Goal: Task Accomplishment & Management: Manage account settings

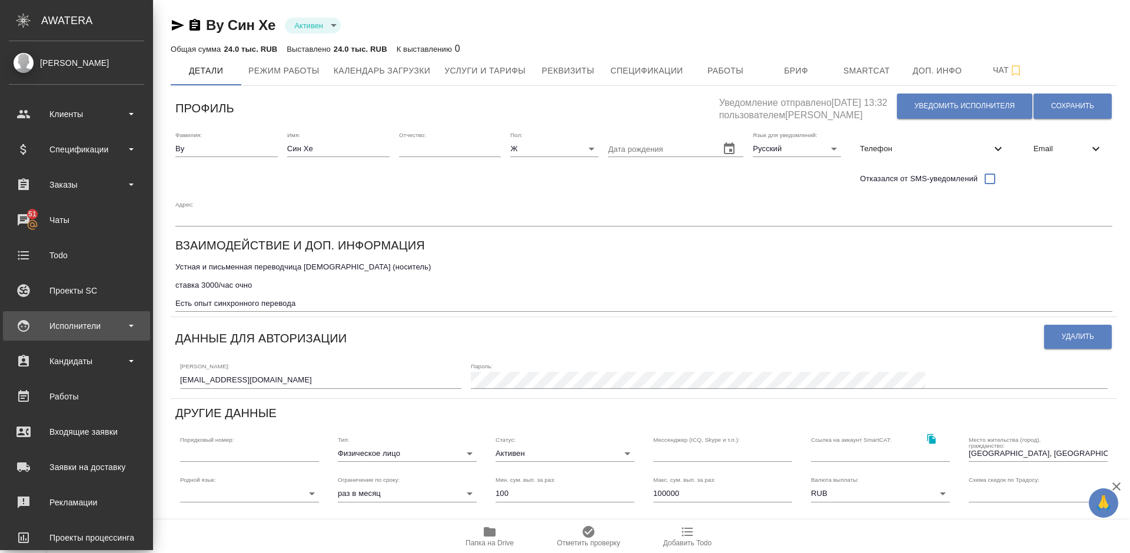
click at [99, 324] on div "Исполнители" at bounding box center [76, 326] width 135 height 18
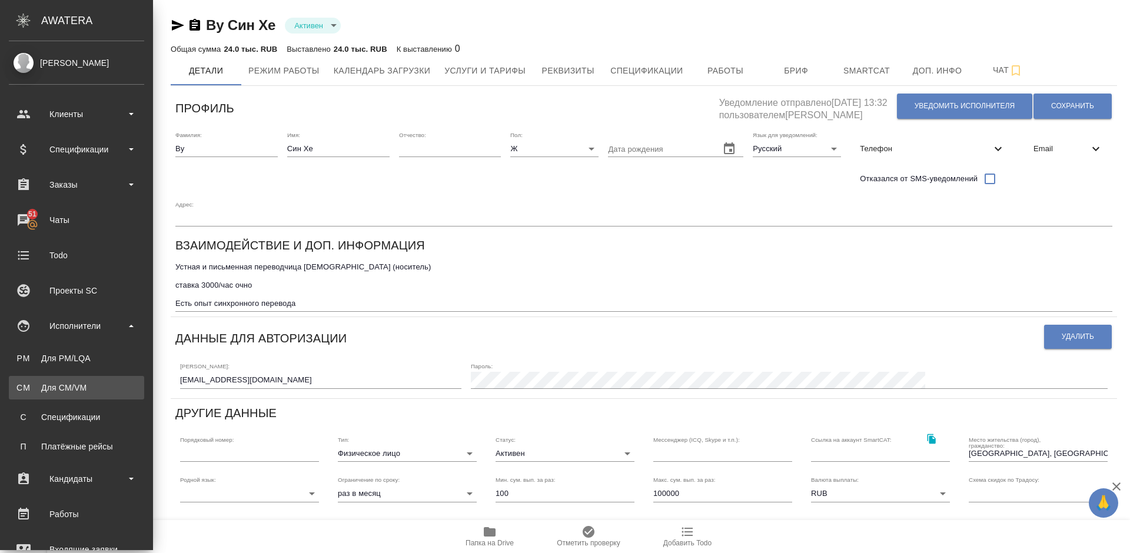
click at [101, 392] on div "Для CM/VM" at bounding box center [77, 388] width 124 height 12
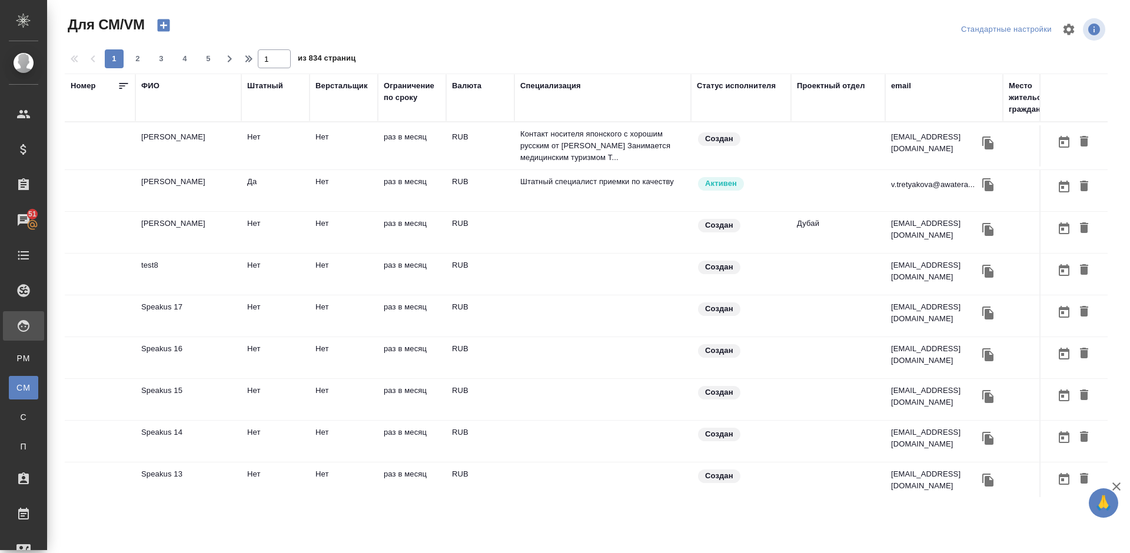
click at [155, 85] on div "ФИО" at bounding box center [150, 86] width 18 height 12
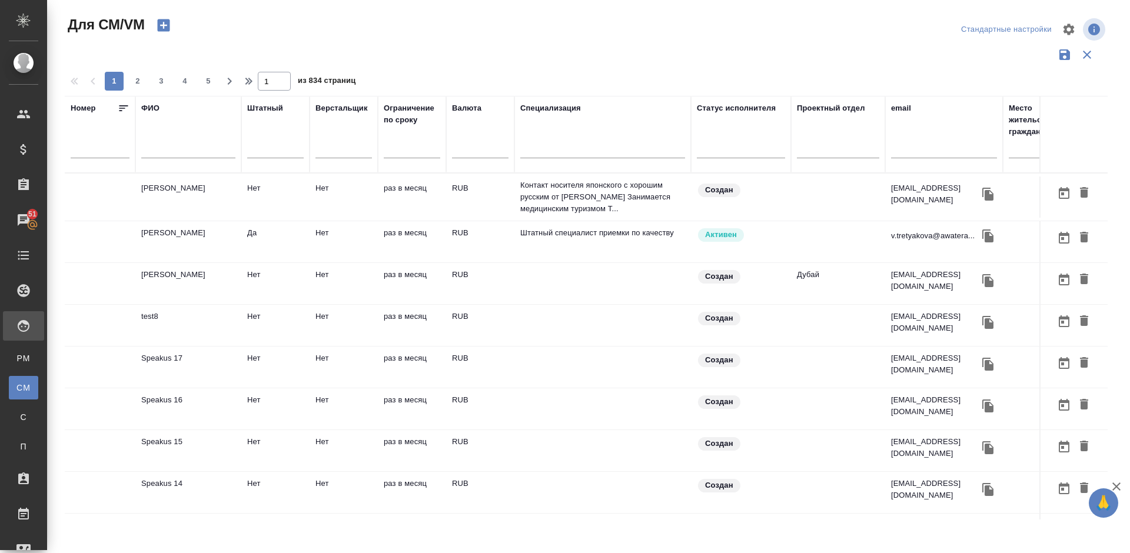
click at [191, 150] on input "text" at bounding box center [188, 151] width 94 height 15
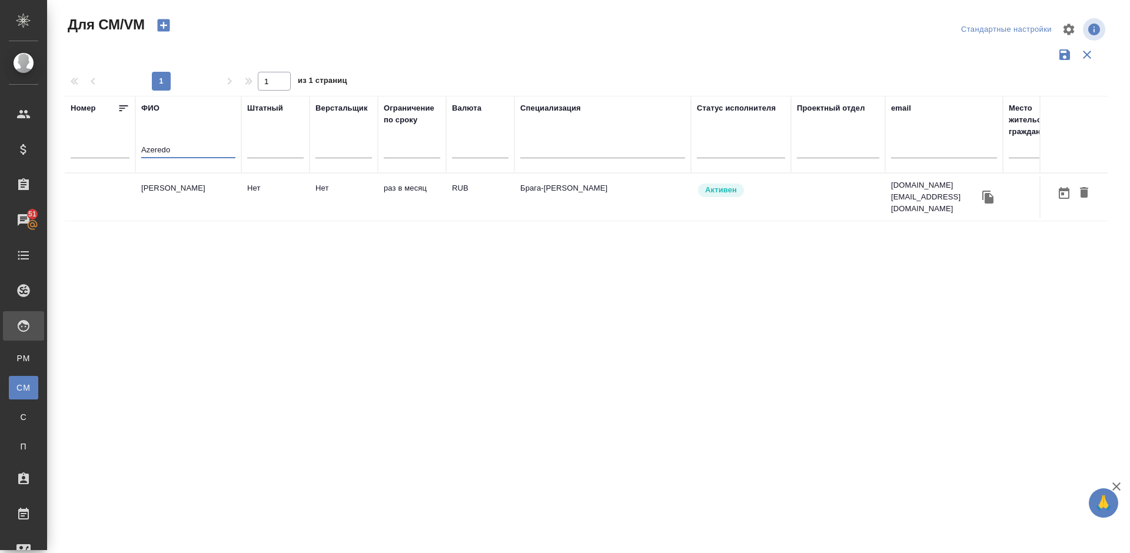
type input "Azeredo"
click at [198, 199] on td "Azeredo Raoni" at bounding box center [188, 197] width 106 height 41
click at [198, 199] on td "[PERSON_NAME]" at bounding box center [188, 197] width 106 height 41
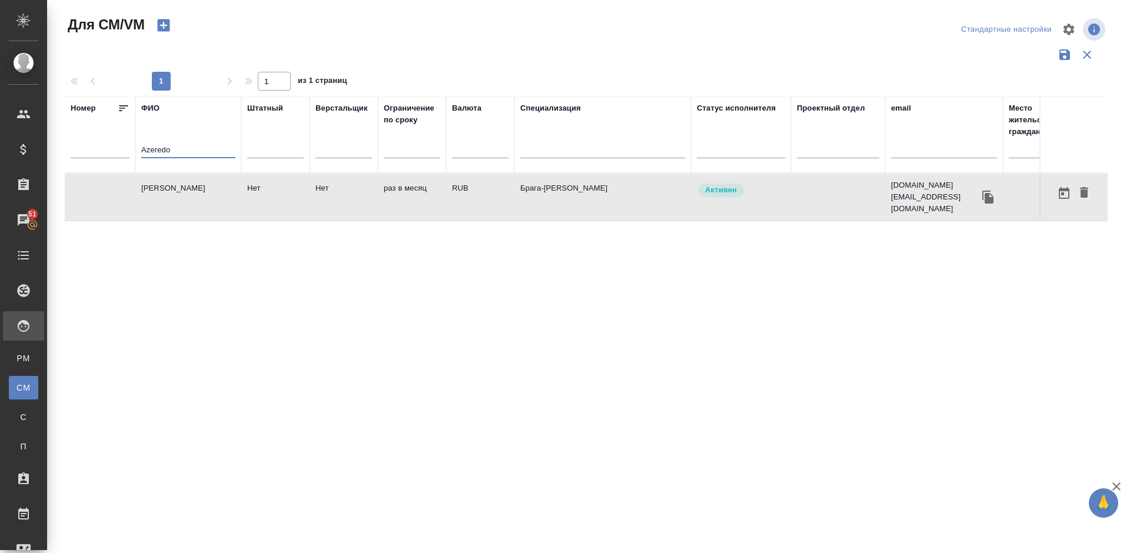
drag, startPoint x: 194, startPoint y: 146, endPoint x: 132, endPoint y: 150, distance: 61.4
click at [132, 150] on tr "Номер ФИО Azeredo Штатный Верстальщик Ограничение по сроку Валюта Специализация…" at bounding box center [693, 134] width 1257 height 77
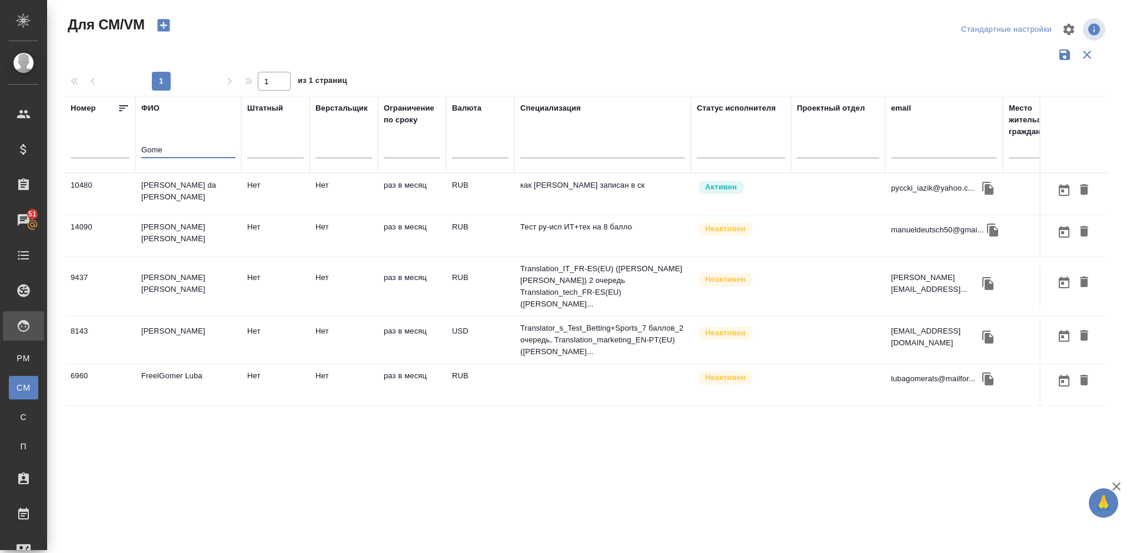
type input "Gome"
click at [202, 198] on td "Gomes da Costa Adalberto" at bounding box center [188, 194] width 106 height 41
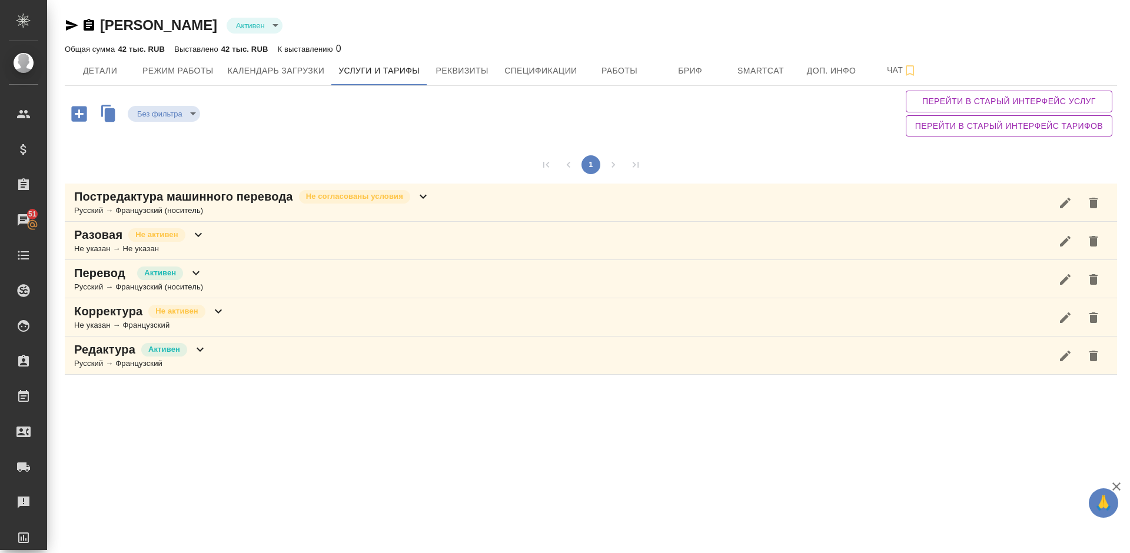
drag, startPoint x: 1128, startPoint y: 155, endPoint x: 1127, endPoint y: 62, distance: 93.0
click at [1127, 62] on div "Rigault Jérôme Активен active Общая сумма 42 тыс. RUB Выставлено 42 тыс. RUB К …" at bounding box center [588, 193] width 1083 height 386
click at [885, 74] on span "Чат" at bounding box center [902, 70] width 57 height 15
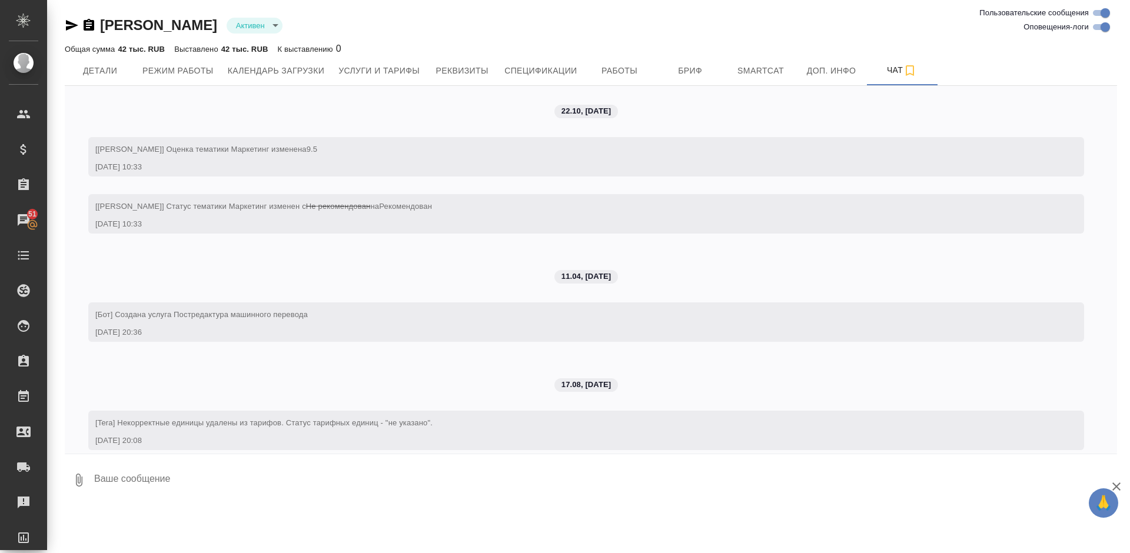
scroll to position [180, 0]
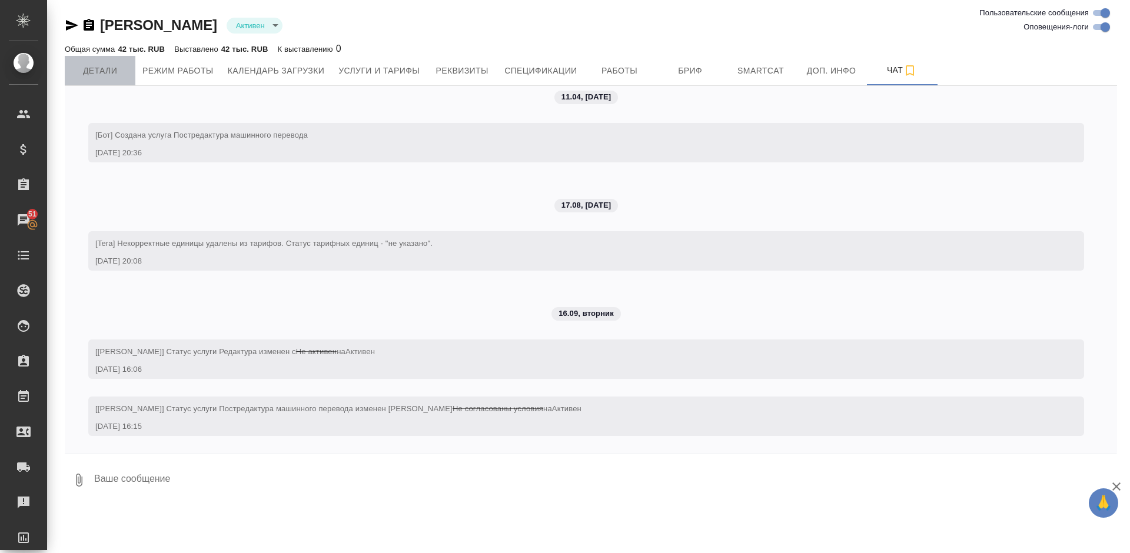
click at [107, 74] on span "Детали" at bounding box center [100, 71] width 57 height 15
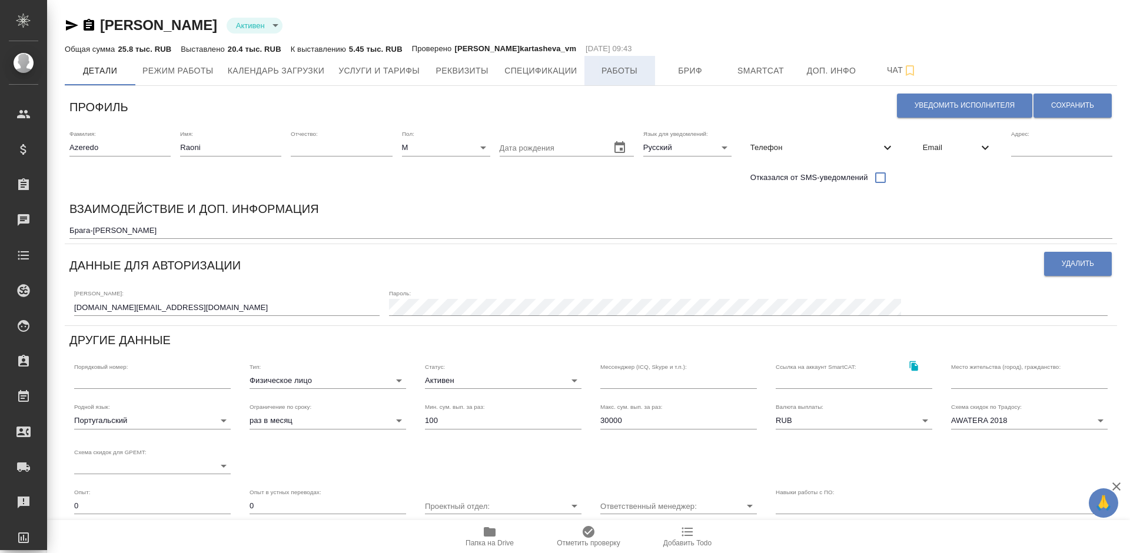
click at [631, 71] on span "Работы" at bounding box center [620, 71] width 57 height 15
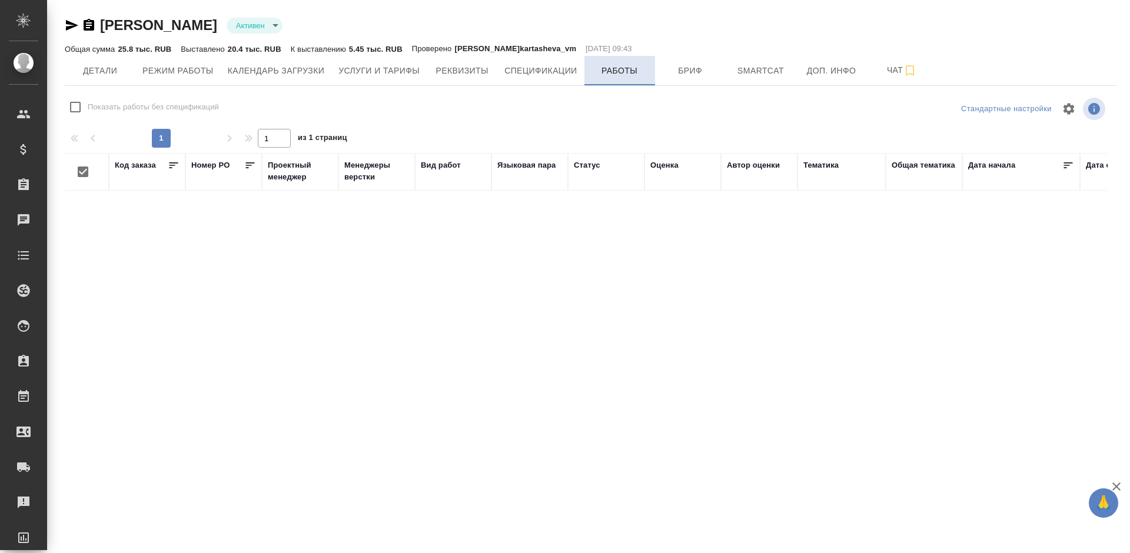
checkbox input "false"
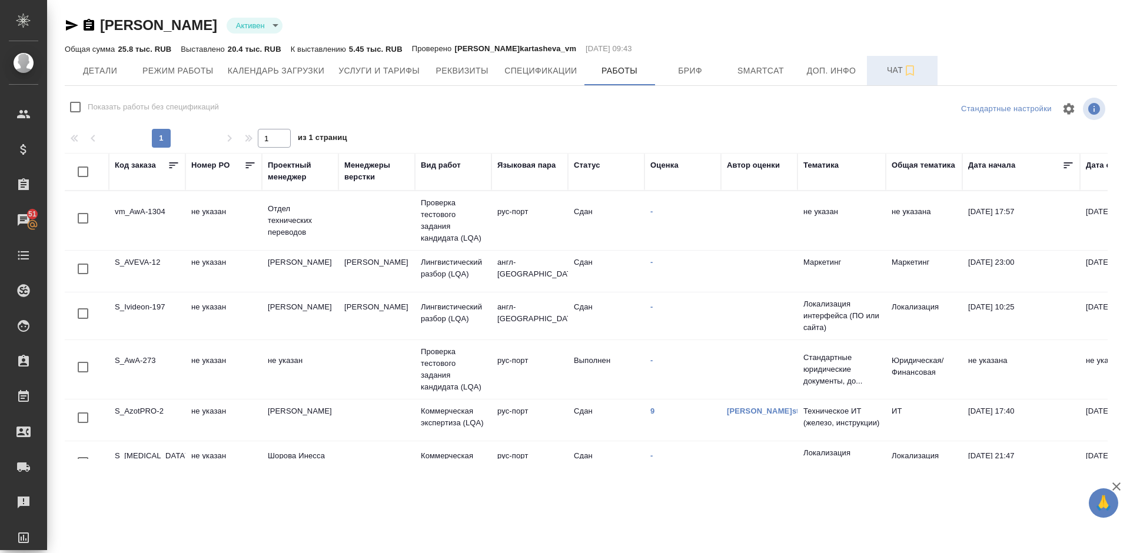
click at [893, 71] on span "Чат" at bounding box center [902, 70] width 57 height 15
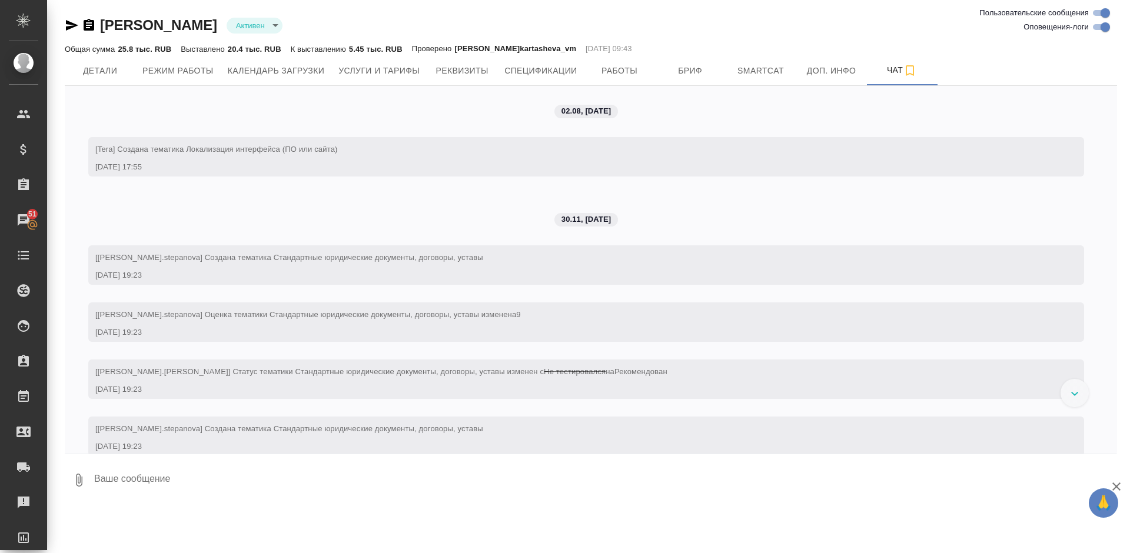
scroll to position [347, 0]
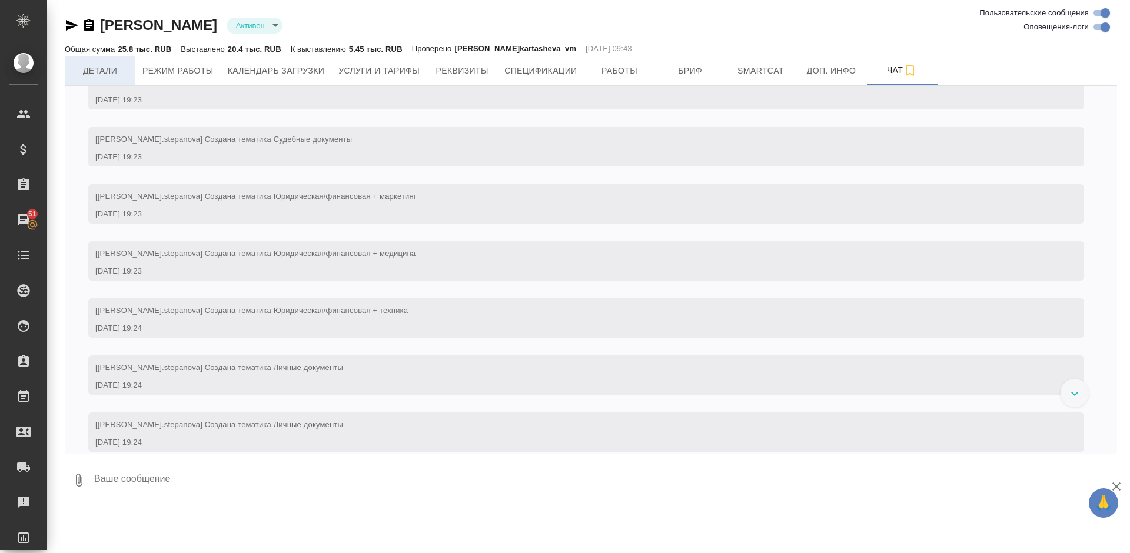
click at [111, 71] on span "Детали" at bounding box center [100, 71] width 57 height 15
click at [96, 66] on span "Детали" at bounding box center [100, 71] width 57 height 15
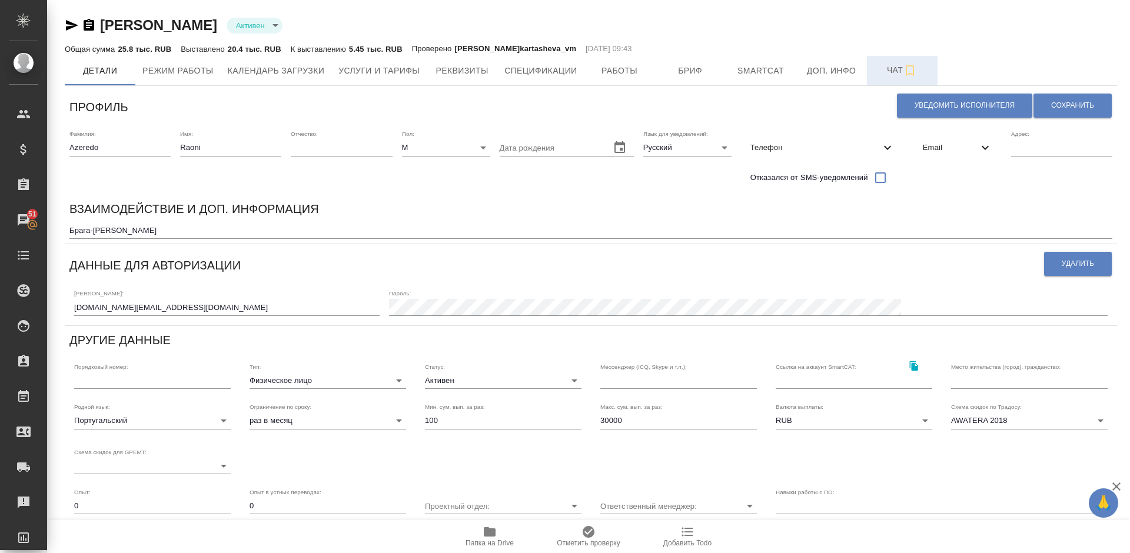
click at [886, 72] on span "Чат" at bounding box center [902, 70] width 57 height 15
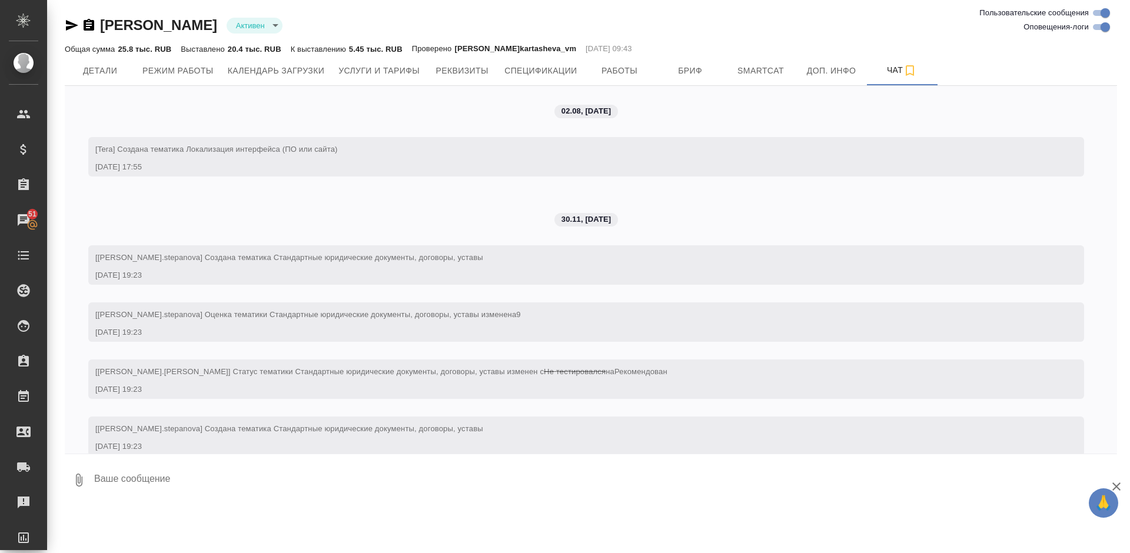
scroll to position [4170, 0]
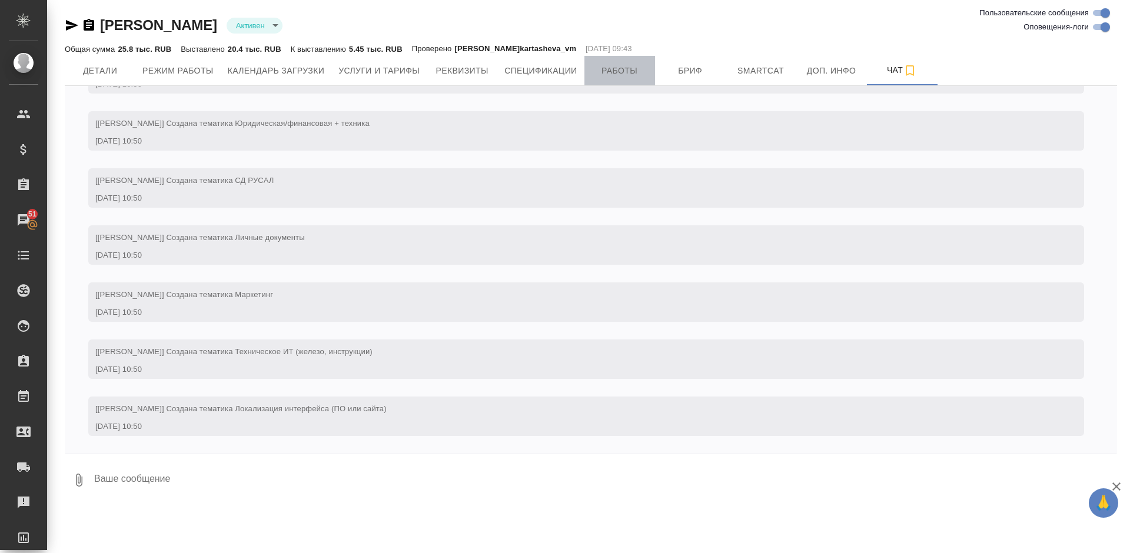
click at [613, 68] on span "Работы" at bounding box center [620, 71] width 57 height 15
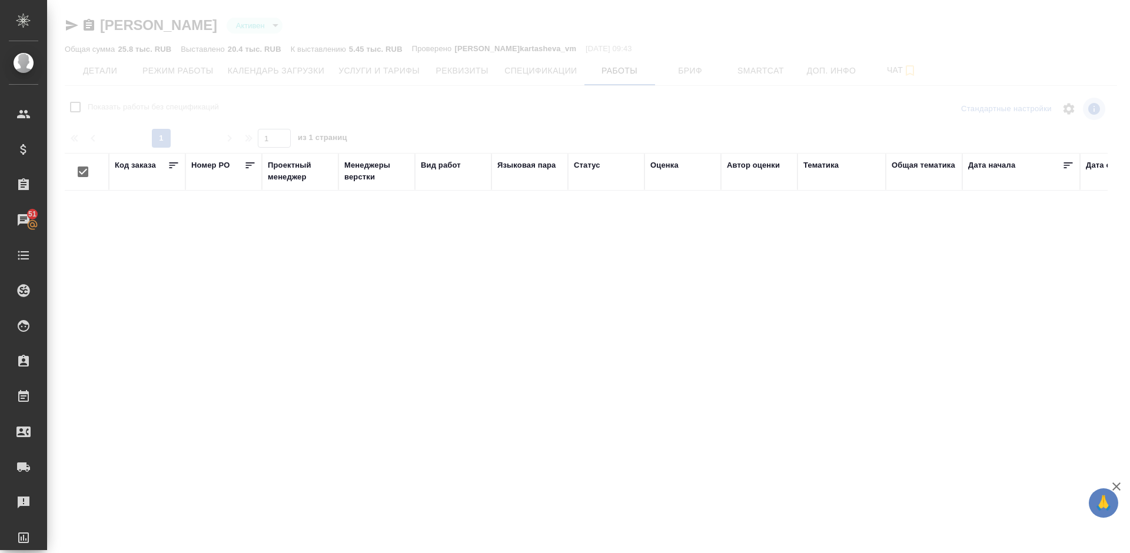
checkbox input "false"
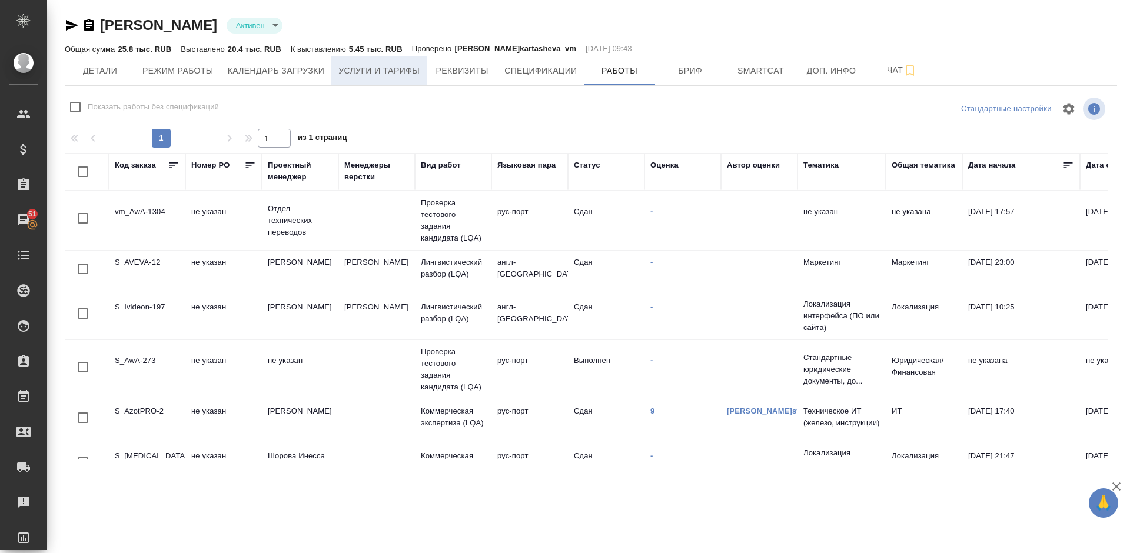
click at [382, 71] on span "Услуги и тарифы" at bounding box center [378, 71] width 81 height 15
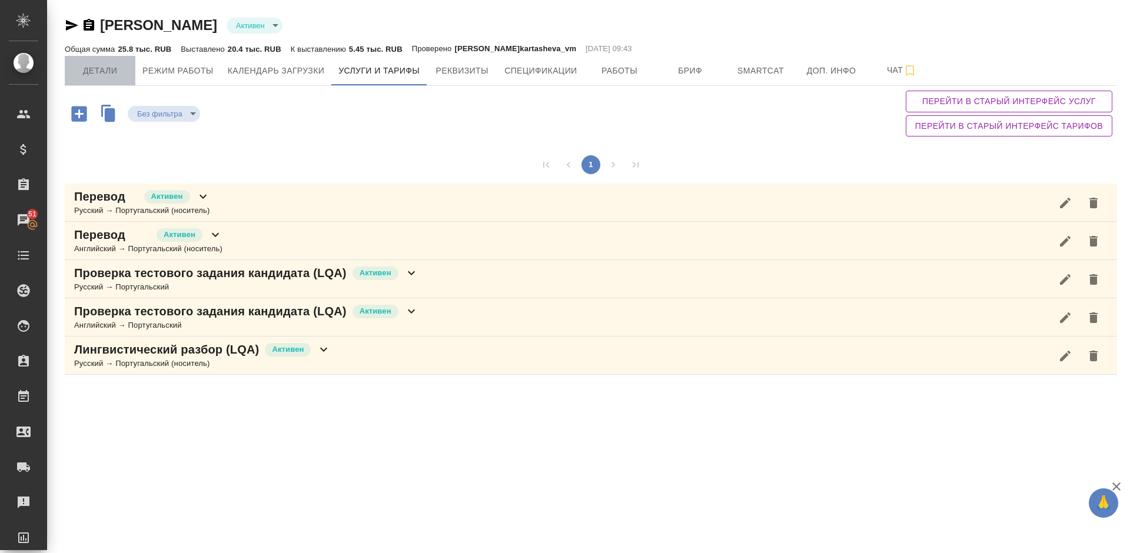
click at [92, 79] on button "Детали" at bounding box center [100, 70] width 71 height 29
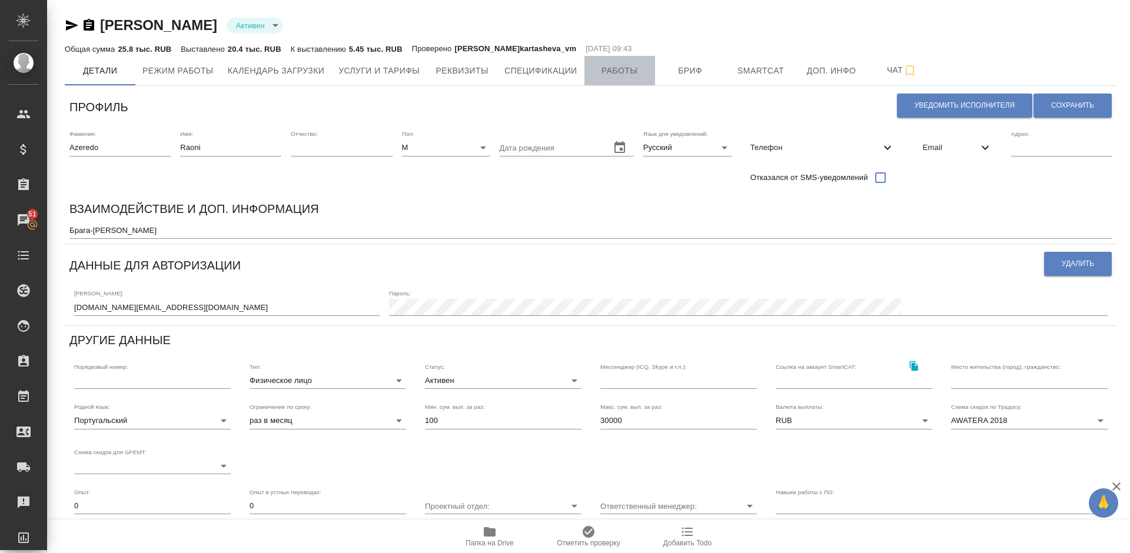
click at [632, 67] on span "Работы" at bounding box center [620, 71] width 57 height 15
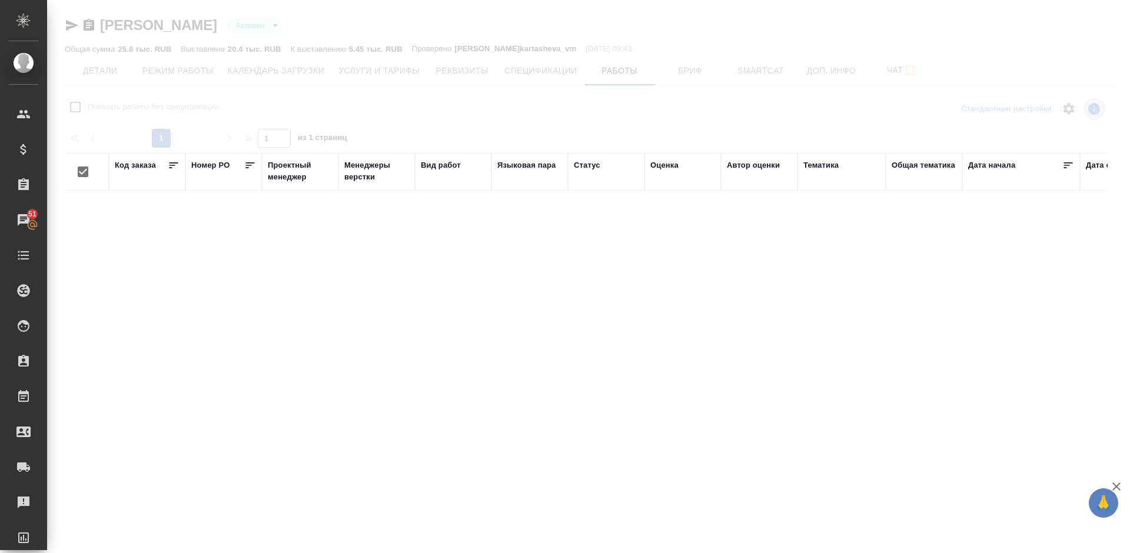
checkbox input "false"
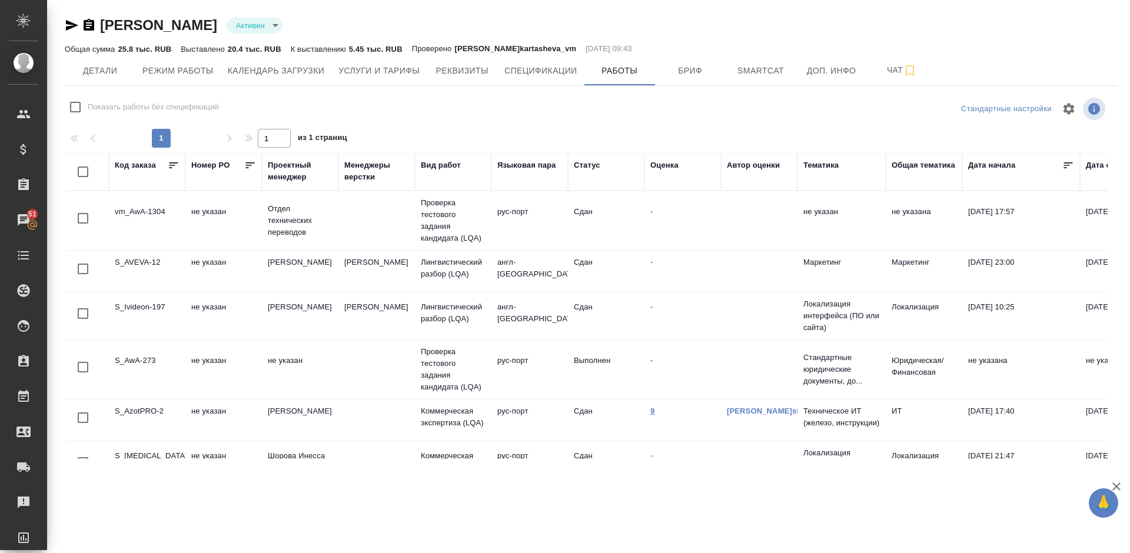
click at [653, 413] on link "9" at bounding box center [652, 411] width 4 height 9
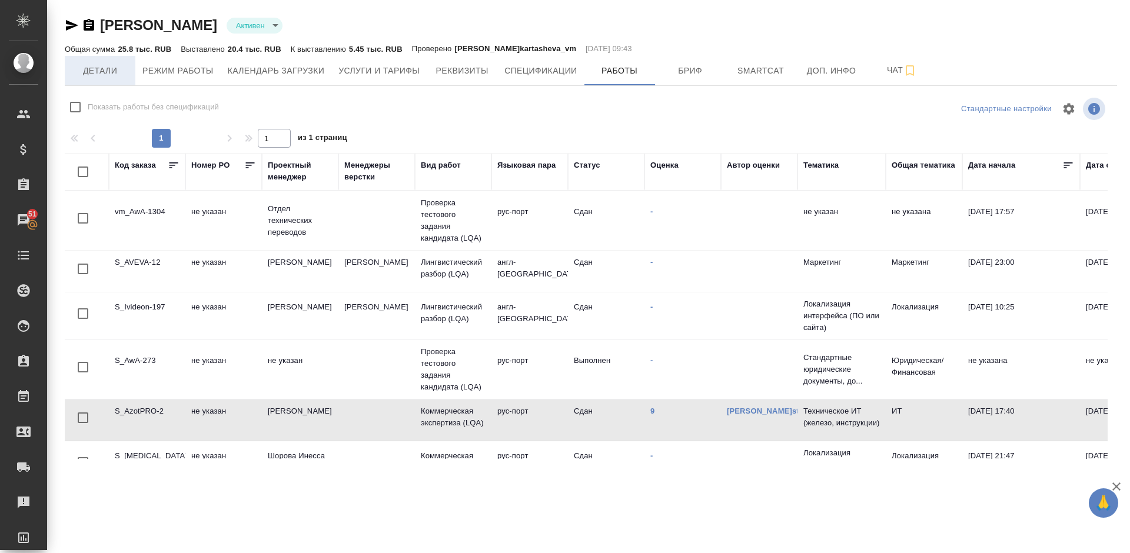
click at [121, 69] on span "Детали" at bounding box center [100, 71] width 57 height 15
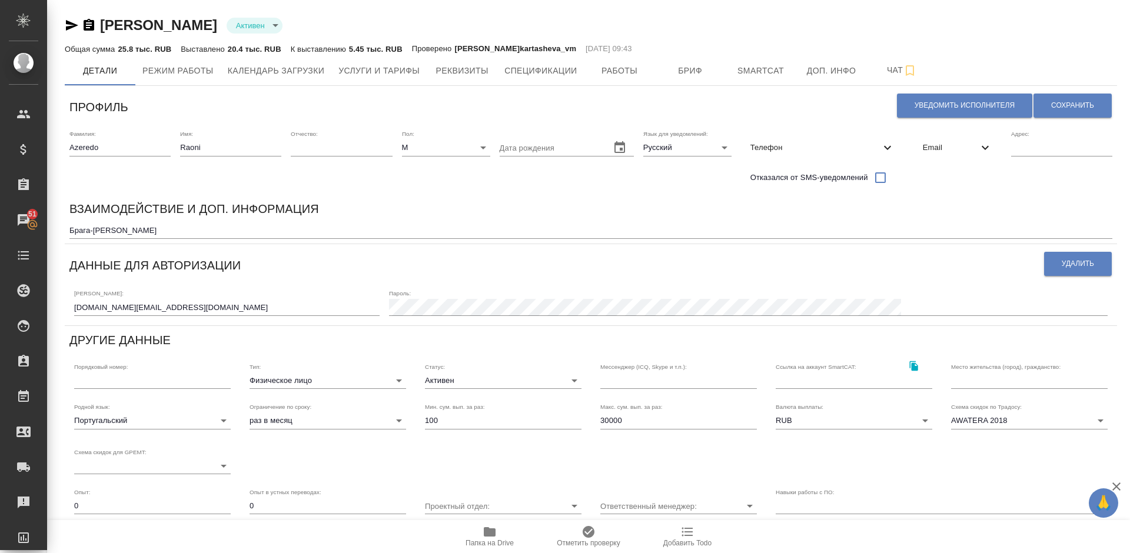
click at [842, 140] on div "Телефон" at bounding box center [822, 148] width 163 height 26
select select "BR"
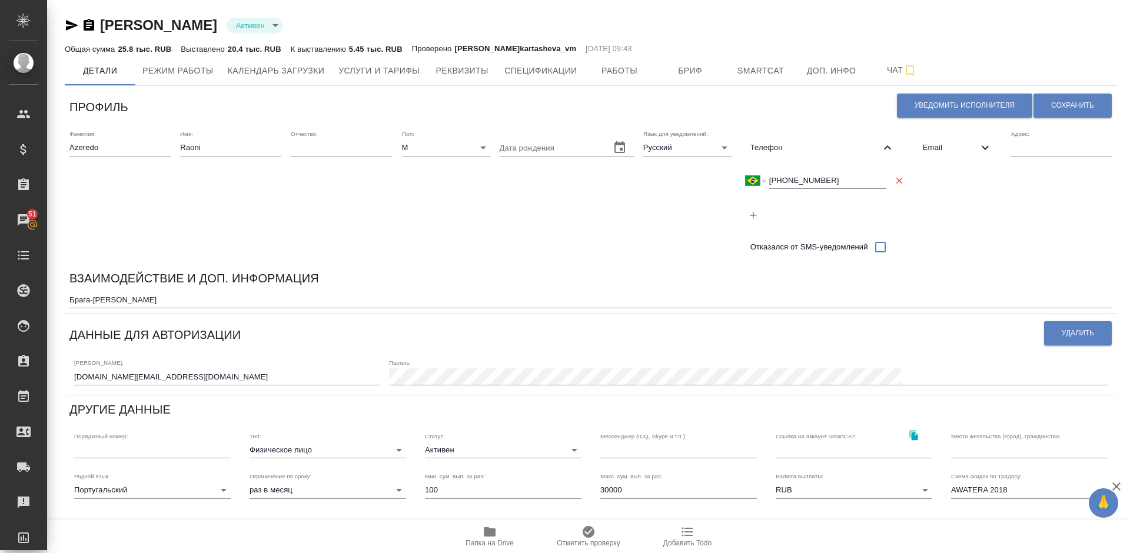
click at [842, 140] on div "Телефон" at bounding box center [822, 148] width 163 height 26
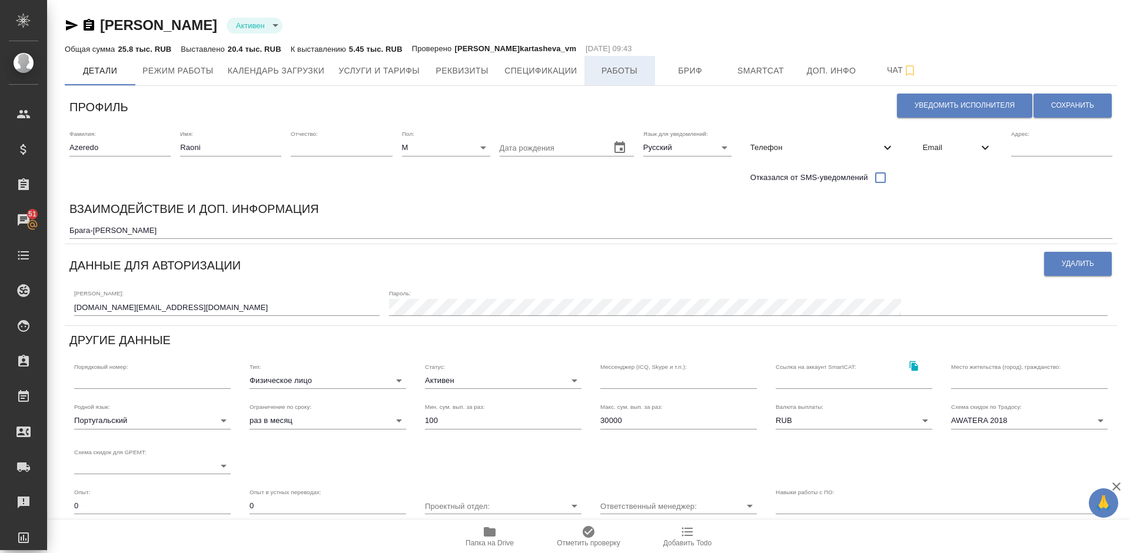
click at [622, 69] on span "Работы" at bounding box center [620, 71] width 57 height 15
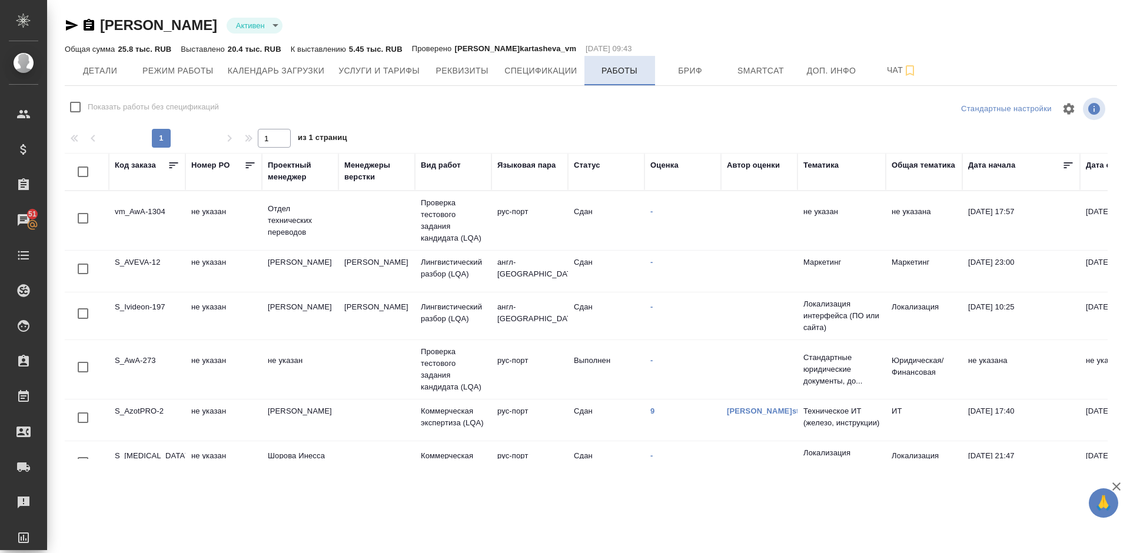
checkbox input "false"
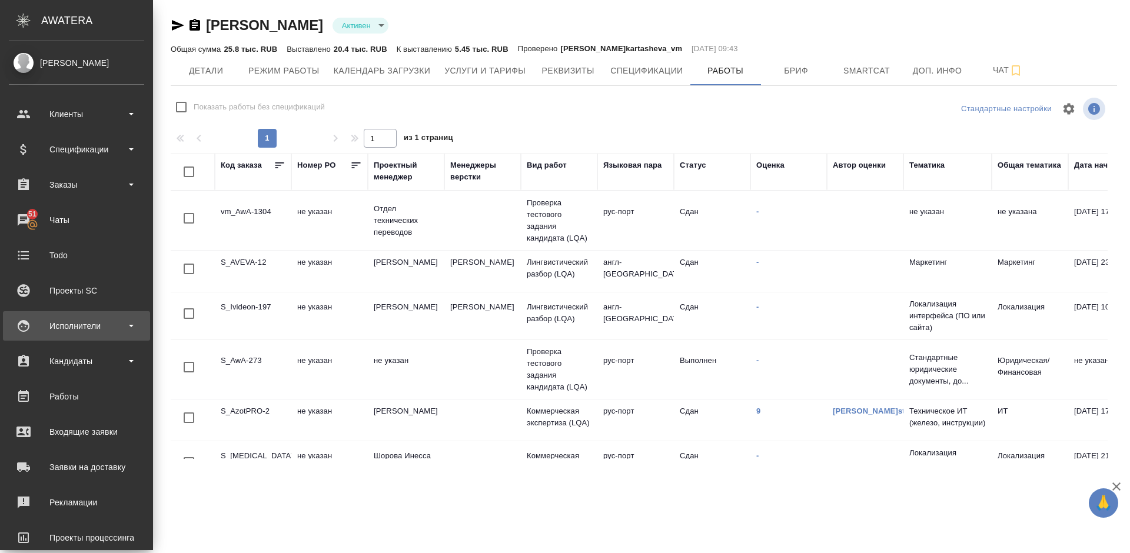
click at [81, 323] on div "Исполнители" at bounding box center [76, 326] width 135 height 18
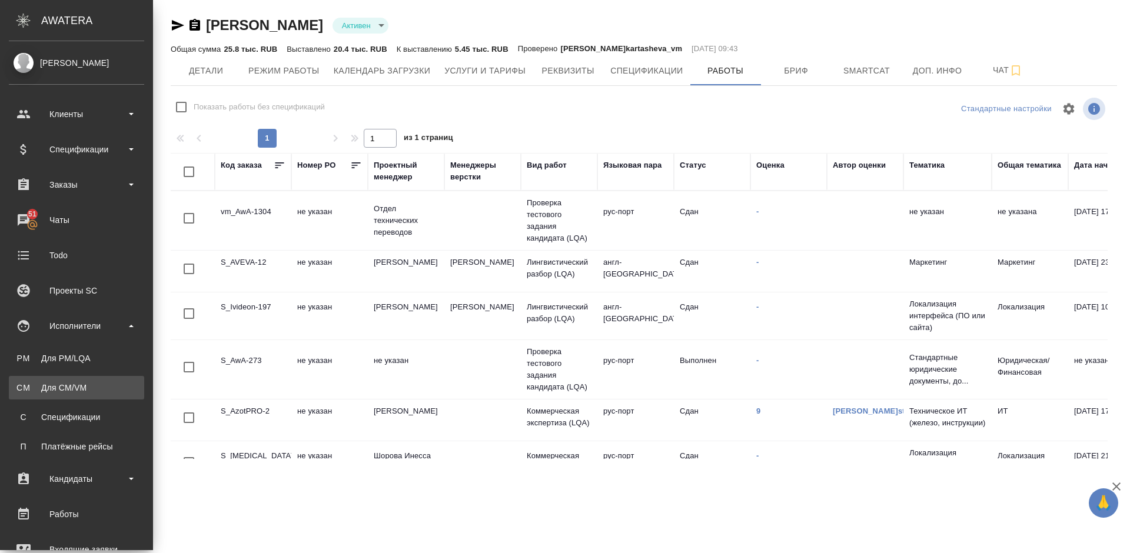
click at [94, 388] on div "Для CM/VM" at bounding box center [77, 388] width 124 height 12
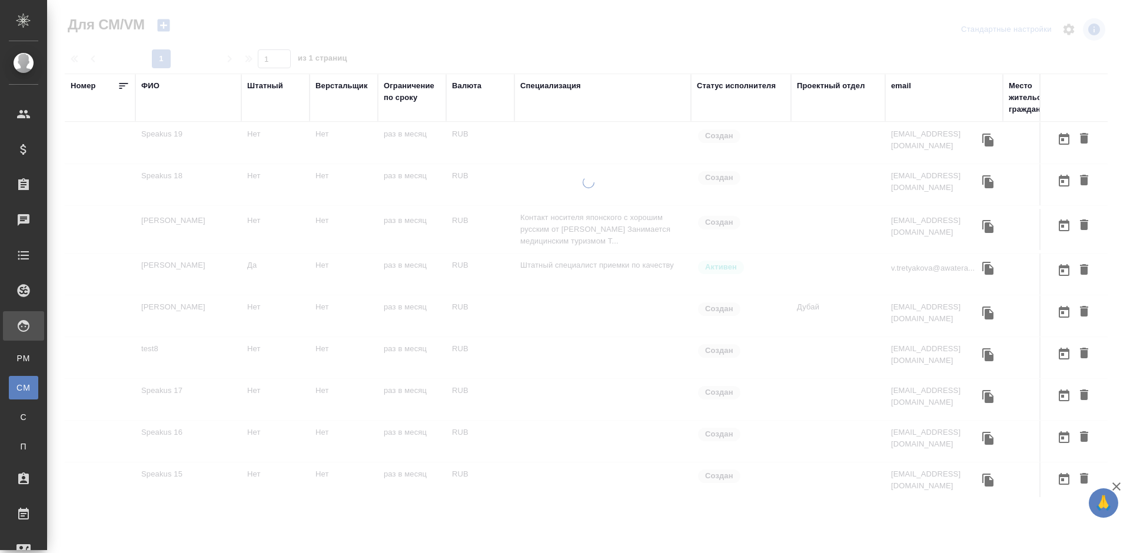
click at [154, 86] on div "ФИО" at bounding box center [150, 86] width 18 height 12
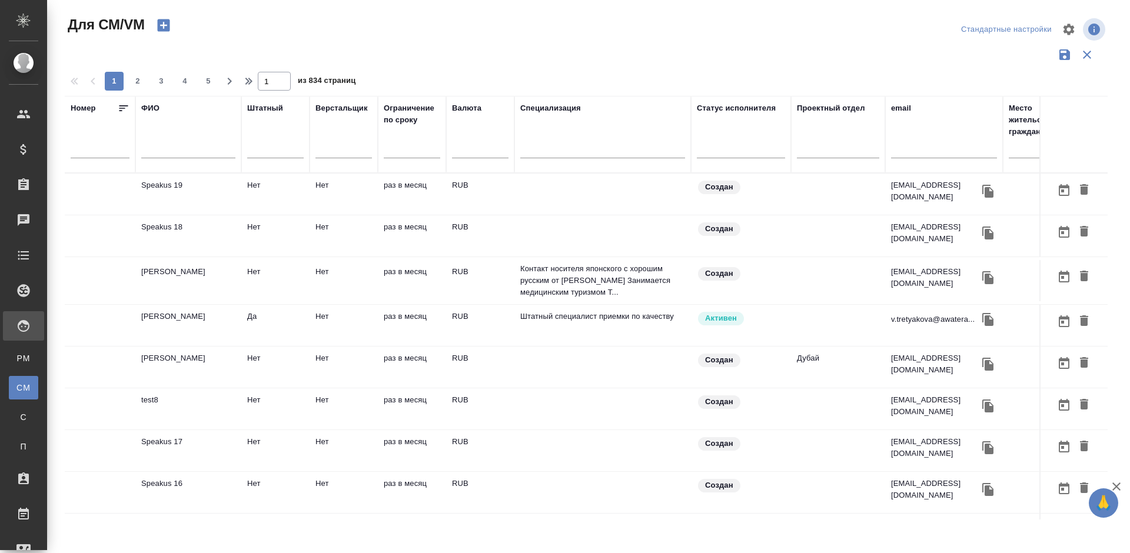
click at [183, 147] on input "text" at bounding box center [188, 151] width 94 height 15
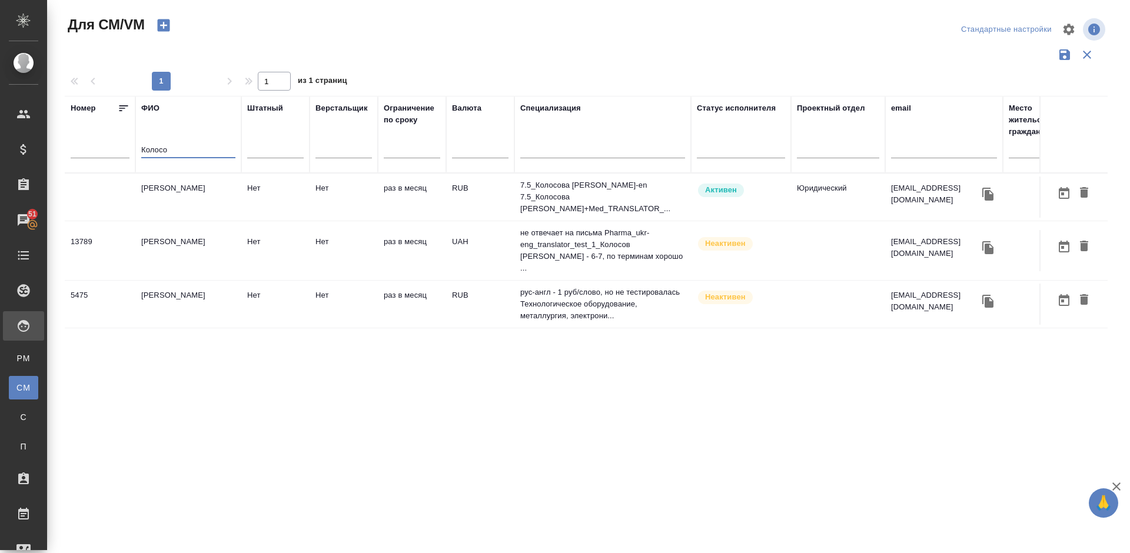
type input "Колосо"
click at [210, 218] on td "Колосова Ольга Васильевна" at bounding box center [188, 197] width 106 height 41
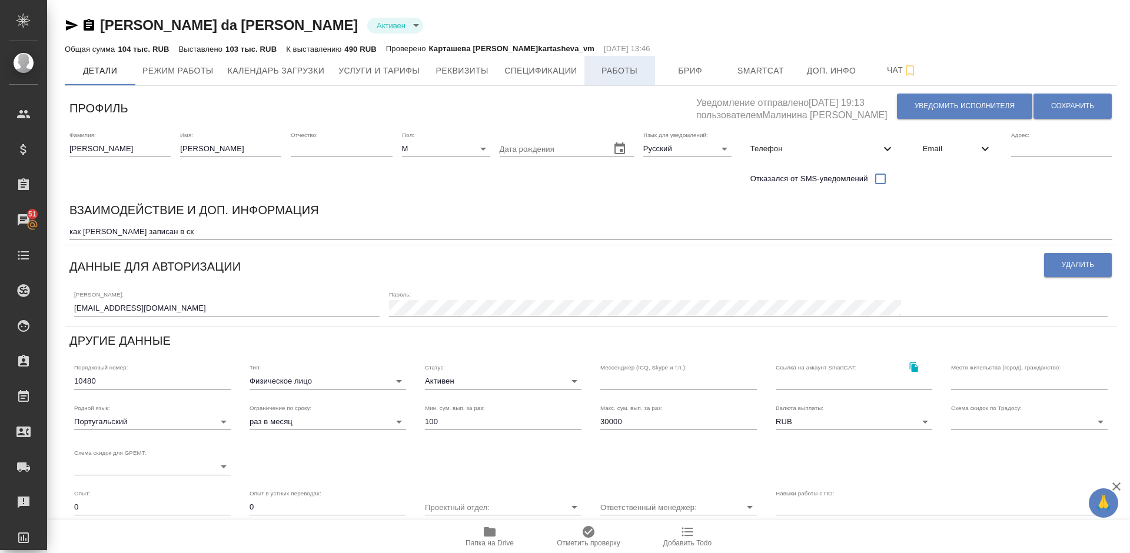
click at [603, 66] on span "Работы" at bounding box center [620, 71] width 57 height 15
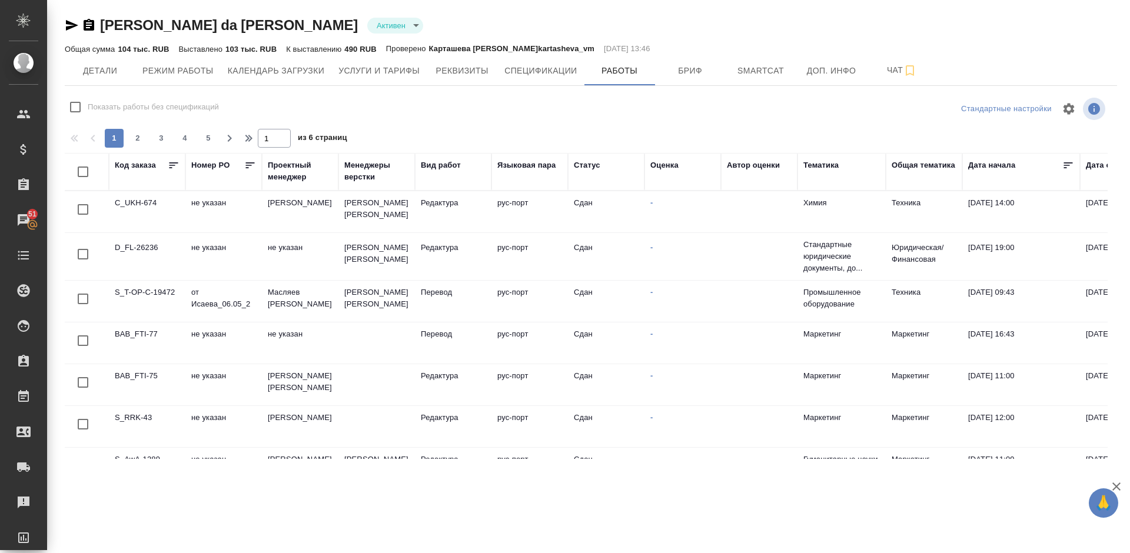
checkbox input "false"
click at [895, 70] on span "Чат" at bounding box center [902, 70] width 57 height 15
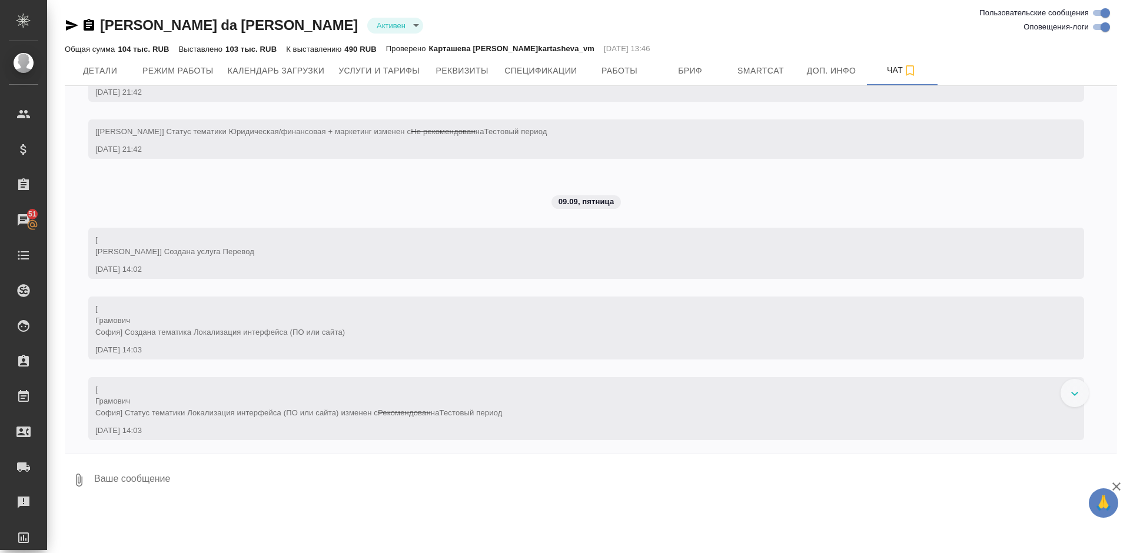
scroll to position [2020, 0]
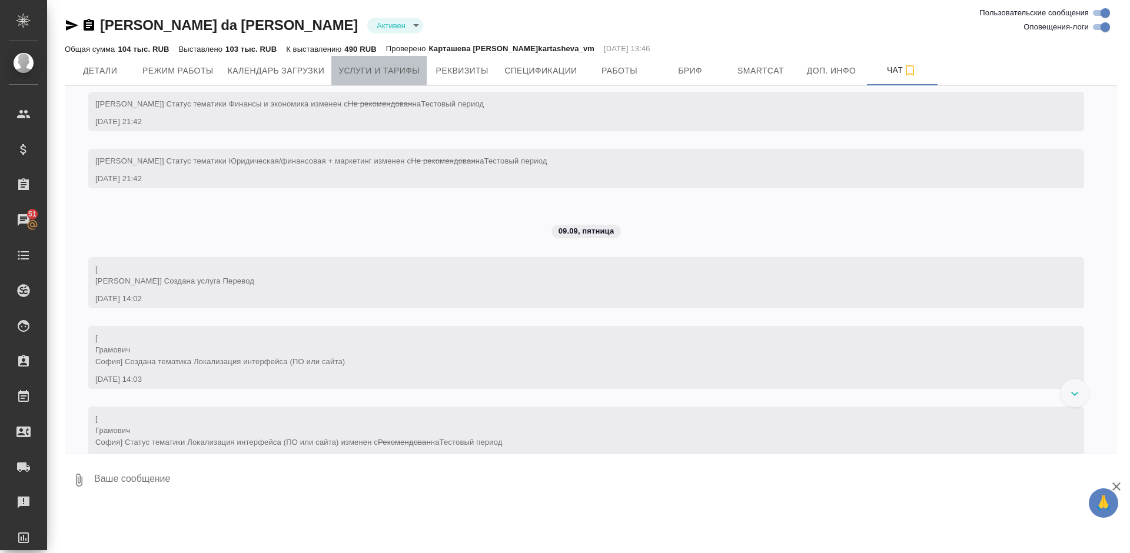
click at [377, 69] on span "Услуги и тарифы" at bounding box center [378, 71] width 81 height 15
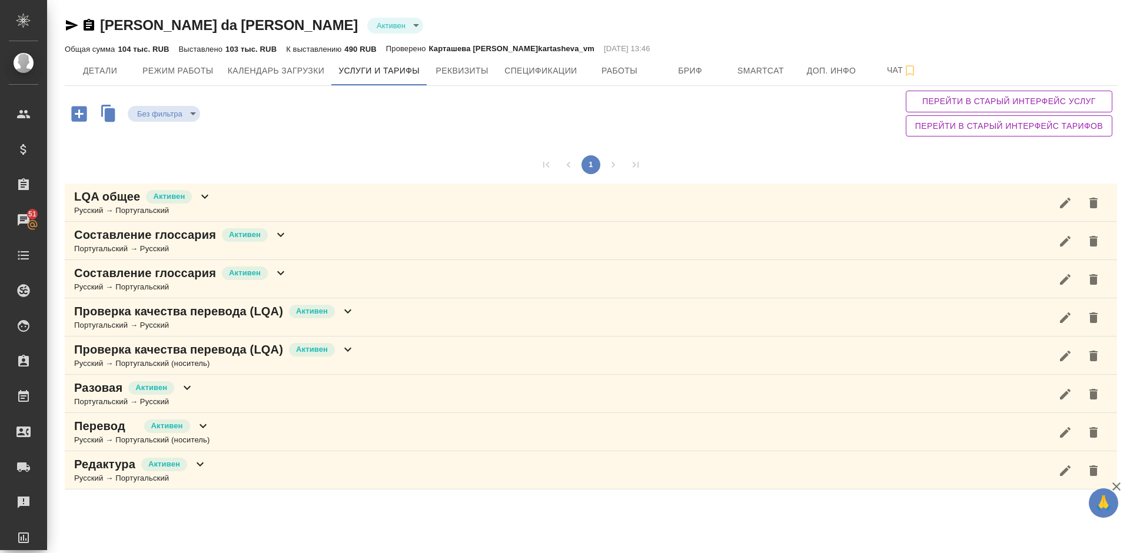
click at [259, 204] on div "LQA общее Активен Русский → Португальский" at bounding box center [591, 203] width 1052 height 38
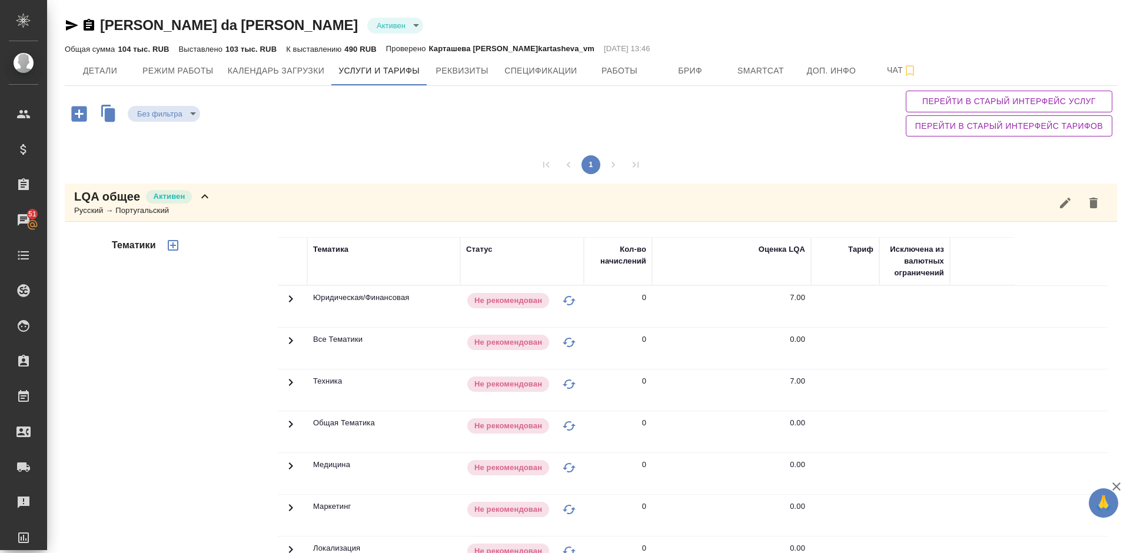
click at [190, 363] on div "Тематики" at bounding box center [193, 426] width 168 height 394
click at [220, 195] on div "LQA общее Активен Русский → Португальский" at bounding box center [591, 203] width 1052 height 38
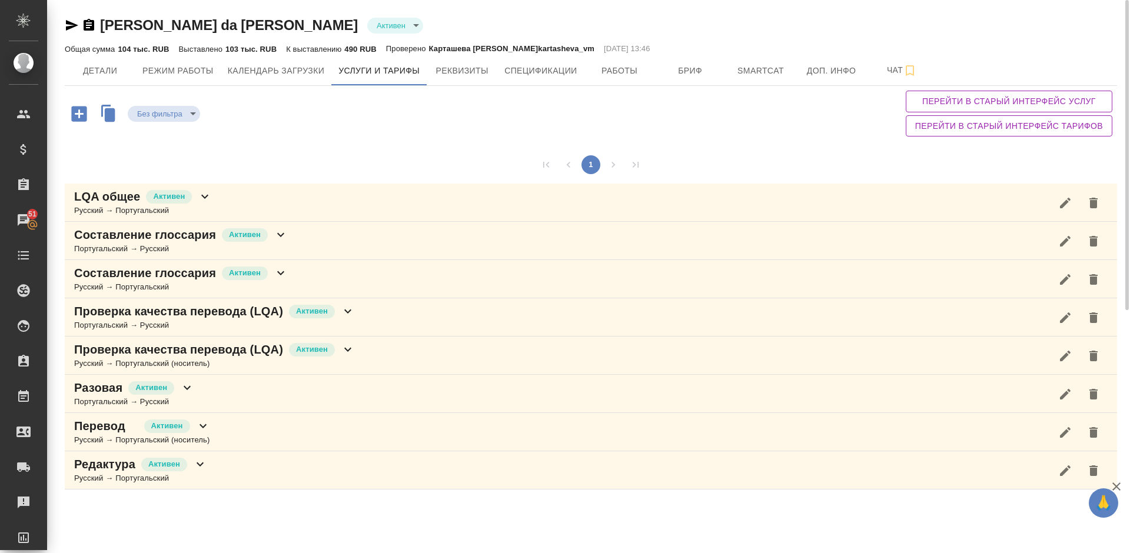
click at [237, 360] on div "Русский → Португальский (носитель)" at bounding box center [214, 364] width 281 height 12
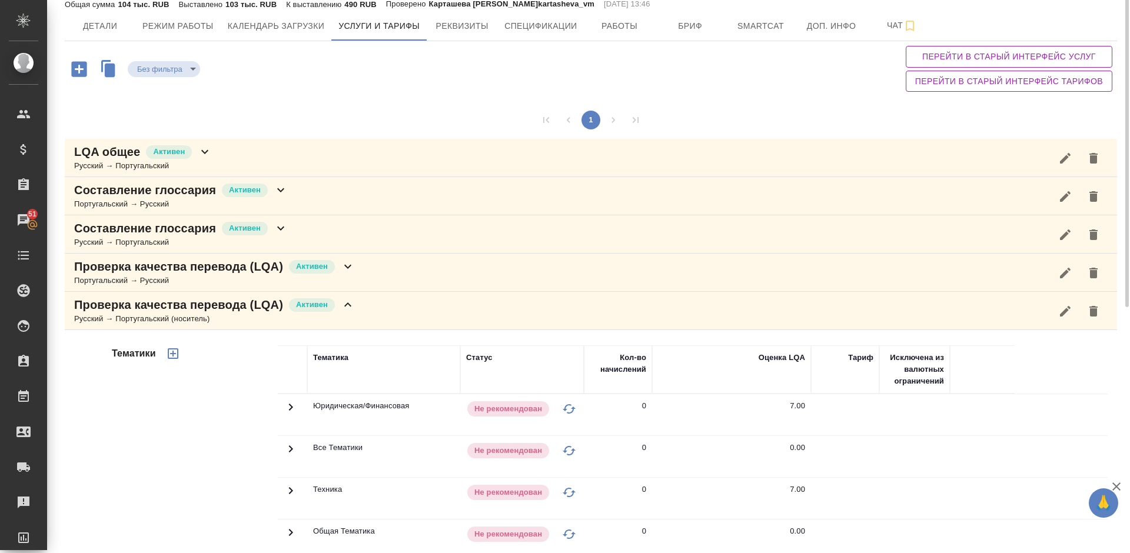
scroll to position [27, 0]
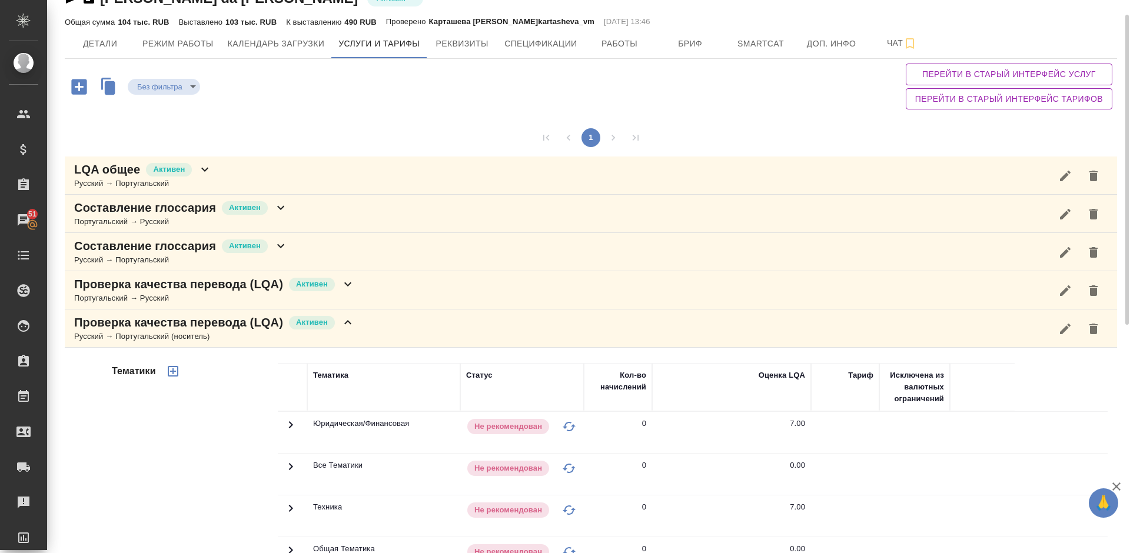
click at [347, 337] on div "Русский → Португальский (носитель)" at bounding box center [214, 337] width 281 height 12
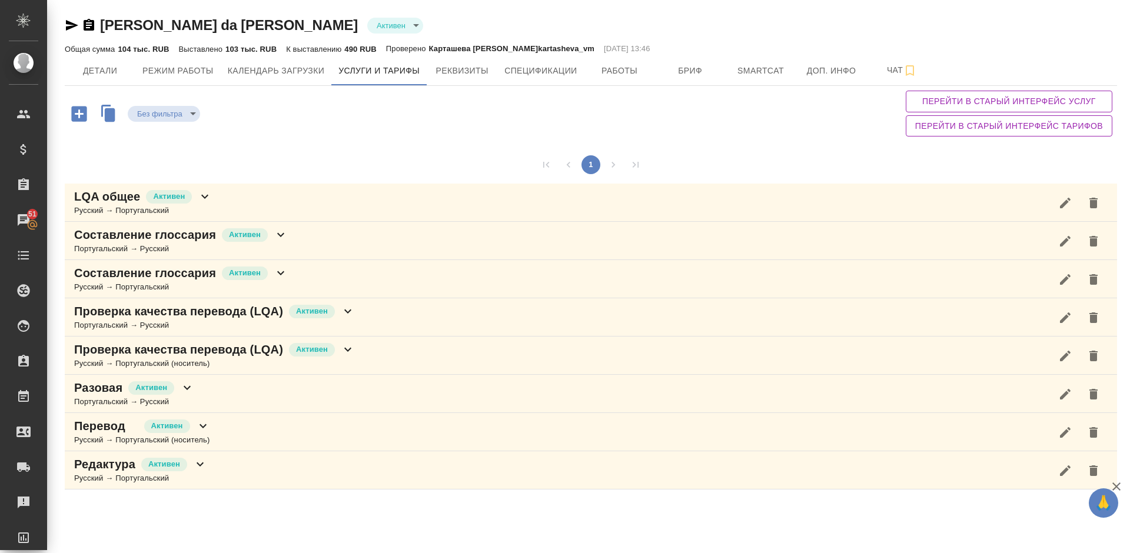
scroll to position [0, 0]
drag, startPoint x: 1128, startPoint y: 132, endPoint x: 1129, endPoint y: 48, distance: 84.2
click at [1129, 48] on div "Gomes da Costa Adalberto Активен active Общая сумма 104 тыс. RUB Выставлено 103…" at bounding box center [588, 250] width 1083 height 501
click at [104, 68] on span "Детали" at bounding box center [100, 71] width 57 height 15
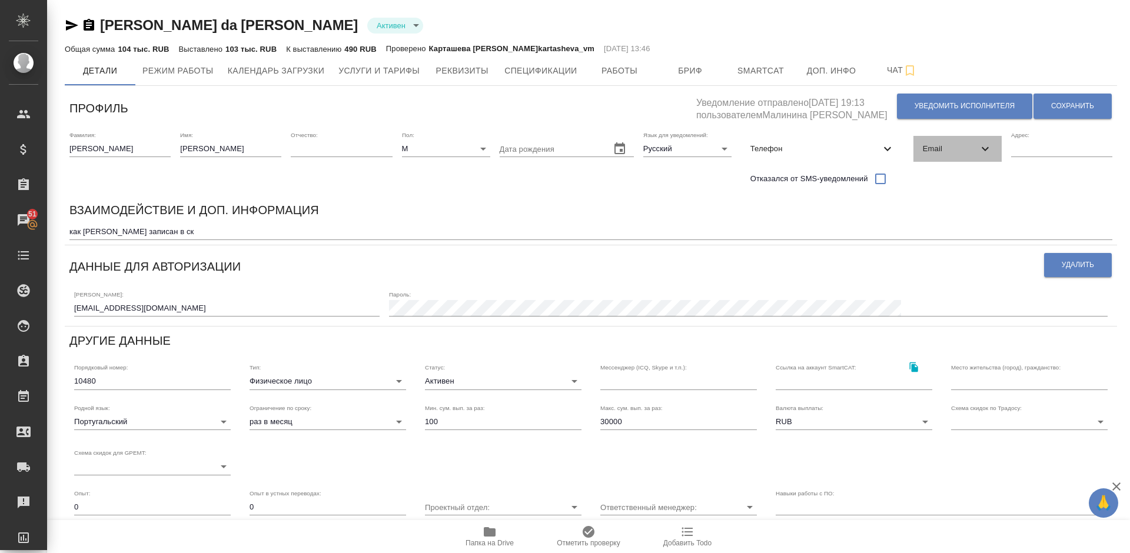
click at [952, 146] on span "Email" at bounding box center [950, 149] width 55 height 12
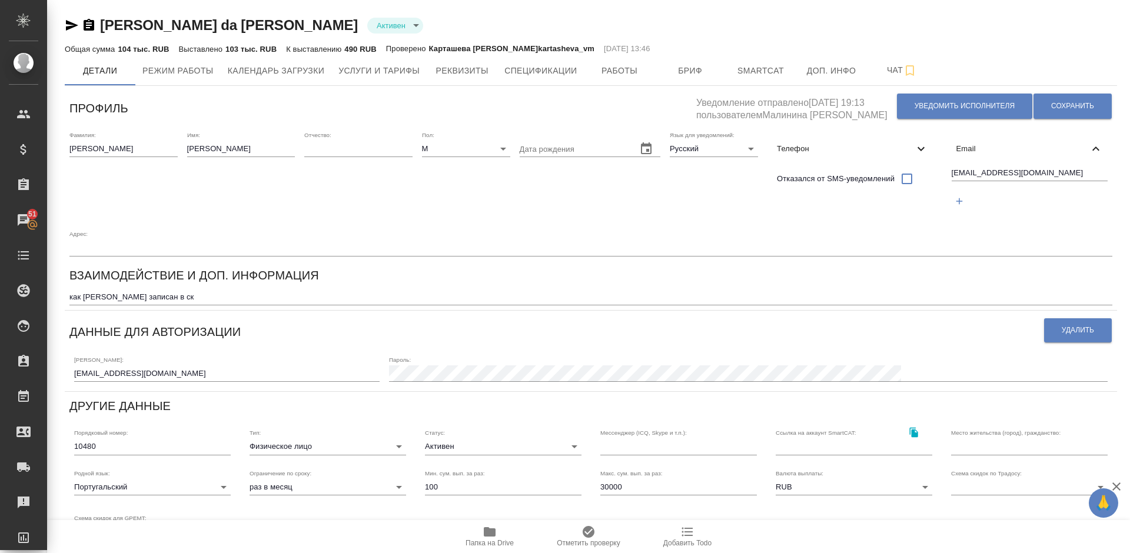
click at [952, 147] on div "Email" at bounding box center [1030, 149] width 166 height 26
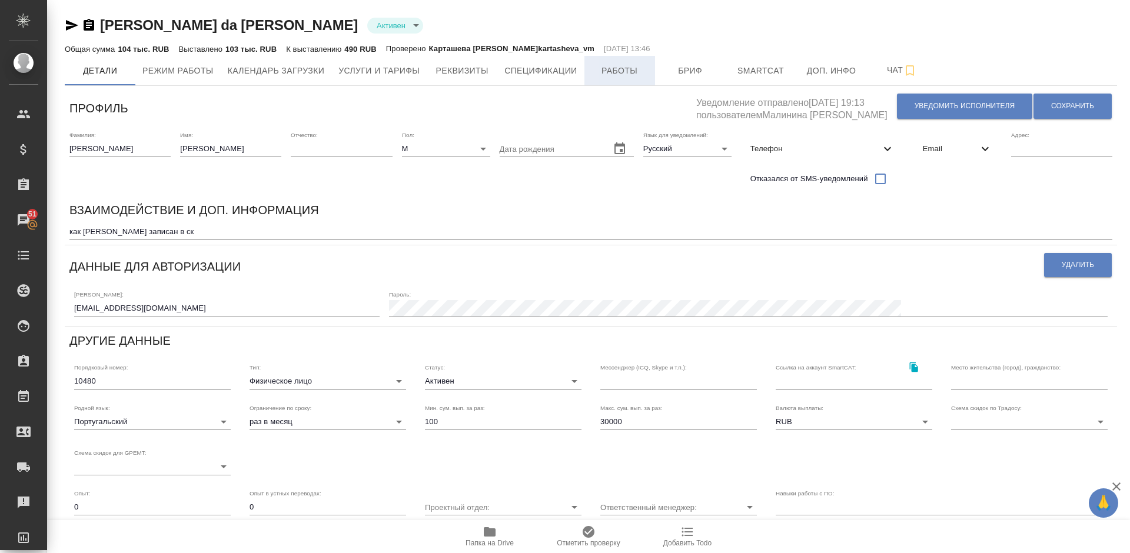
click at [622, 70] on span "Работы" at bounding box center [620, 71] width 57 height 15
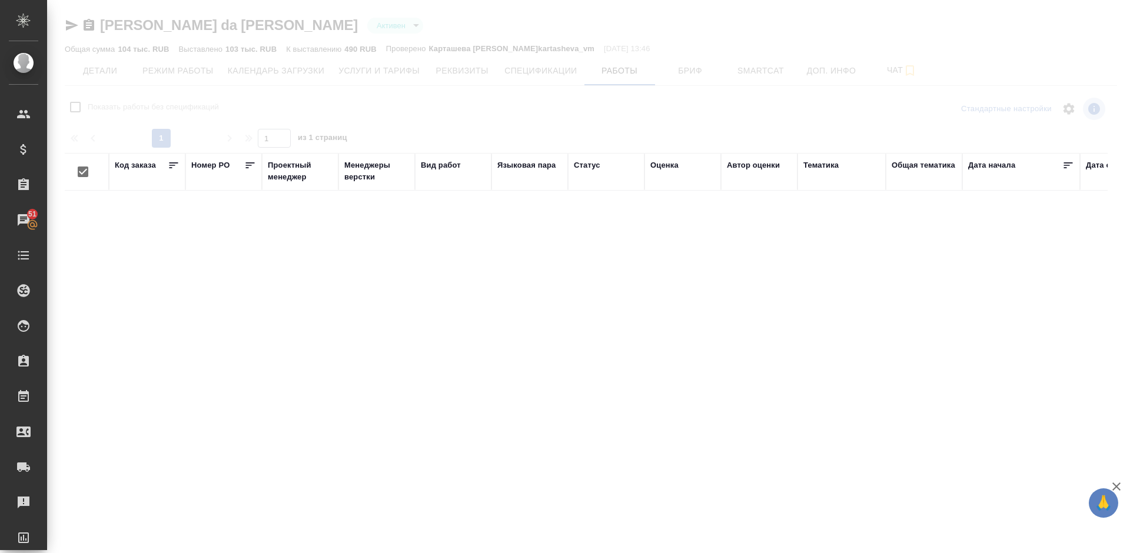
checkbox input "false"
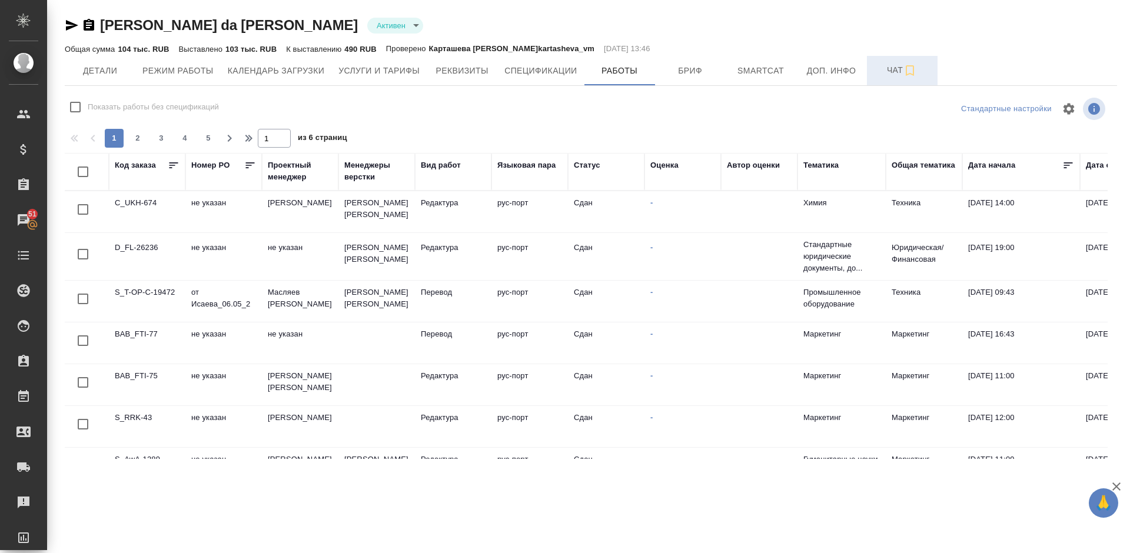
click at [895, 71] on span "Чат" at bounding box center [902, 70] width 57 height 15
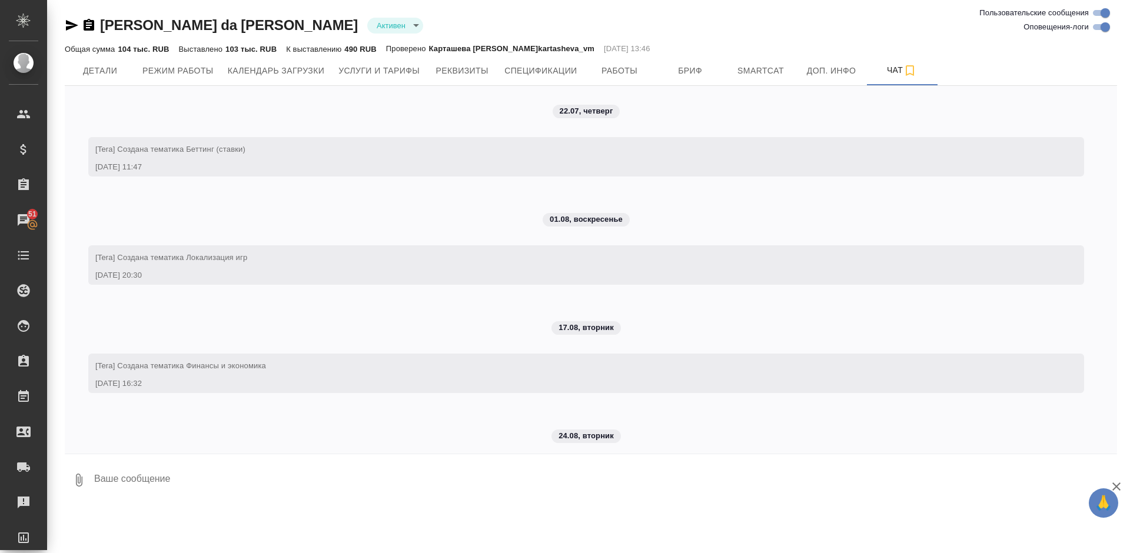
scroll to position [3960, 0]
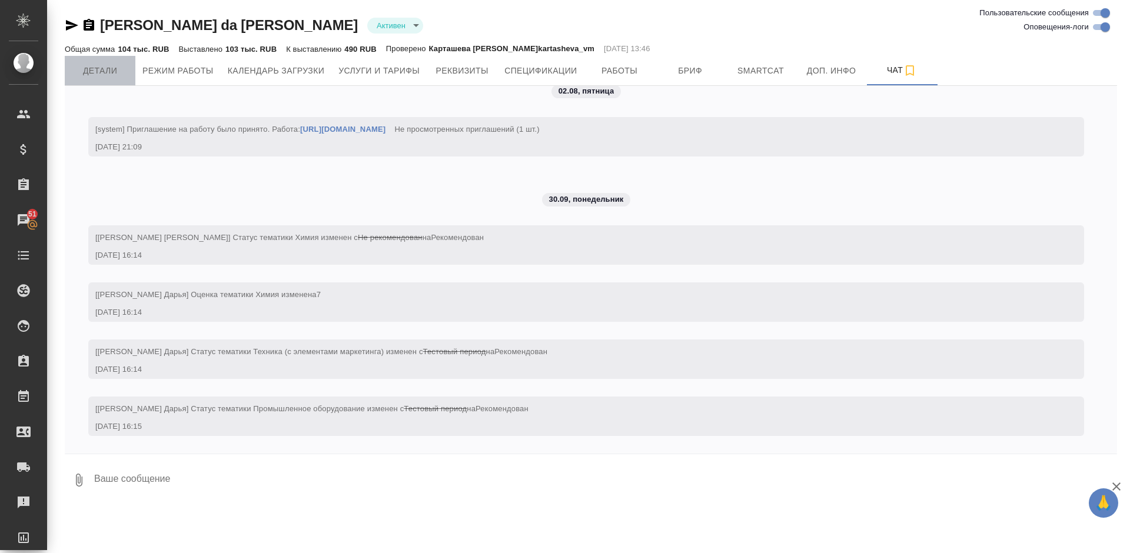
click at [115, 58] on button "Детали" at bounding box center [100, 70] width 71 height 29
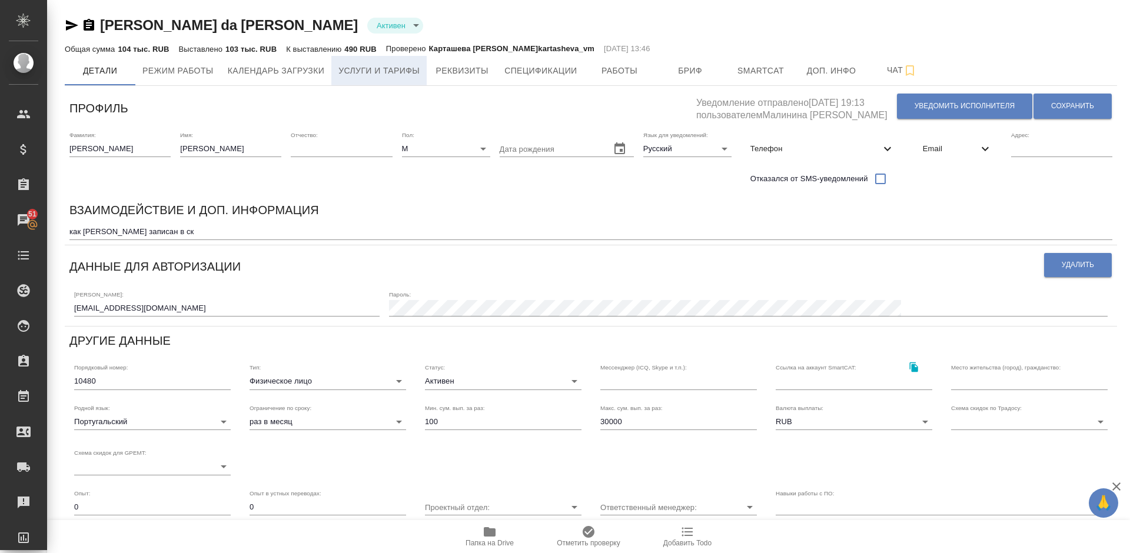
click at [342, 66] on span "Услуги и тарифы" at bounding box center [378, 71] width 81 height 15
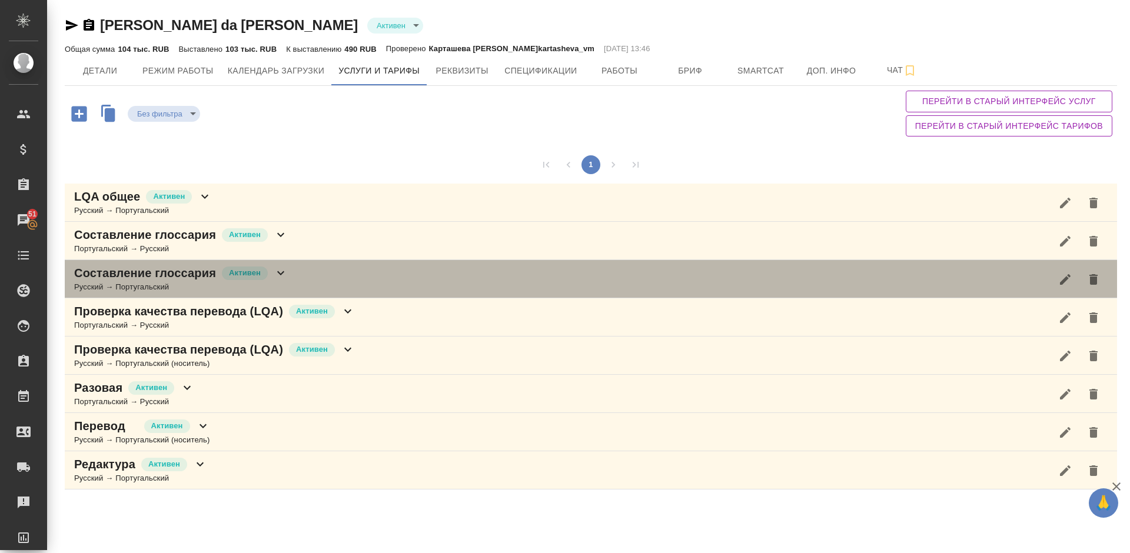
click at [318, 273] on div "Составление глоссария Активен Русский → Португальский" at bounding box center [591, 279] width 1052 height 38
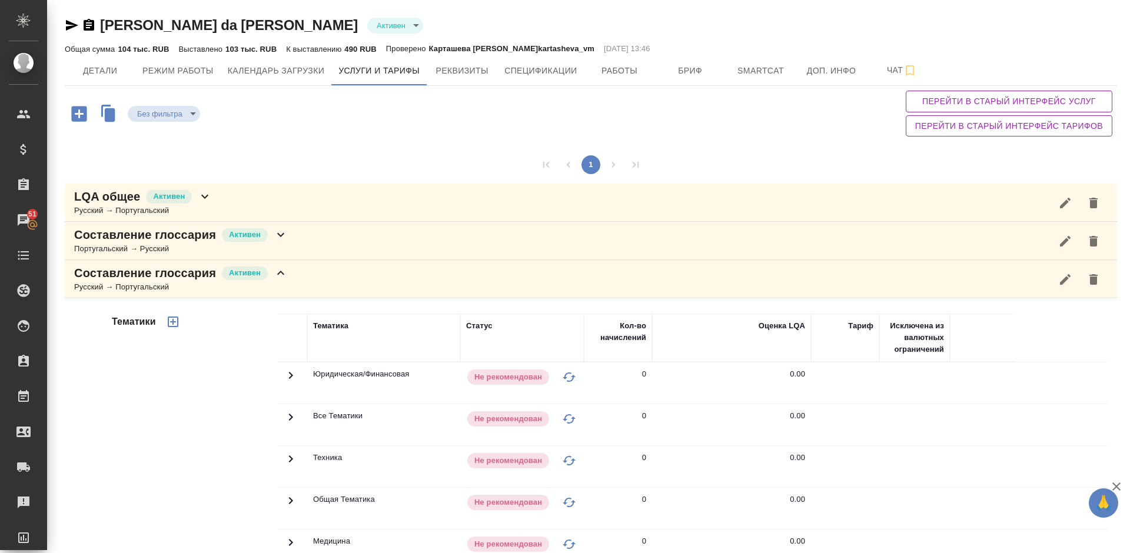
click at [215, 389] on div "Тематики" at bounding box center [193, 502] width 168 height 394
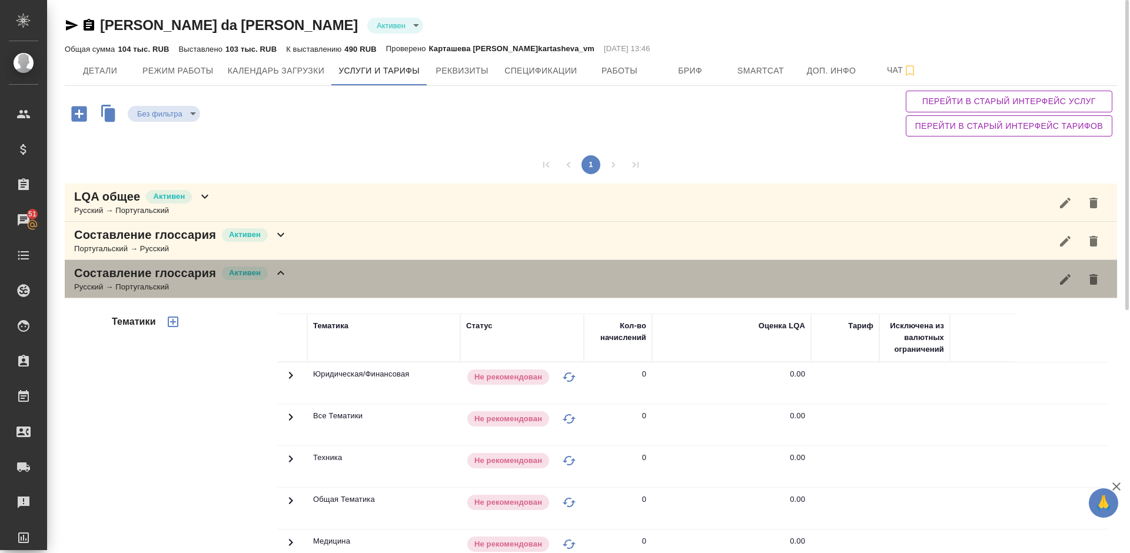
click at [308, 273] on div "Составление глоссария Активен Русский → Португальский" at bounding box center [591, 279] width 1052 height 38
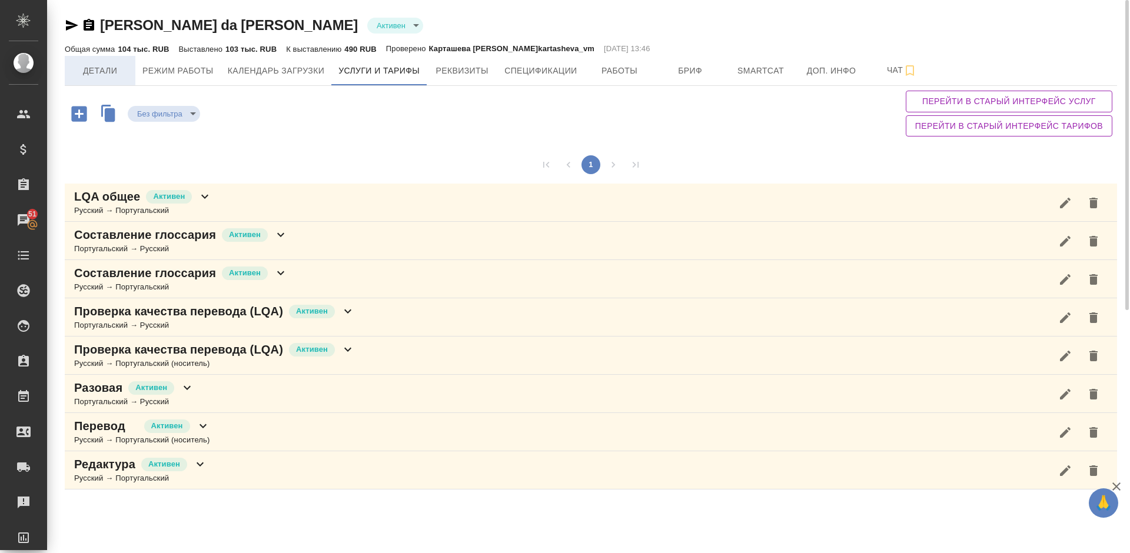
click at [114, 76] on span "Детали" at bounding box center [100, 71] width 57 height 15
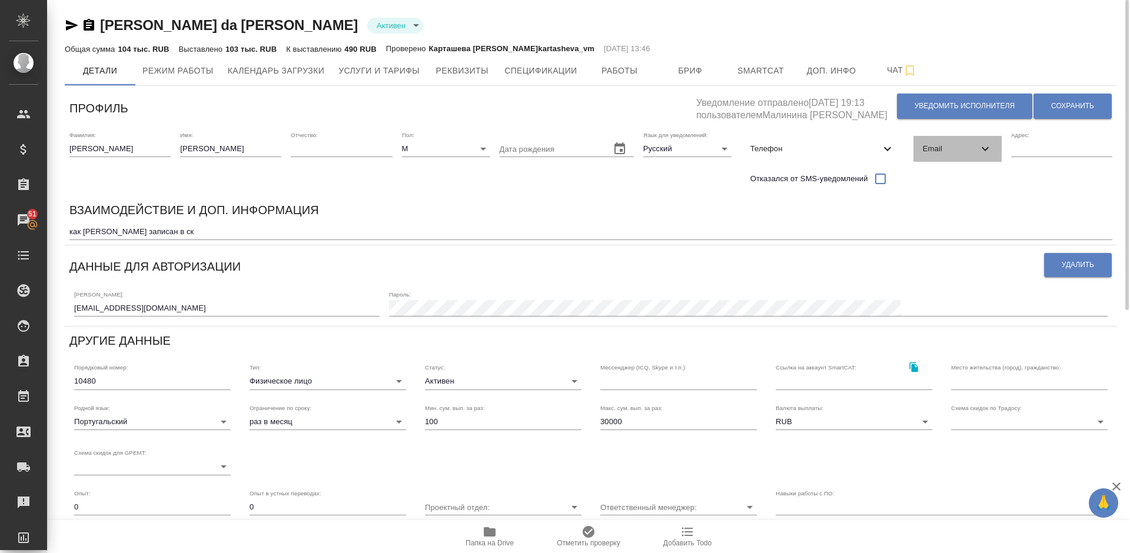
click at [941, 151] on span "Email" at bounding box center [950, 149] width 55 height 12
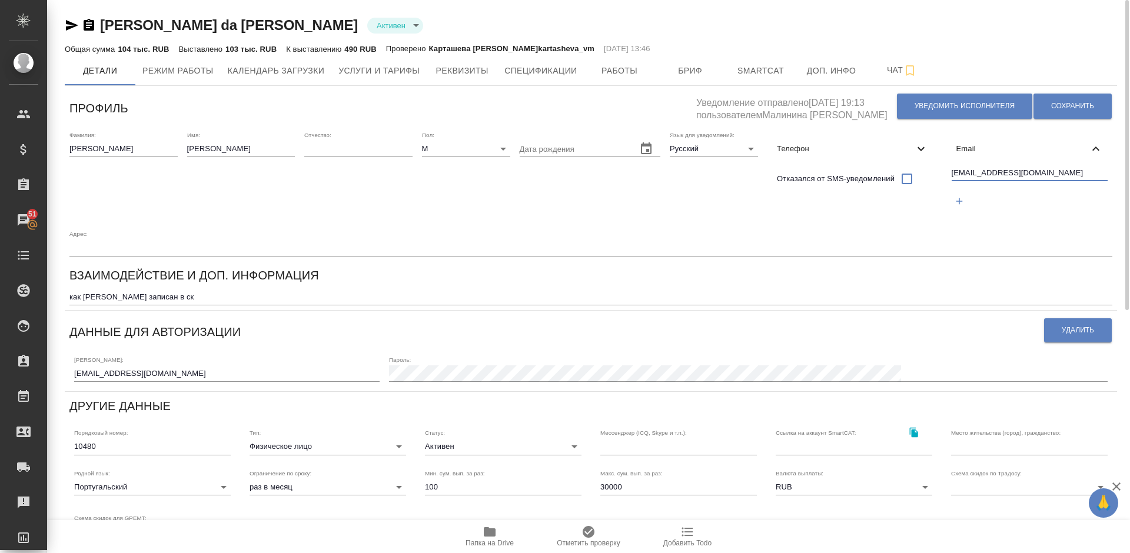
drag, startPoint x: 1050, startPoint y: 174, endPoint x: 951, endPoint y: 175, distance: 99.5
click at [951, 175] on div "pyccki_iazik@yahoo.com.br" at bounding box center [1030, 189] width 166 height 54
click at [398, 75] on span "Услуги и тарифы" at bounding box center [378, 71] width 81 height 15
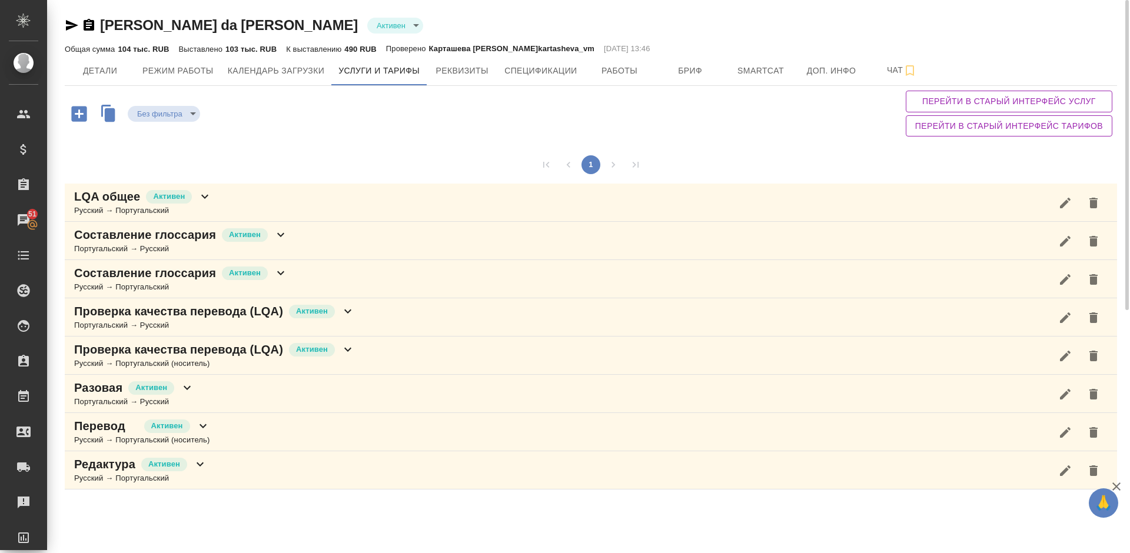
click at [282, 417] on div "Перевод Активен Русский → Португальский (носитель)" at bounding box center [591, 432] width 1052 height 38
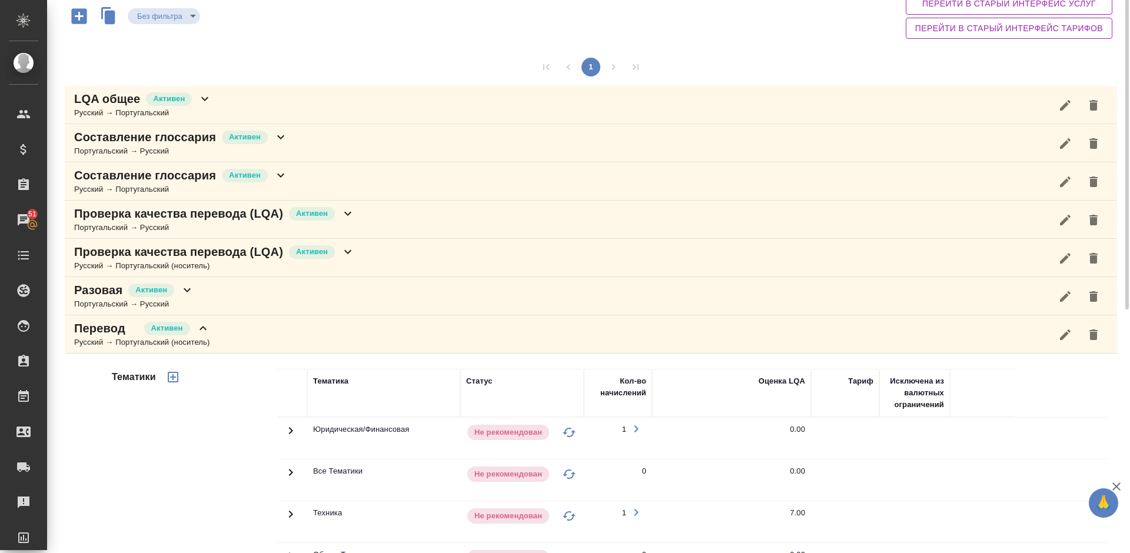
scroll to position [62, 0]
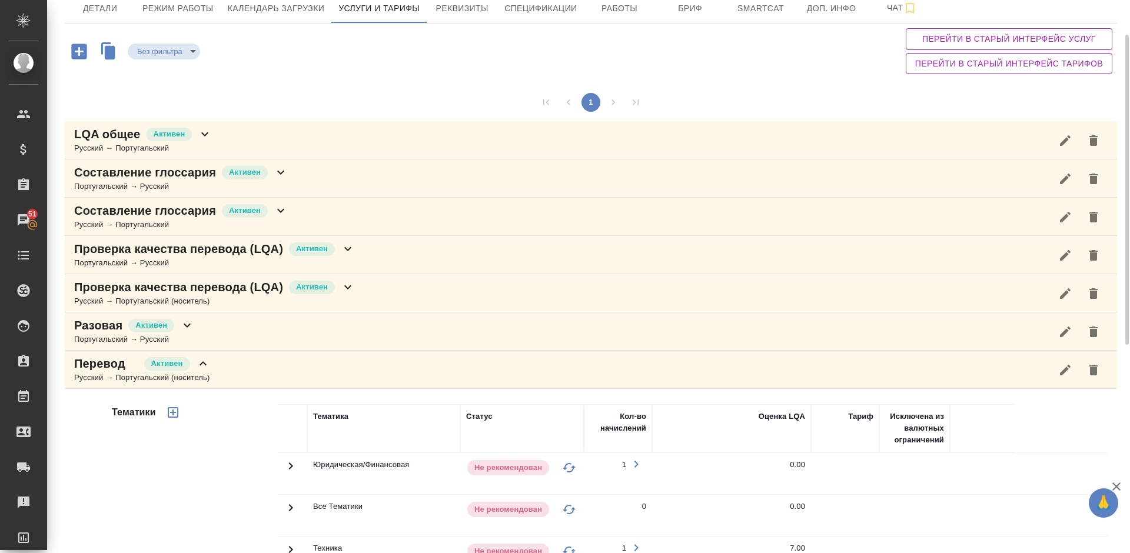
click at [234, 378] on div "Перевод Активен Русский → Португальский (носитель)" at bounding box center [591, 370] width 1052 height 38
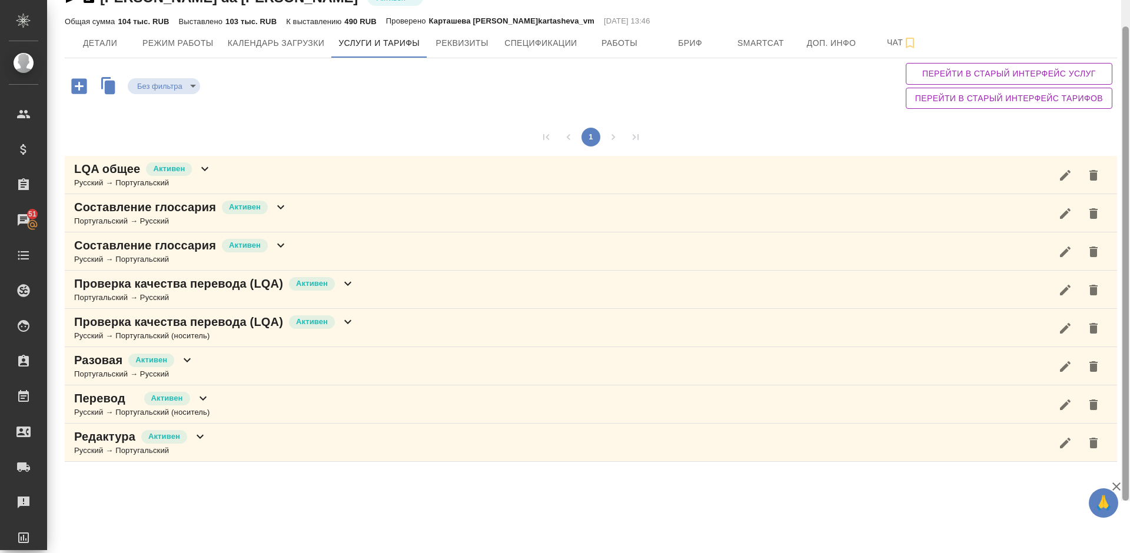
scroll to position [0, 0]
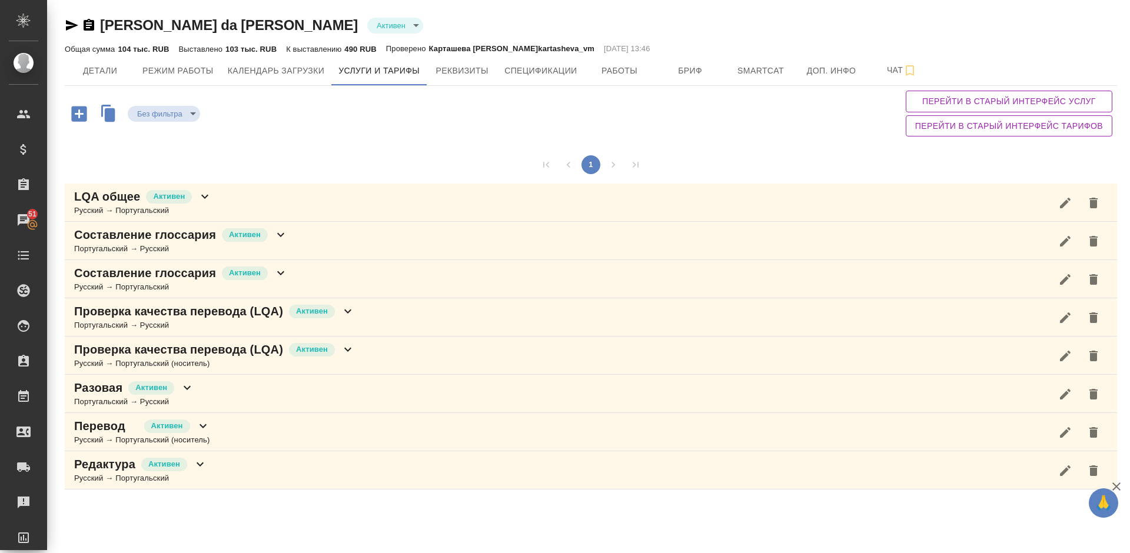
drag, startPoint x: 1125, startPoint y: 108, endPoint x: 1128, endPoint y: 14, distance: 94.2
click at [1128, 14] on div "Gomes da Costa Adalberto Активен active Общая сумма 104 тыс. RUB Выставлено 103…" at bounding box center [588, 250] width 1083 height 501
click at [114, 71] on span "Детали" at bounding box center [100, 71] width 57 height 15
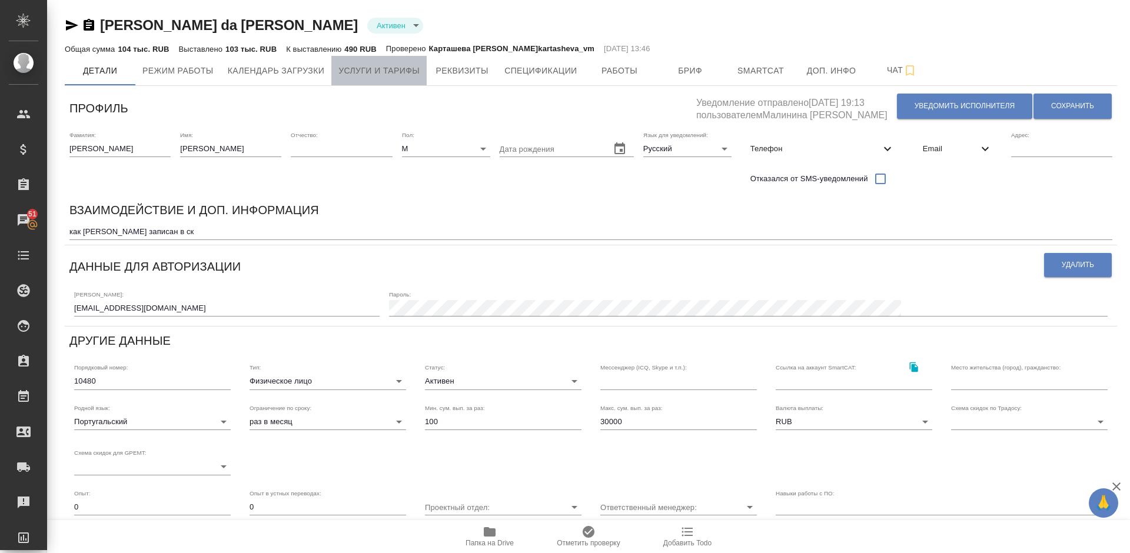
click at [407, 72] on span "Услуги и тарифы" at bounding box center [378, 71] width 81 height 15
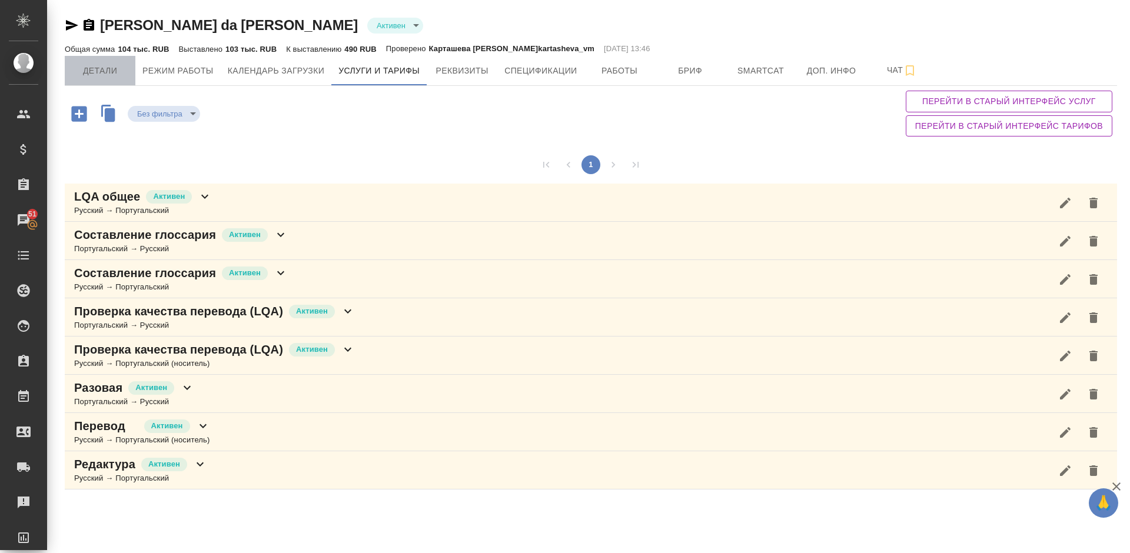
click at [114, 66] on span "Детали" at bounding box center [100, 71] width 57 height 15
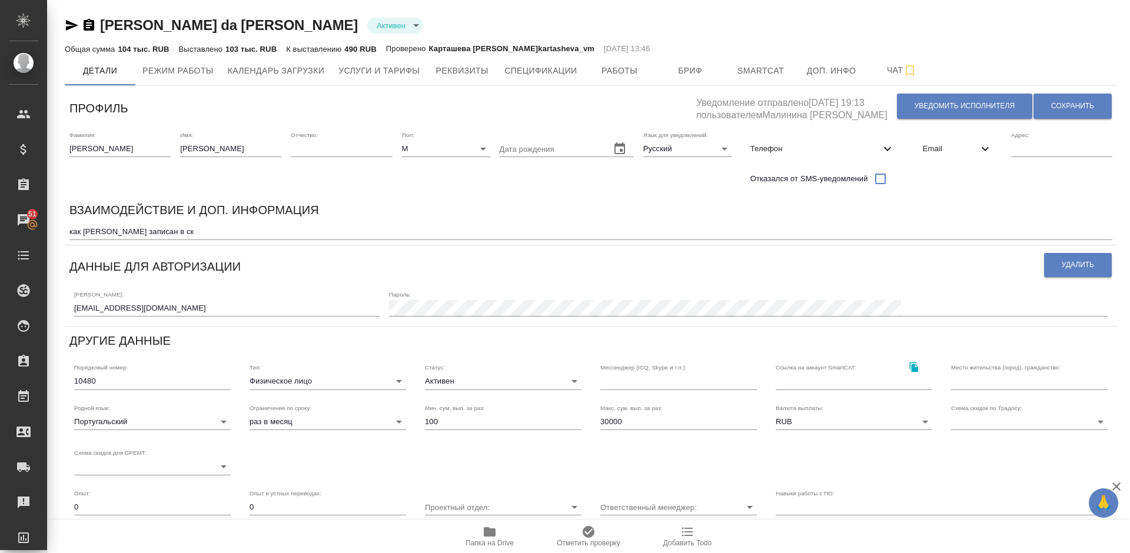
click at [951, 147] on span "Email" at bounding box center [950, 149] width 55 height 12
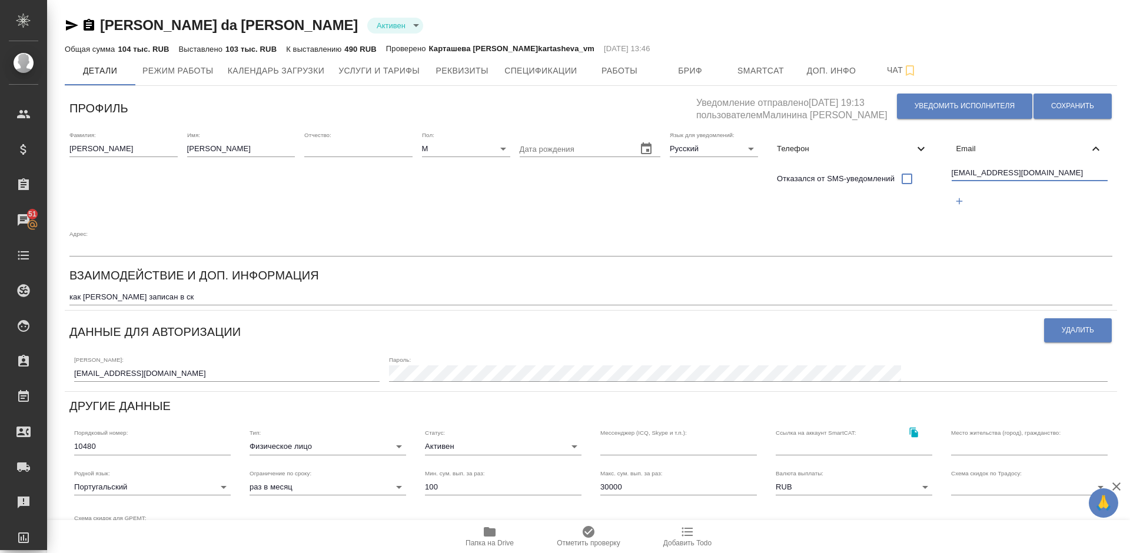
drag, startPoint x: 1061, startPoint y: 172, endPoint x: 953, endPoint y: 170, distance: 108.3
click at [953, 170] on input "pyccki_iazik@yahoo.com.br" at bounding box center [1030, 174] width 157 height 15
click at [454, 81] on button "Реквизиты" at bounding box center [462, 70] width 71 height 29
select select "10"
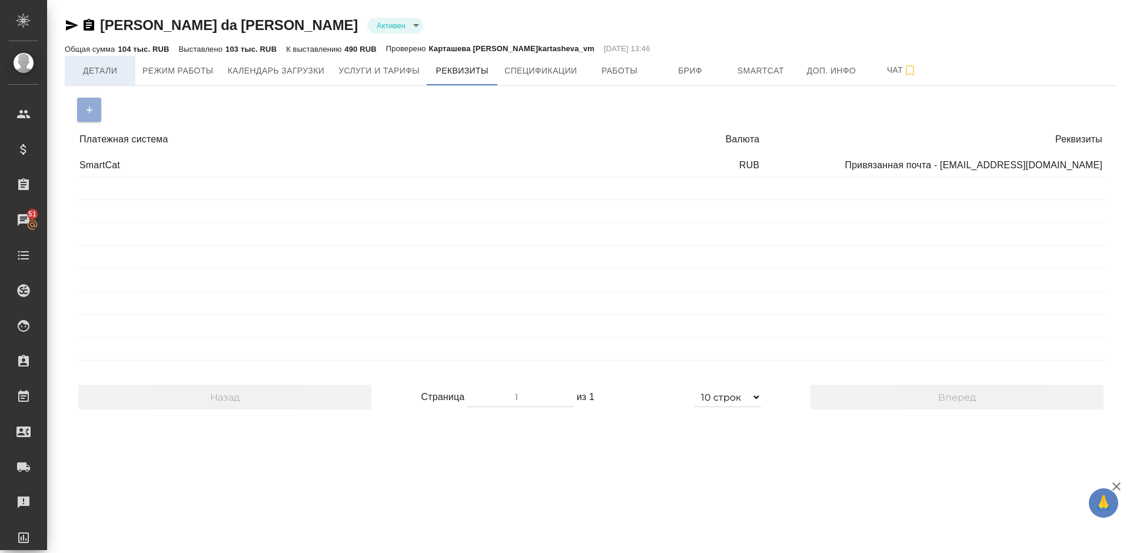
click at [121, 69] on span "Детали" at bounding box center [100, 71] width 57 height 15
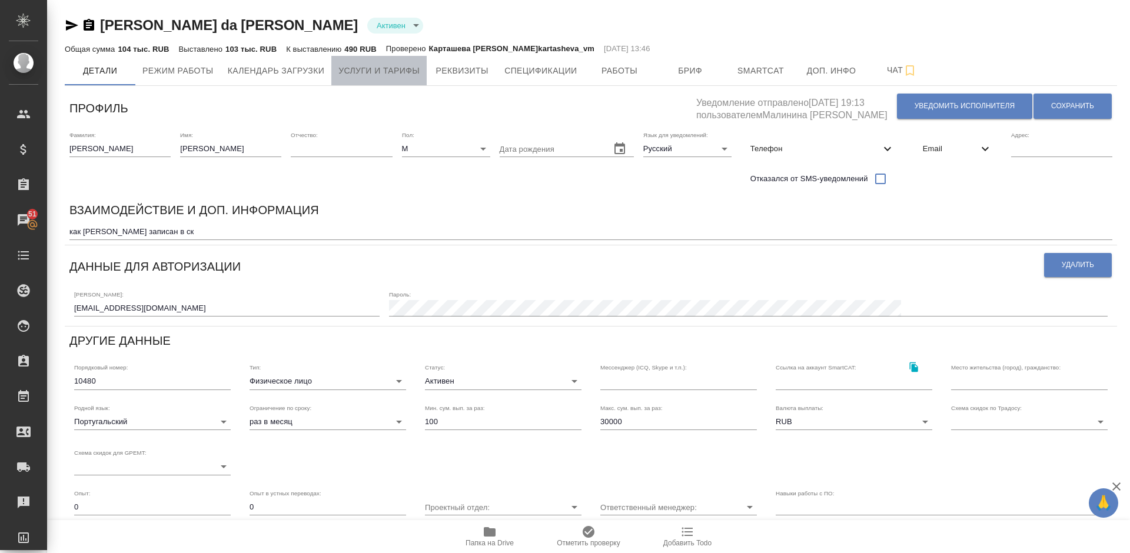
click at [375, 70] on span "Услуги и тарифы" at bounding box center [378, 71] width 81 height 15
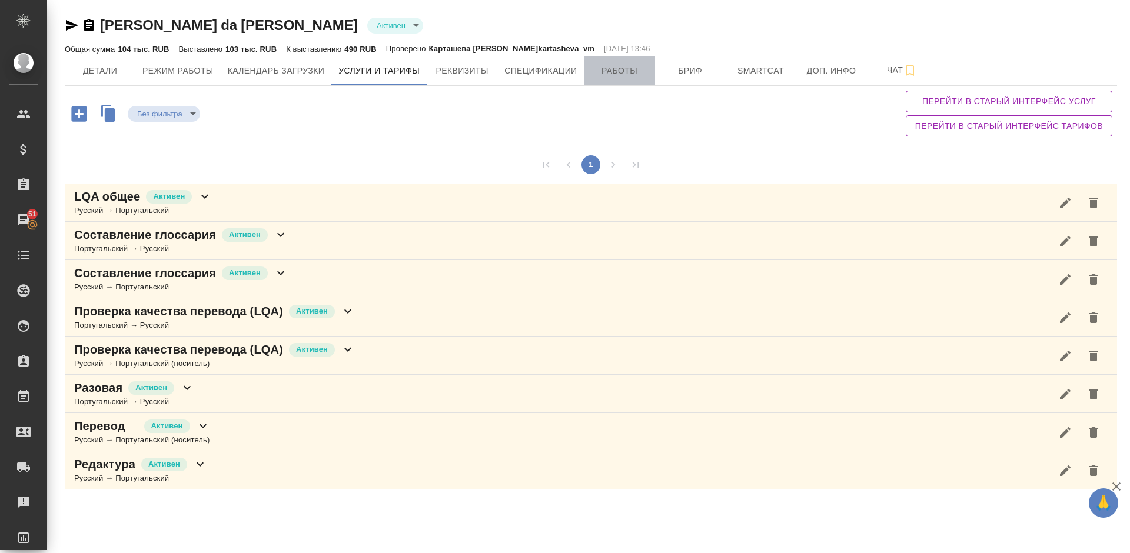
click at [628, 68] on span "Работы" at bounding box center [620, 71] width 57 height 15
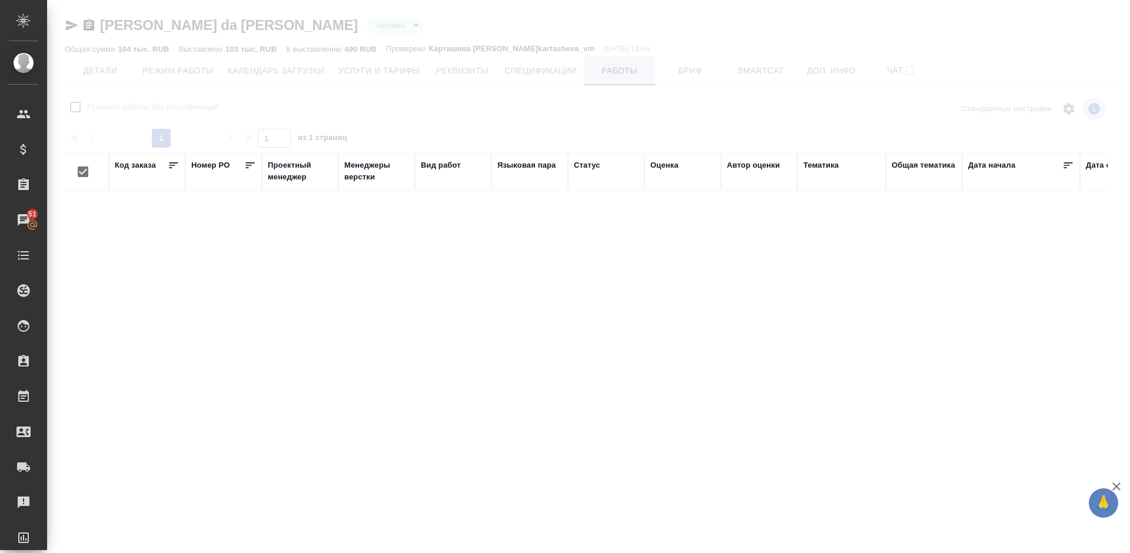
checkbox input "false"
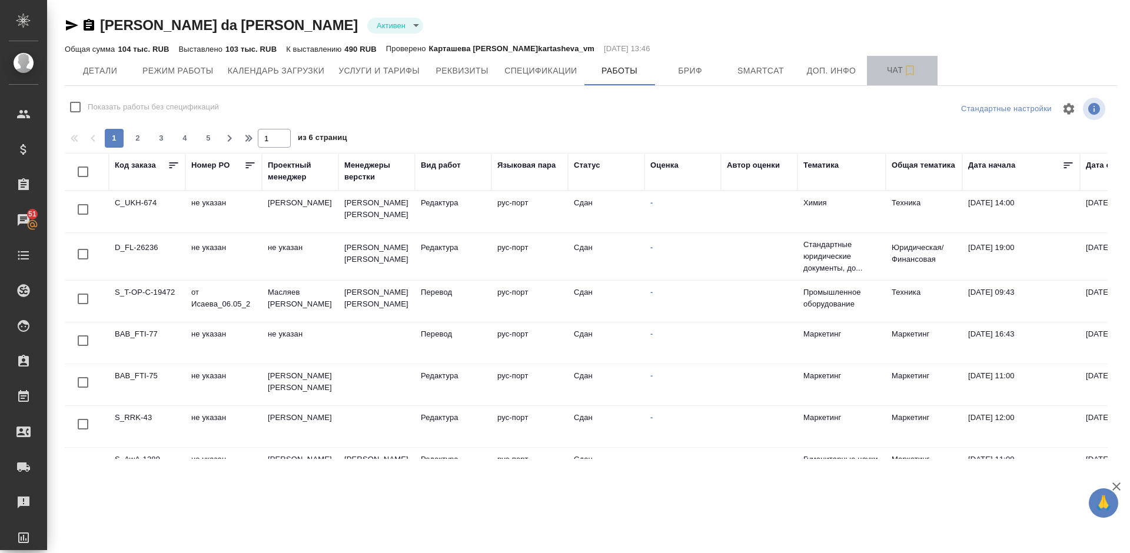
click at [888, 65] on span "Чат" at bounding box center [902, 70] width 57 height 15
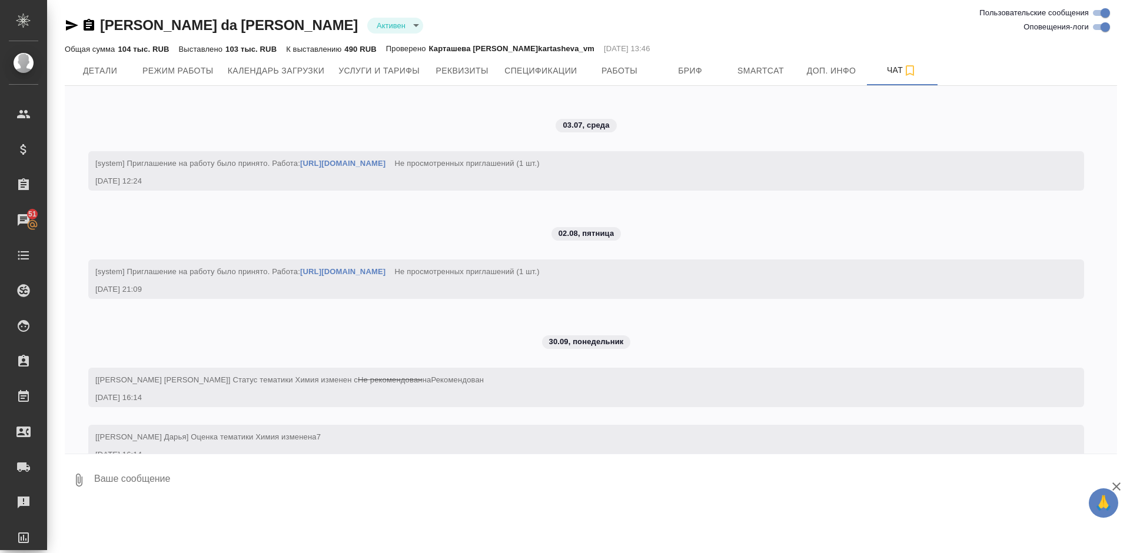
scroll to position [3960, 0]
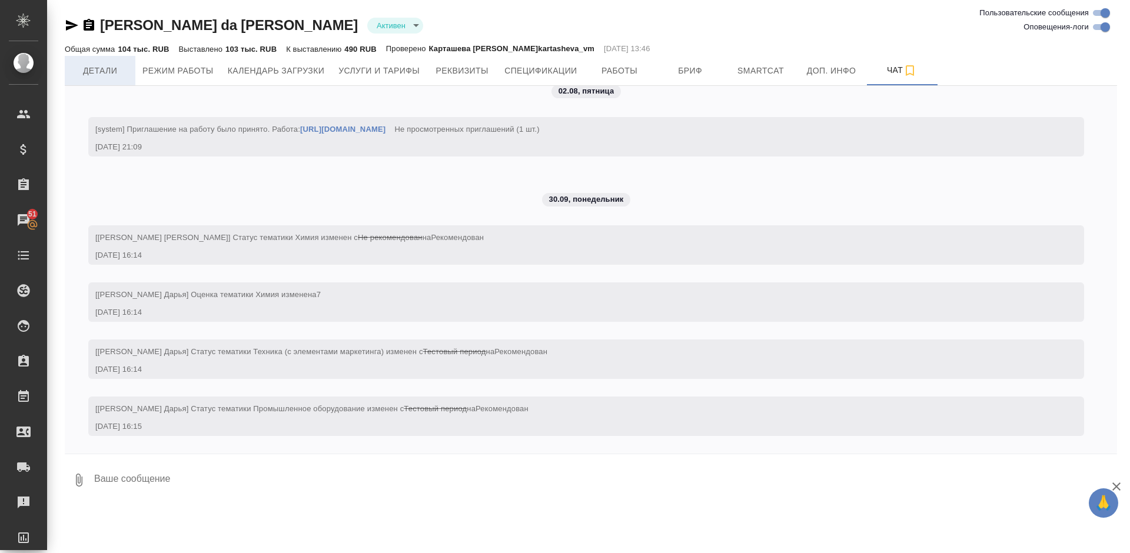
click at [112, 70] on span "Детали" at bounding box center [100, 71] width 57 height 15
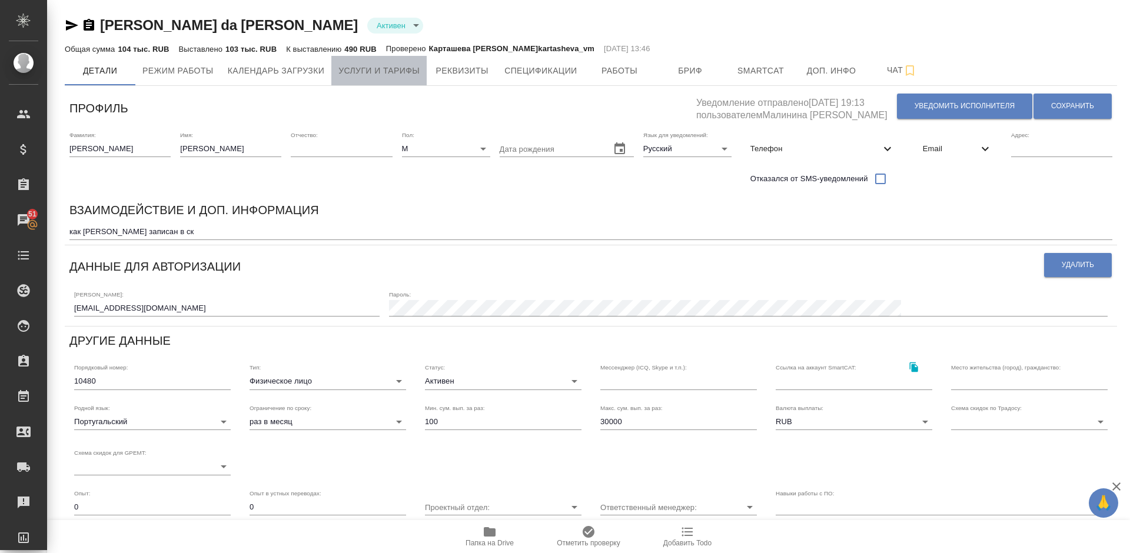
click at [381, 67] on span "Услуги и тарифы" at bounding box center [378, 71] width 81 height 15
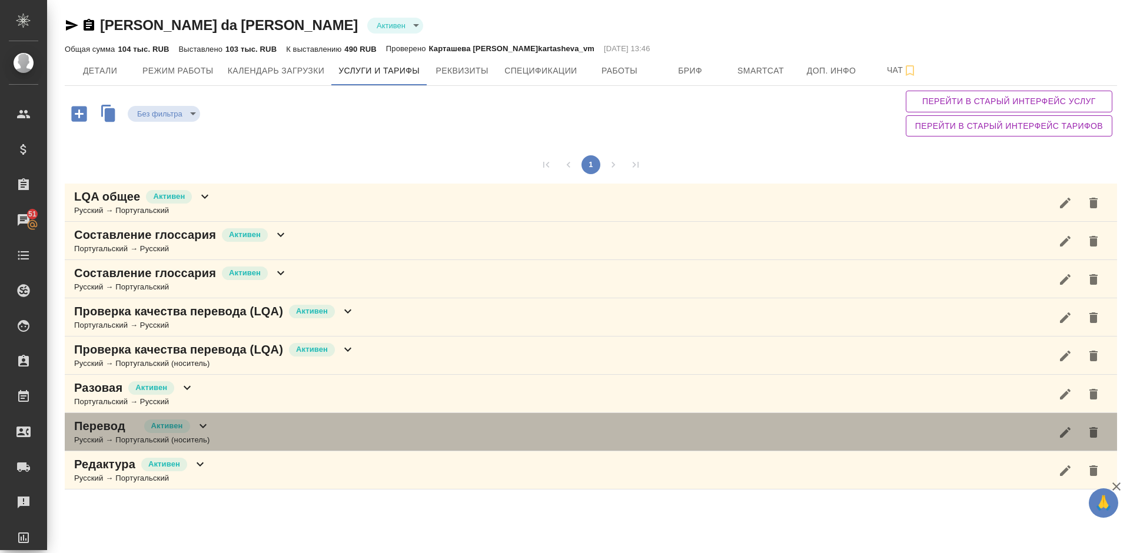
click at [253, 433] on div "Перевод Активен Русский → Португальский (носитель)" at bounding box center [591, 432] width 1052 height 38
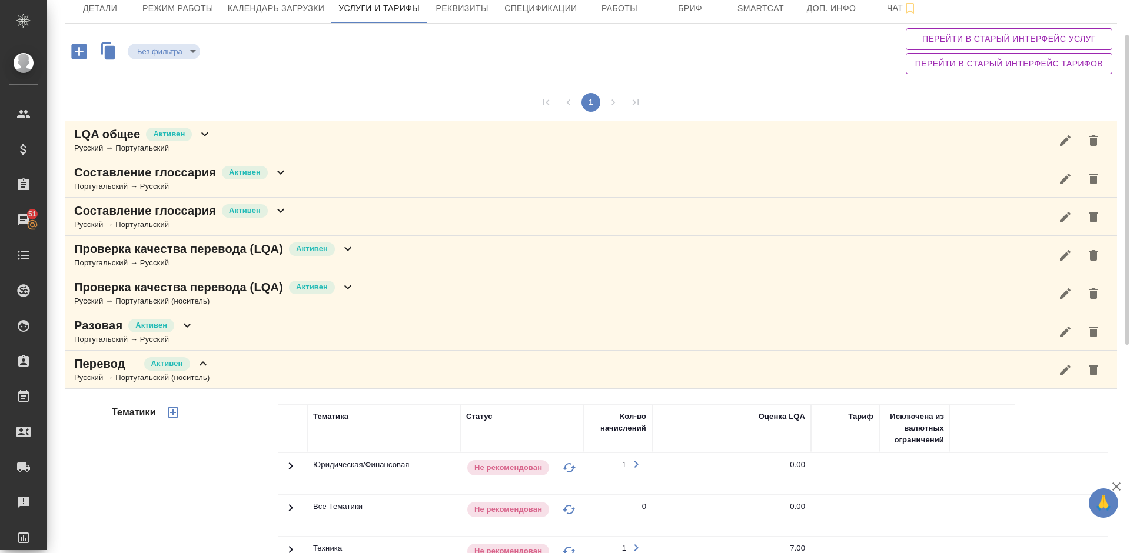
scroll to position [27, 0]
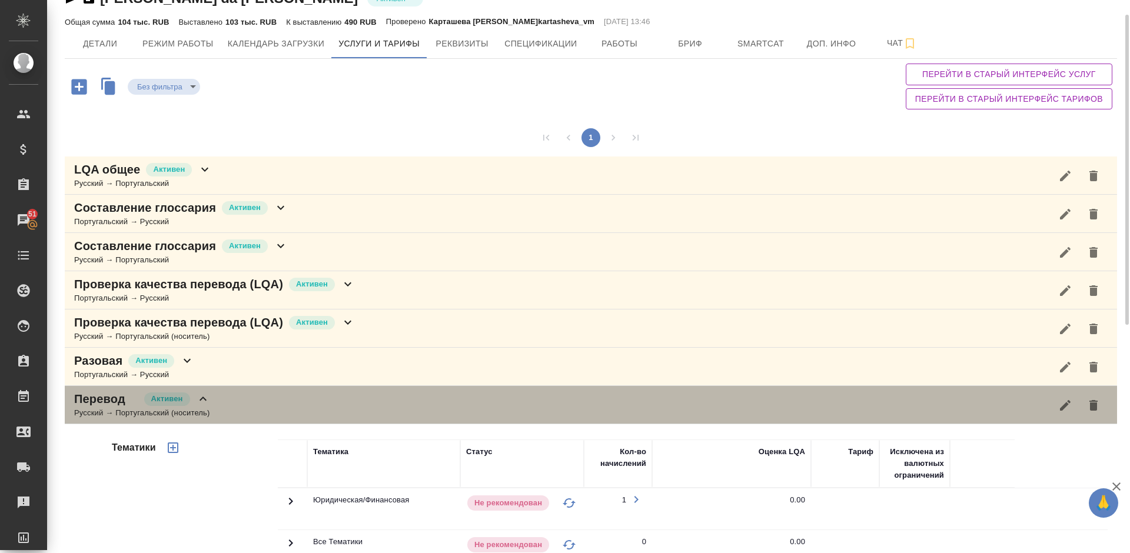
click at [222, 406] on div "Перевод Активен Русский → Португальский (носитель)" at bounding box center [591, 405] width 1052 height 38
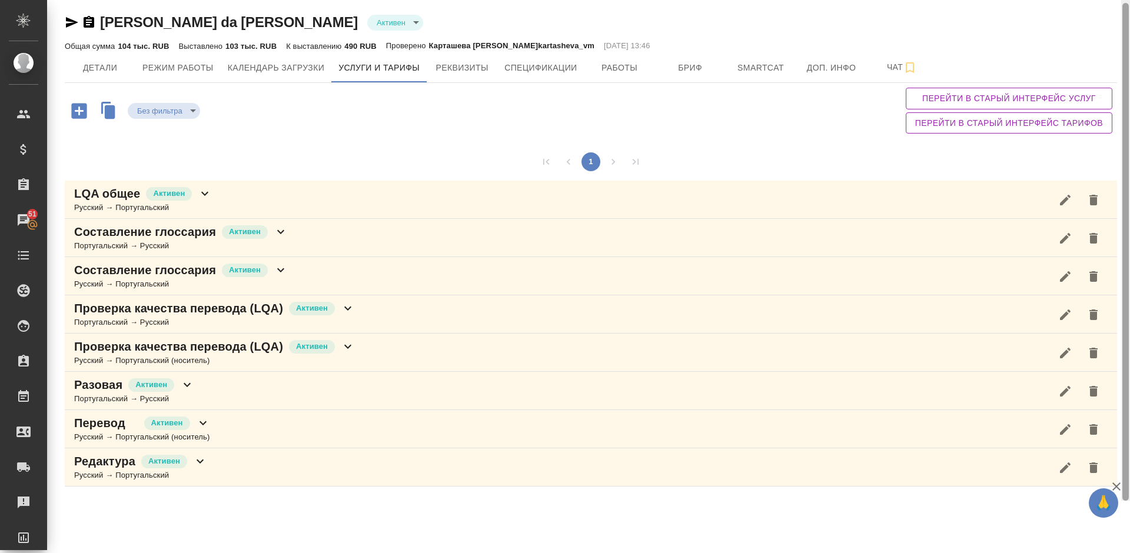
scroll to position [0, 0]
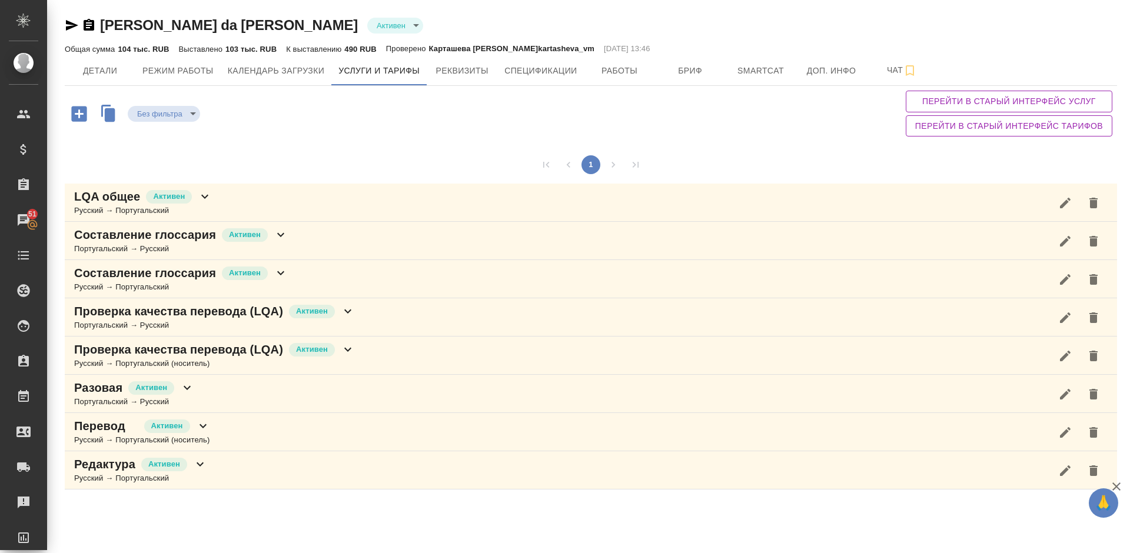
drag, startPoint x: 1126, startPoint y: 68, endPoint x: 1128, endPoint y: 39, distance: 28.9
click at [1128, 39] on div "Gomes da Costa Adalberto Активен active Общая сумма 104 тыс. RUB Выставлено 103…" at bounding box center [588, 250] width 1083 height 501
click at [883, 72] on span "Чат" at bounding box center [902, 70] width 57 height 15
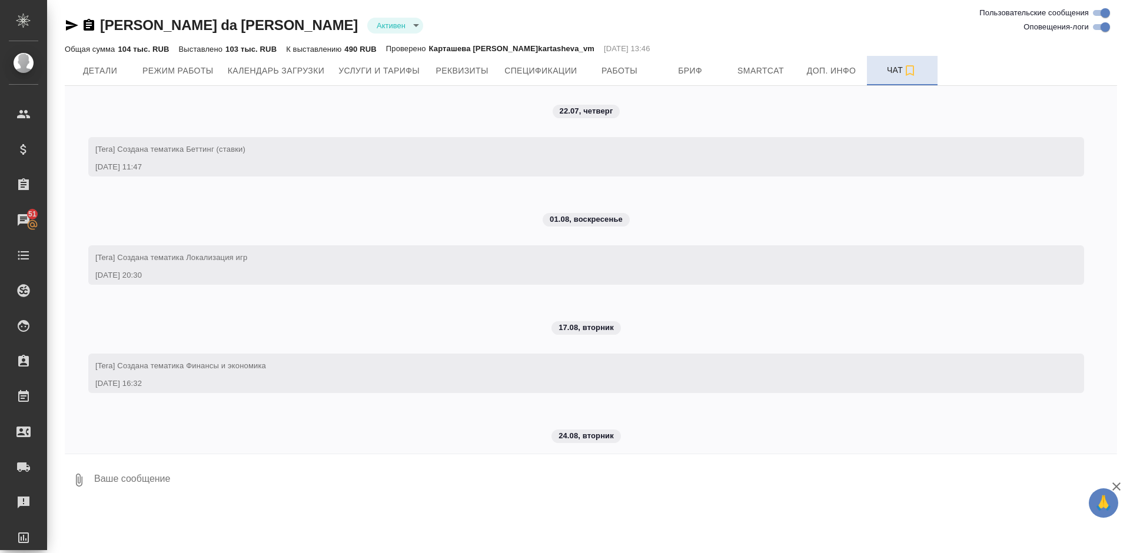
scroll to position [3960, 0]
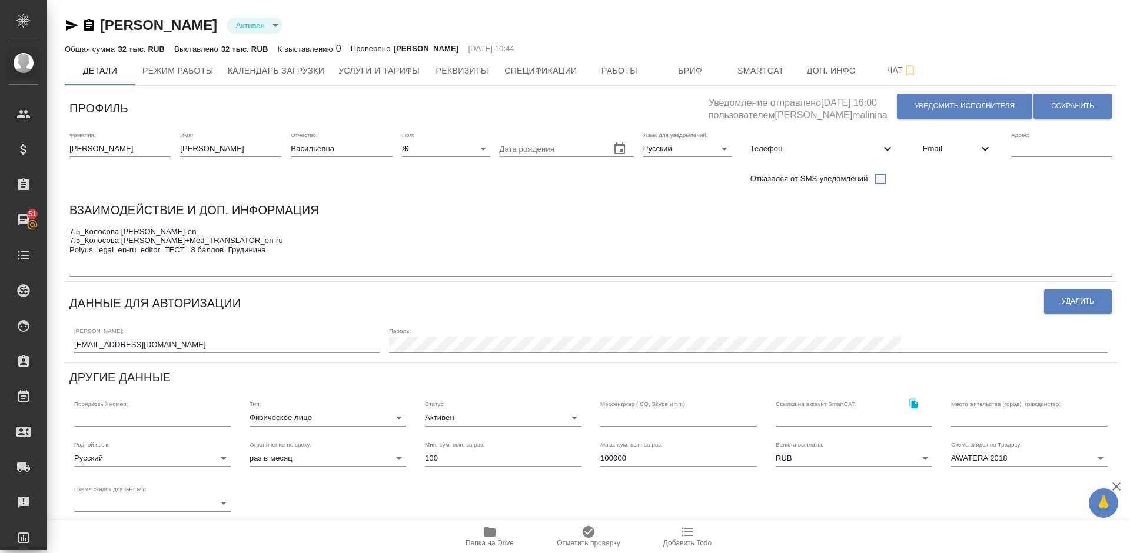
click at [943, 141] on div "Email" at bounding box center [958, 149] width 88 height 26
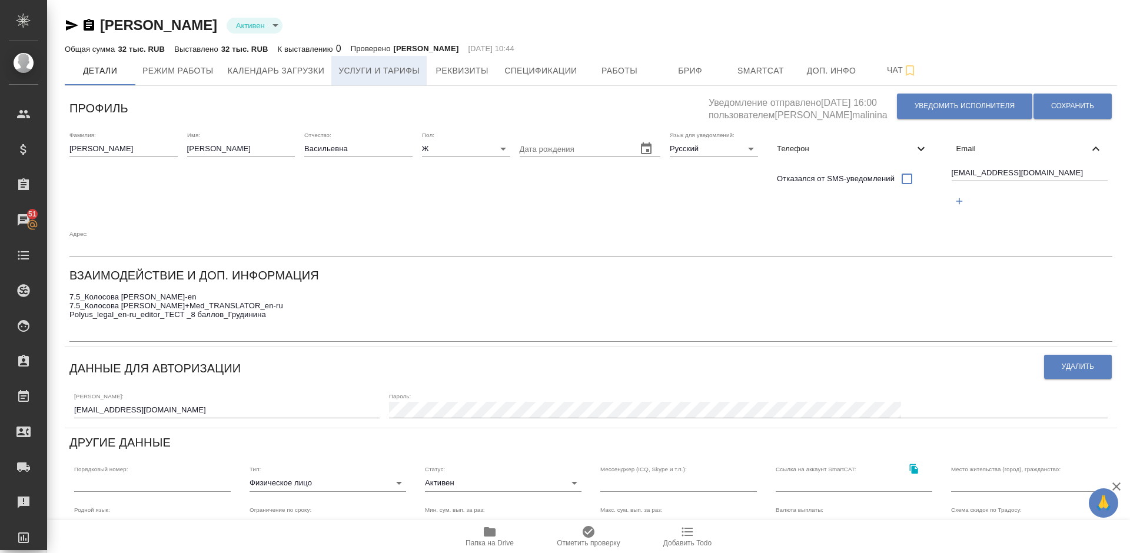
click at [385, 68] on span "Услуги и тарифы" at bounding box center [378, 71] width 81 height 15
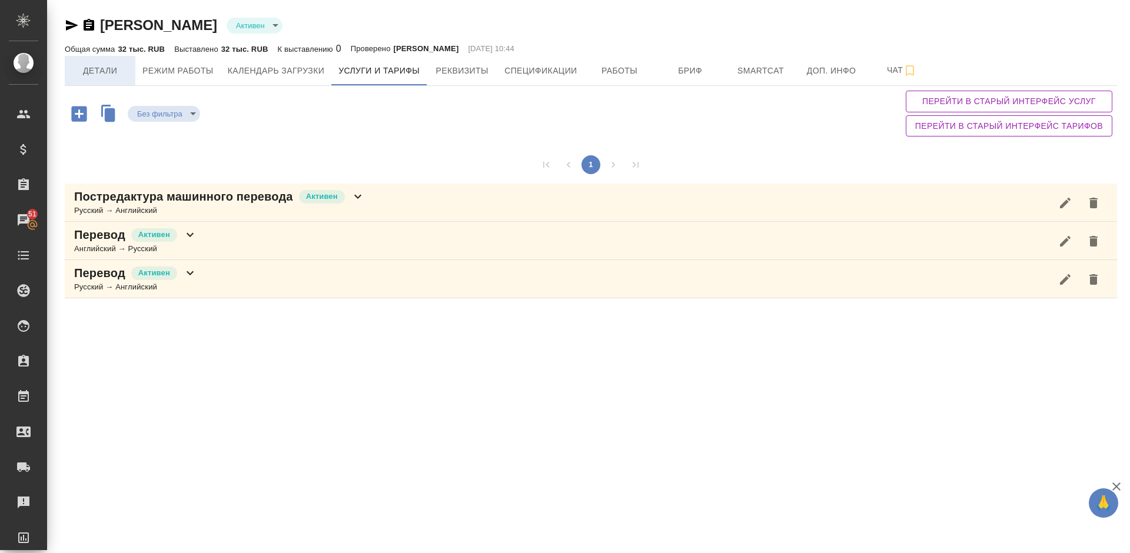
click at [109, 67] on span "Детали" at bounding box center [100, 71] width 57 height 15
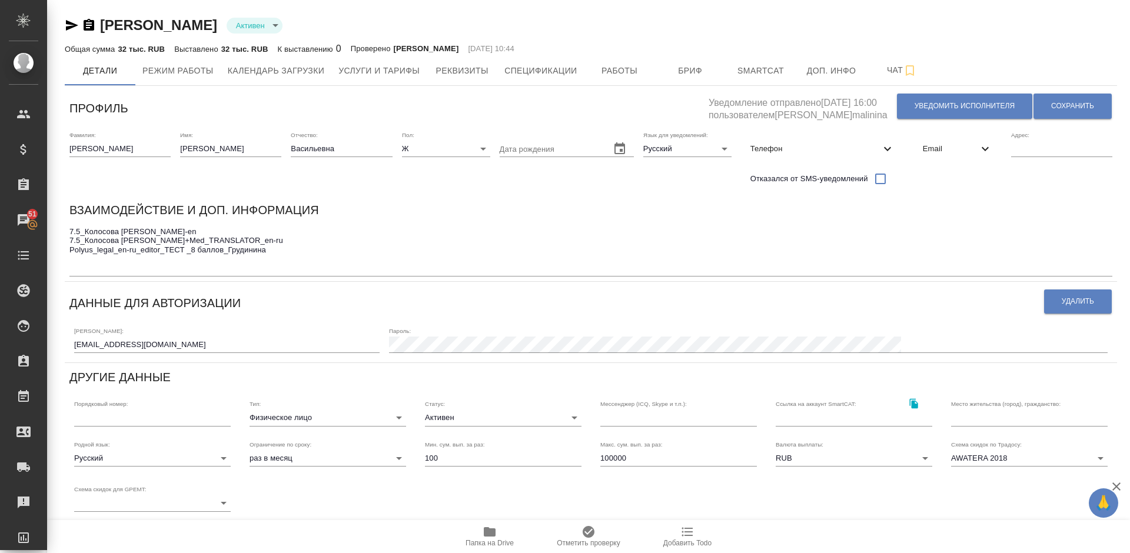
click at [789, 139] on div "Телефон" at bounding box center [822, 149] width 163 height 26
select select "RU"
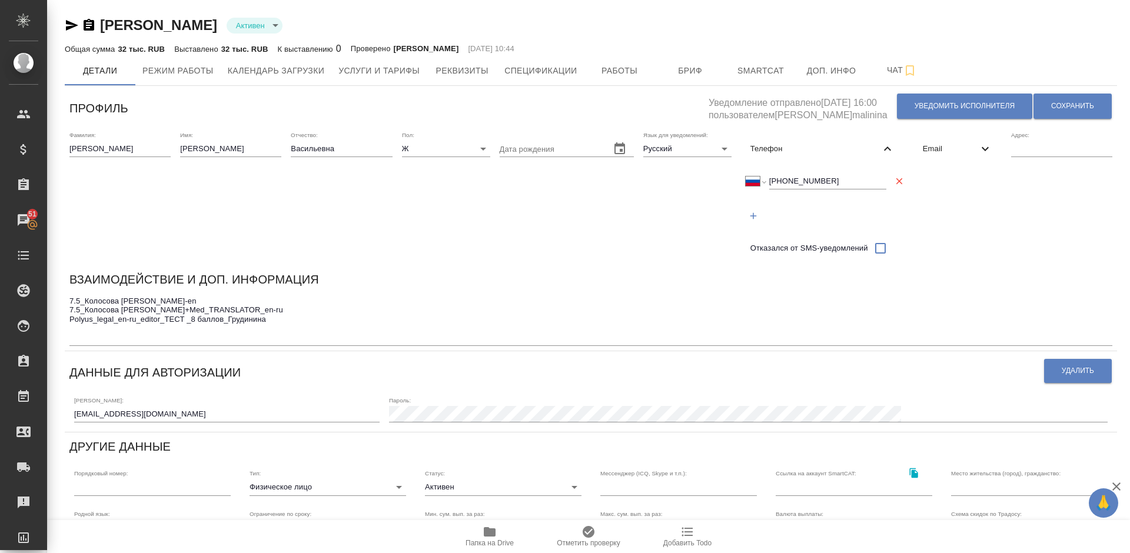
click at [945, 144] on span "Email" at bounding box center [950, 149] width 55 height 12
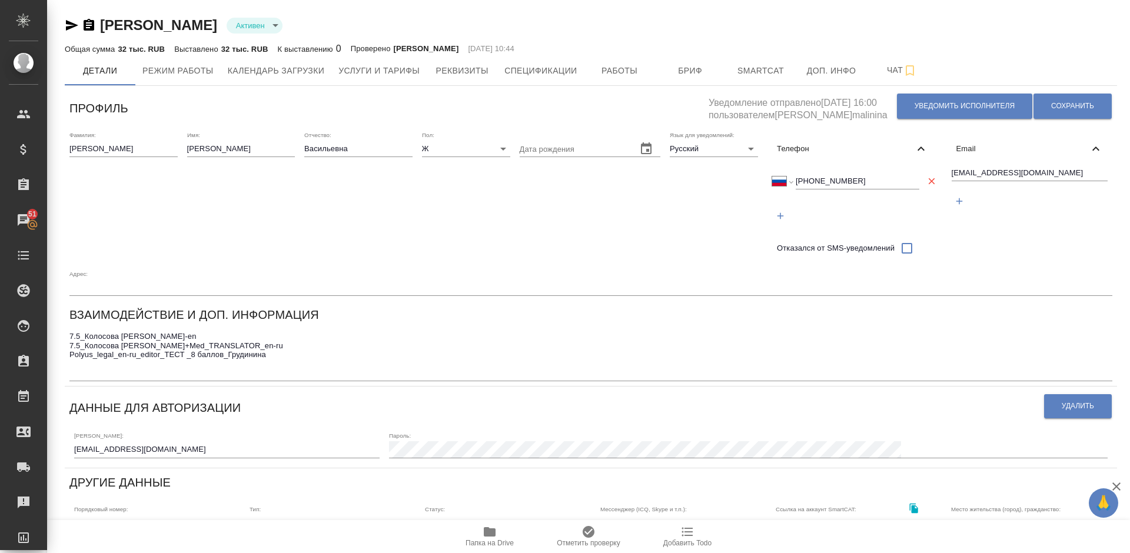
click at [592, 203] on div "Дата рождения" at bounding box center [590, 195] width 141 height 129
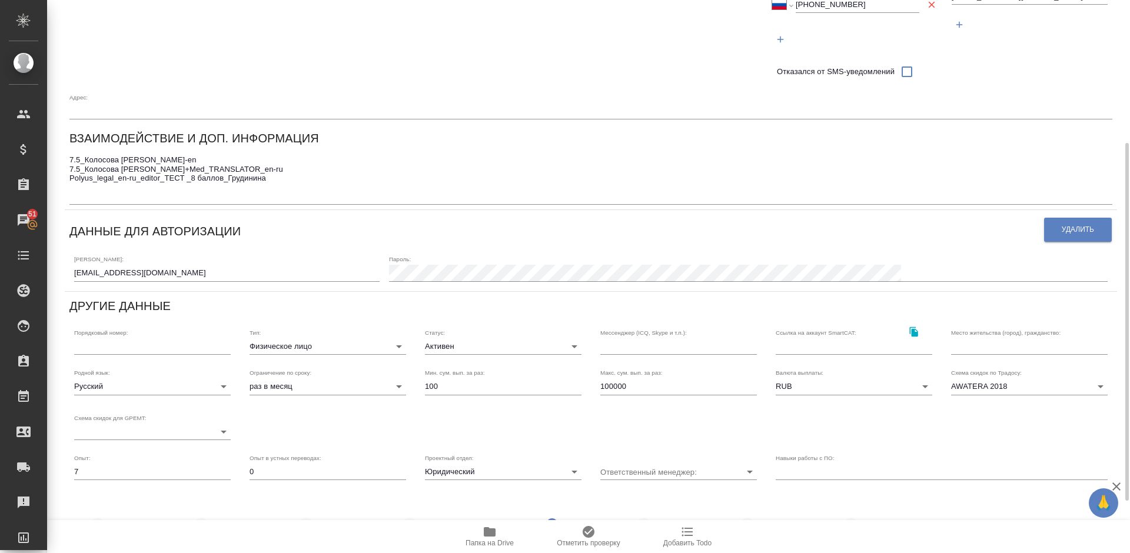
scroll to position [194, 0]
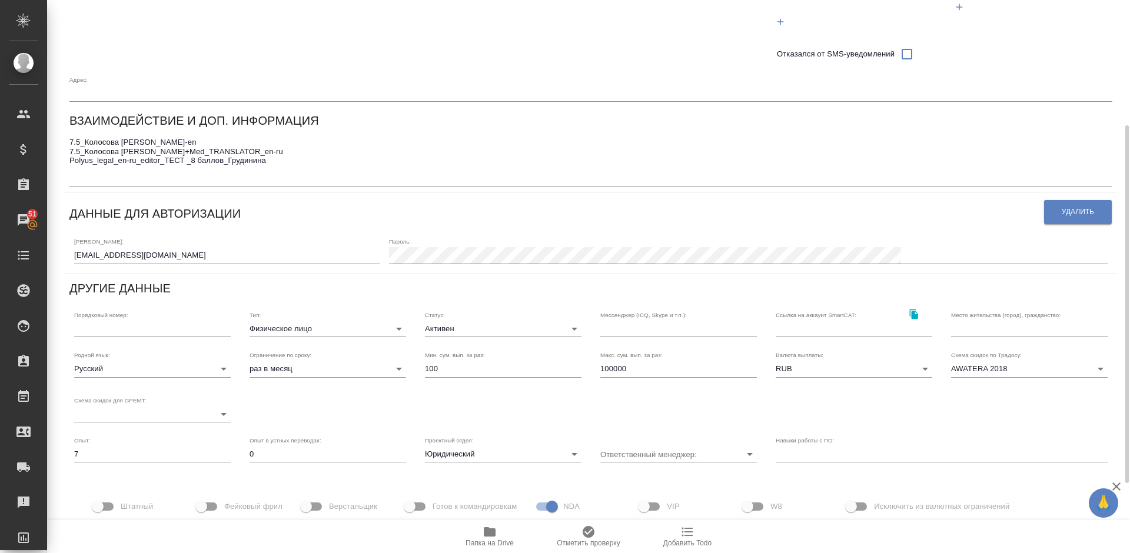
click at [342, 327] on body "🙏 .cls-1 fill:#fff; AWATERA [PERSON_NAME] Спецификации Заказы 51 Чаты Todo Прое…" at bounding box center [565, 276] width 1130 height 553
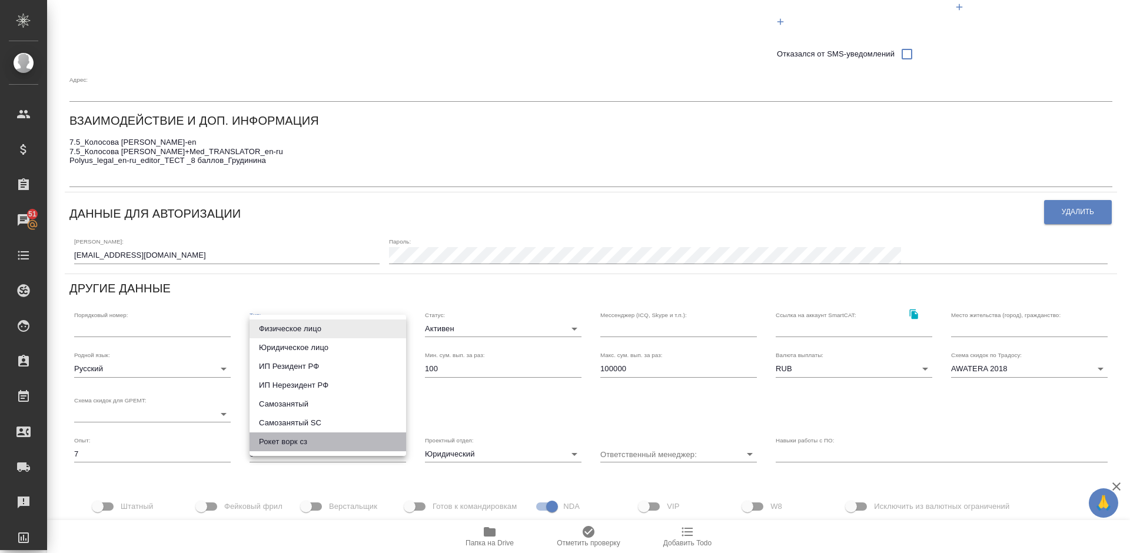
click at [324, 440] on li "Рокет ворк сз" at bounding box center [328, 442] width 157 height 19
type input "rocketWorkSelfEmployed"
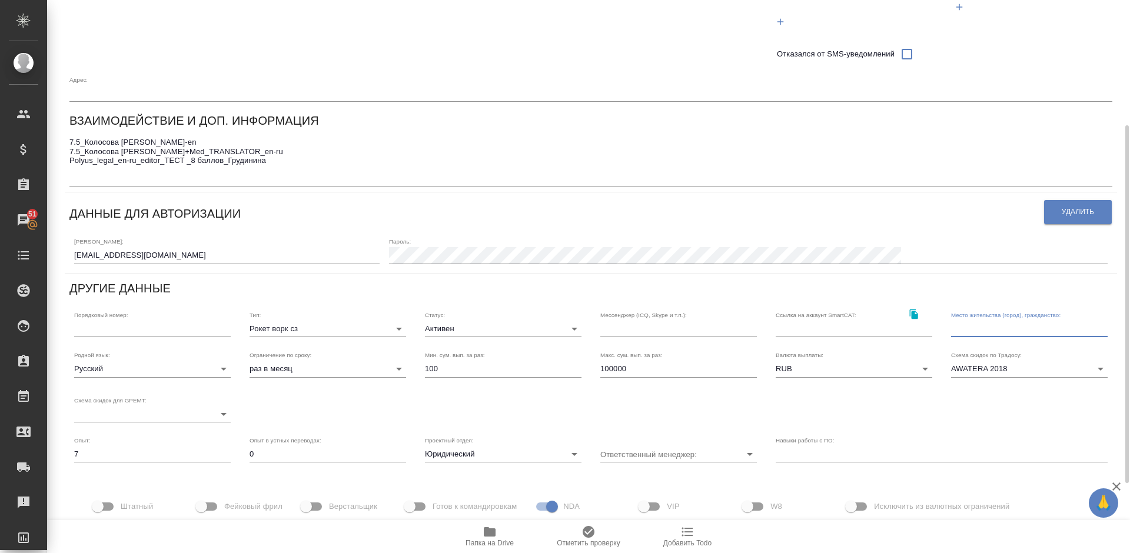
click at [974, 332] on input "text" at bounding box center [1029, 329] width 157 height 16
type input "Москва, РФ"
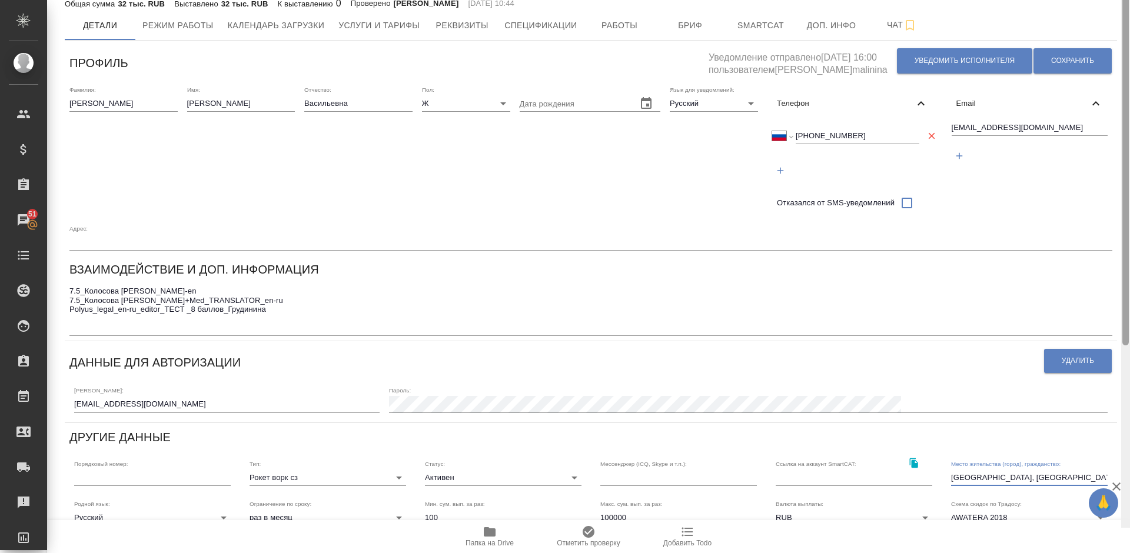
scroll to position [0, 0]
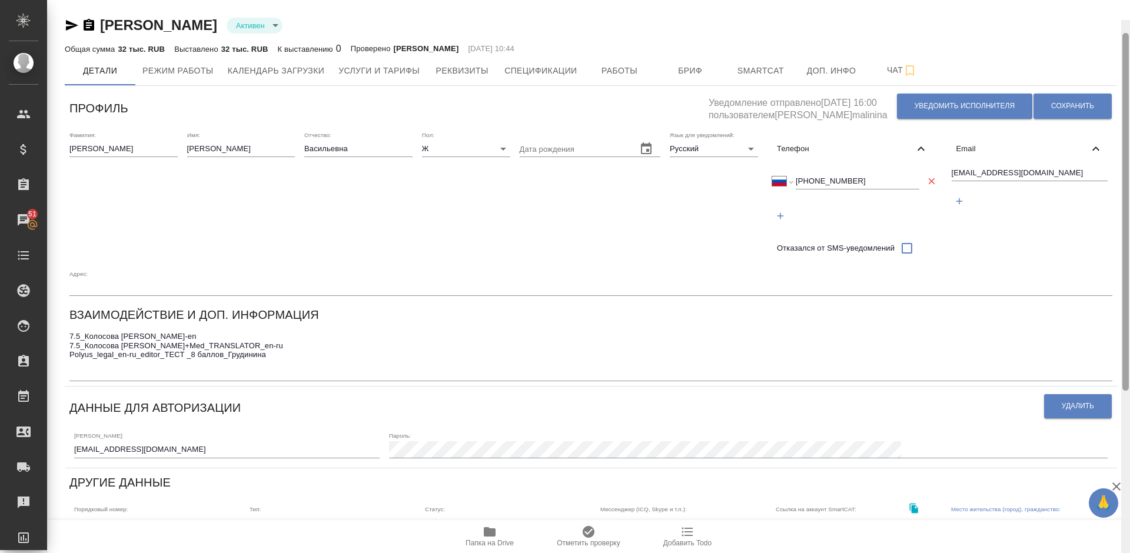
drag, startPoint x: 1129, startPoint y: 177, endPoint x: 1129, endPoint y: 46, distance: 131.3
click at [1129, 46] on div at bounding box center [1125, 296] width 9 height 553
click at [1053, 100] on button "Сохранить" at bounding box center [1073, 106] width 78 height 25
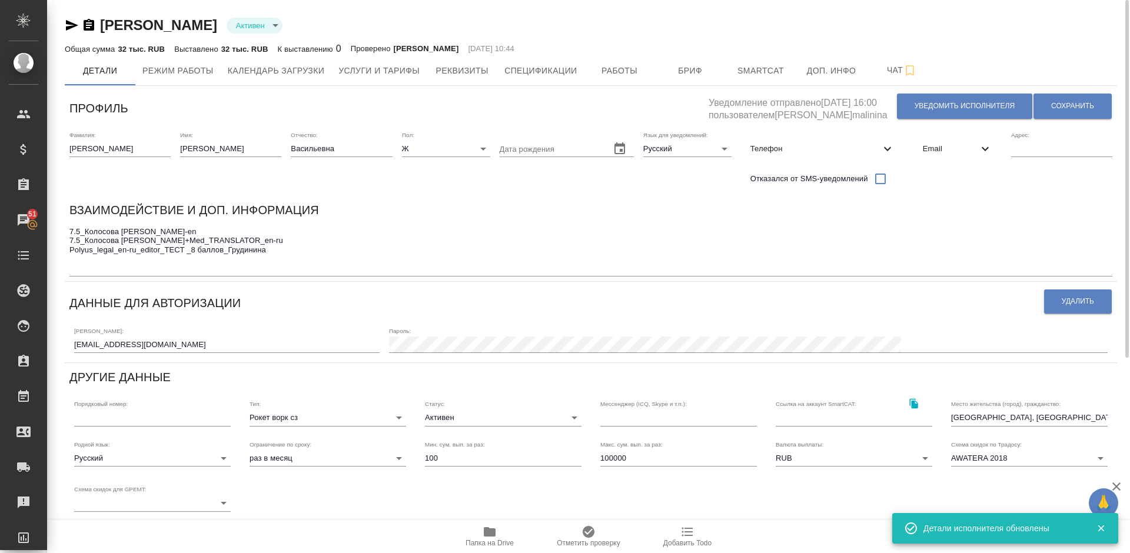
click at [275, 271] on textarea "7.5_Колосова Ольга_Тест_AIPM_TRANSLATOR_ru-en 7.5_Колосова Ольга_Тест_AIPM_Lega…" at bounding box center [590, 249] width 1043 height 45
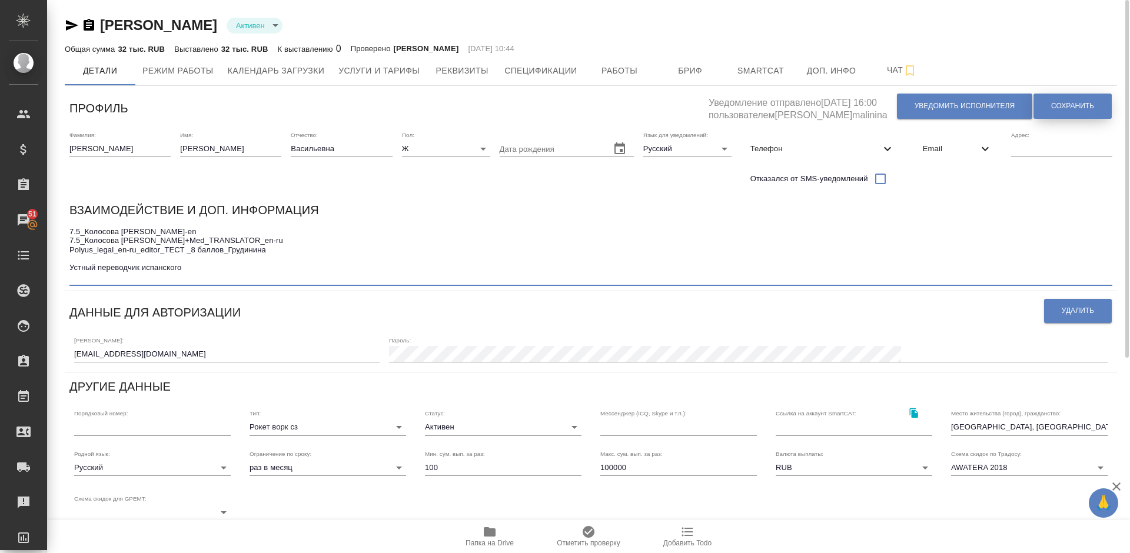
type textarea "7.5_Колосова Ольга_Тест_AIPM_TRANSLATOR_ru-en 7.5_Колосова Ольга_Тест_AIPM_Lega…"
click at [1059, 102] on span "Сохранить" at bounding box center [1072, 106] width 43 height 10
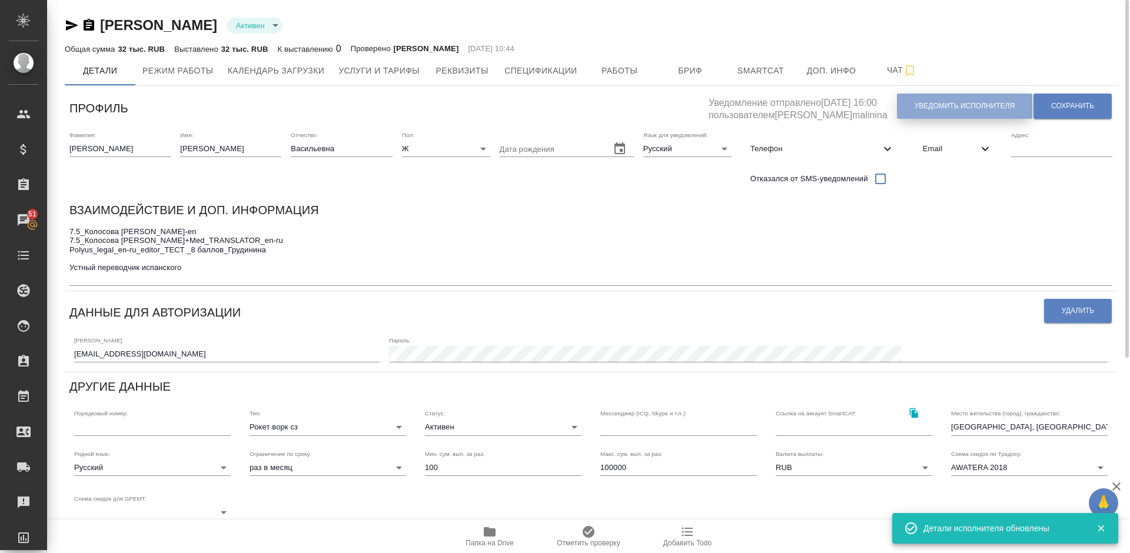
click at [932, 109] on span "Уведомить исполнителя" at bounding box center [965, 106] width 100 height 10
type textarea "Добрый день, Ольга! Ознакомиться с подробной информацией по выполненным работам…"
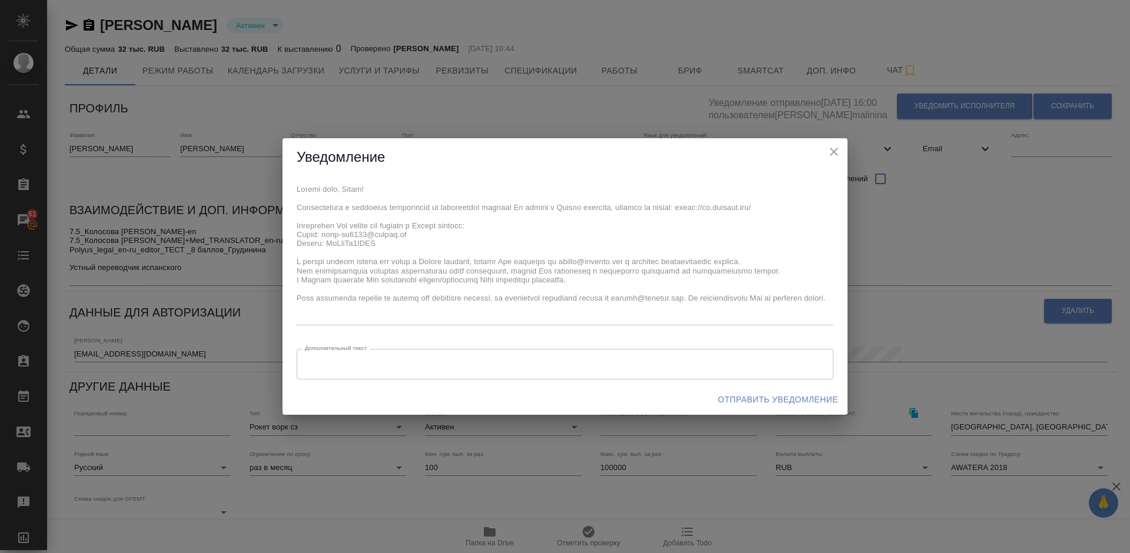
click at [793, 397] on span "Отправить уведомление" at bounding box center [778, 400] width 120 height 15
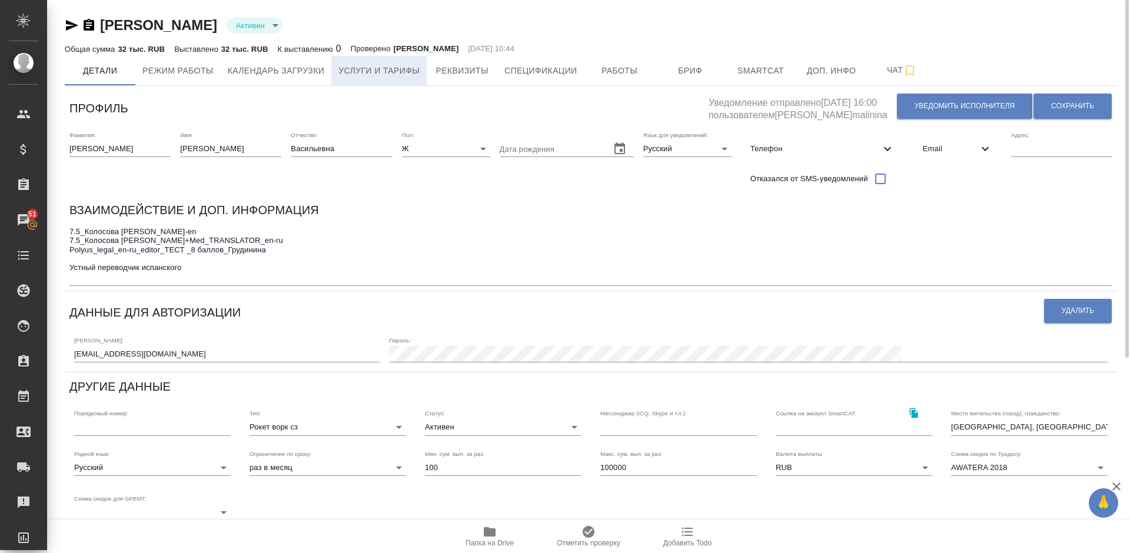
click at [392, 68] on span "Услуги и тарифы" at bounding box center [378, 71] width 81 height 15
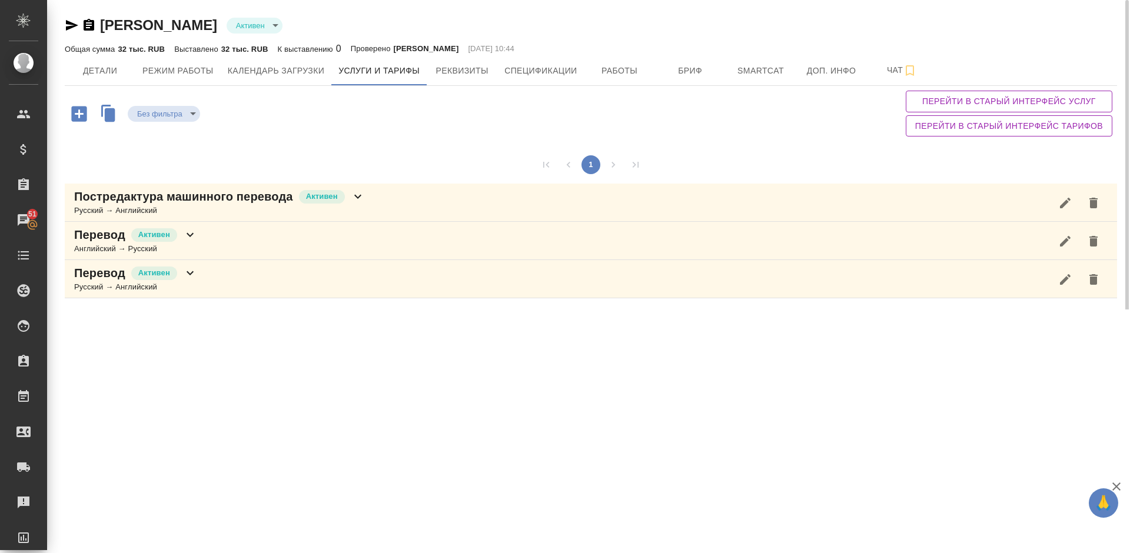
click at [83, 115] on icon "button" at bounding box center [78, 113] width 15 height 15
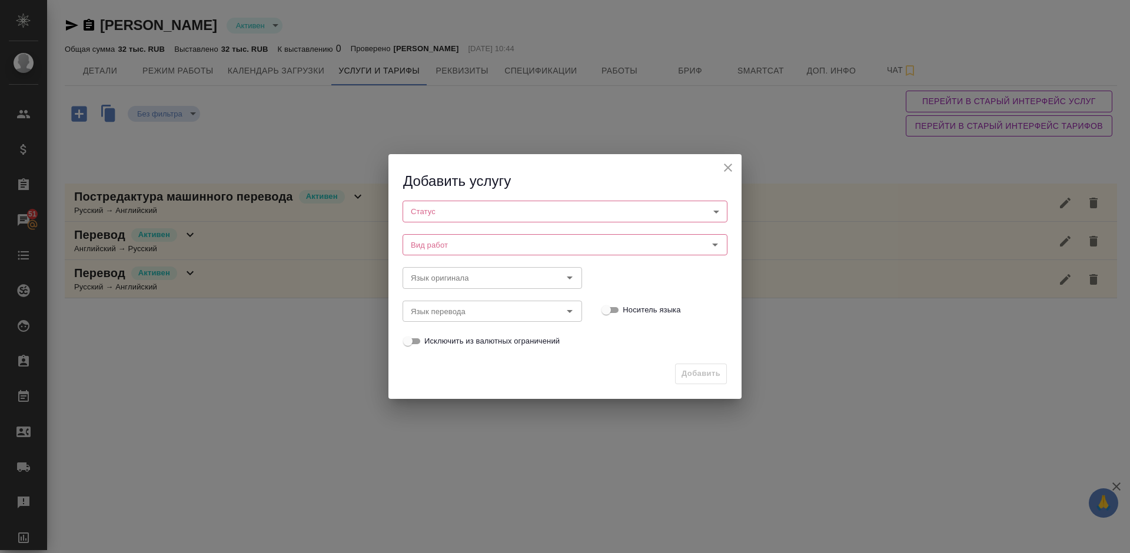
click at [474, 212] on body "🙏 .cls-1 fill:#fff; AWATERA Lazareva Anastasia Клиенты Спецификации Заказы 51 Ч…" at bounding box center [565, 276] width 1130 height 553
click at [481, 234] on li "Активен" at bounding box center [565, 231] width 325 height 20
type input "active"
click at [499, 253] on input "Вид работ" at bounding box center [545, 245] width 278 height 14
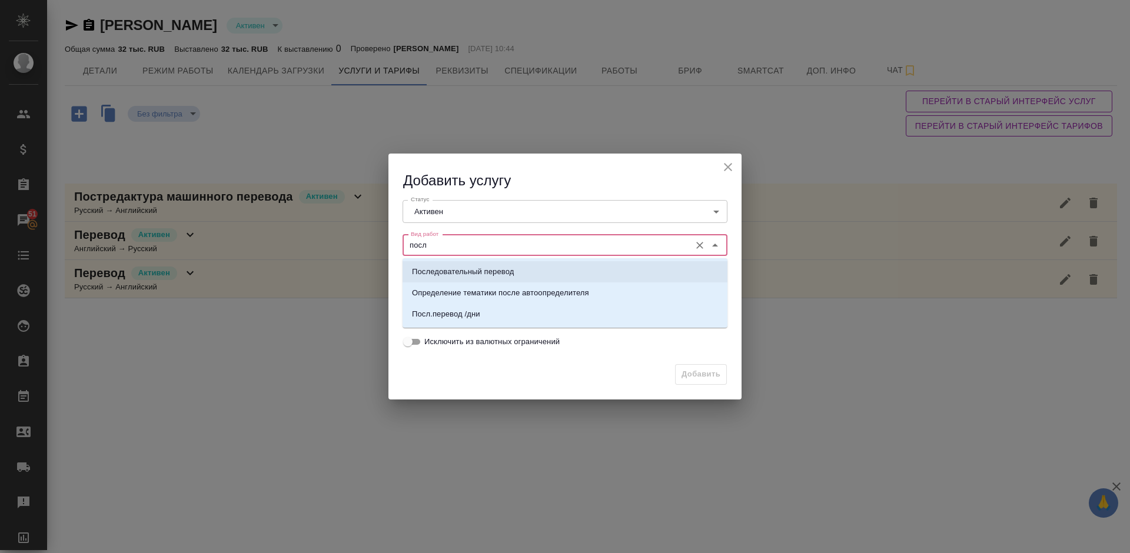
click at [514, 273] on p "Последовательный перевод" at bounding box center [463, 272] width 102 height 12
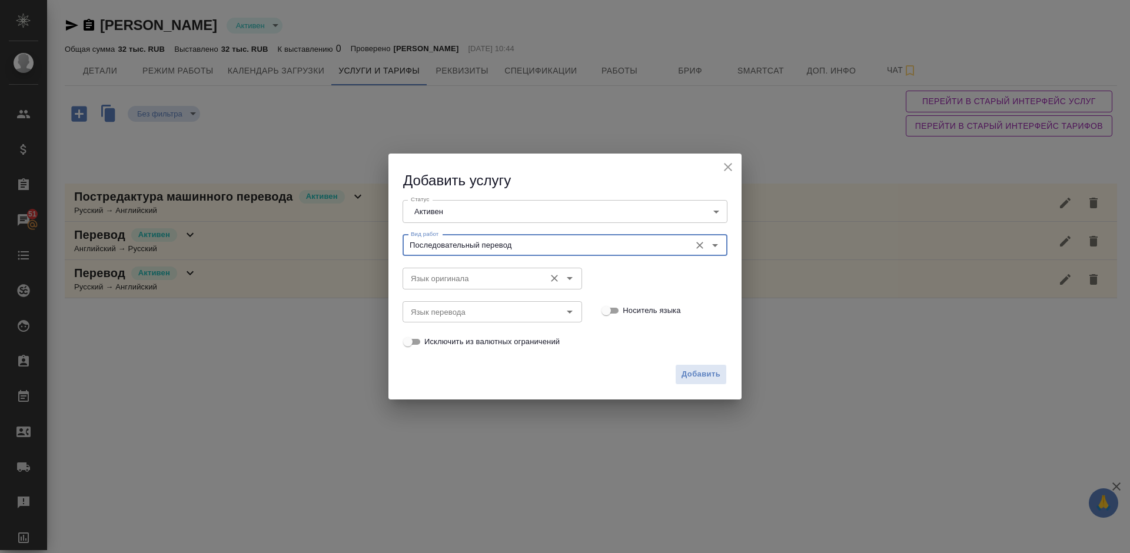
type input "Последовательный перевод"
click at [473, 280] on input "Язык оригинала" at bounding box center [472, 278] width 133 height 14
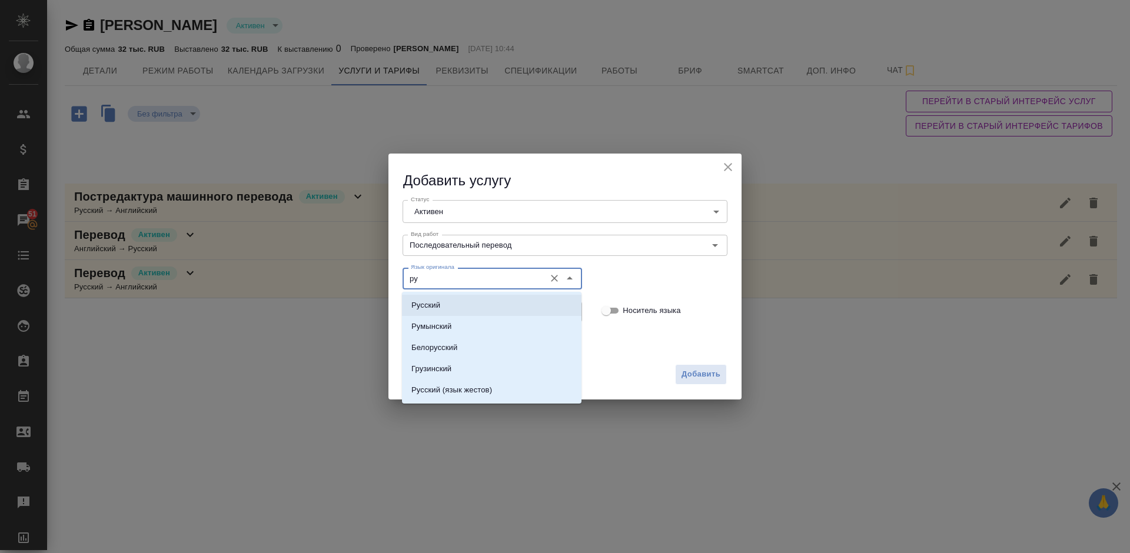
click at [477, 303] on li "Русский" at bounding box center [492, 305] width 180 height 21
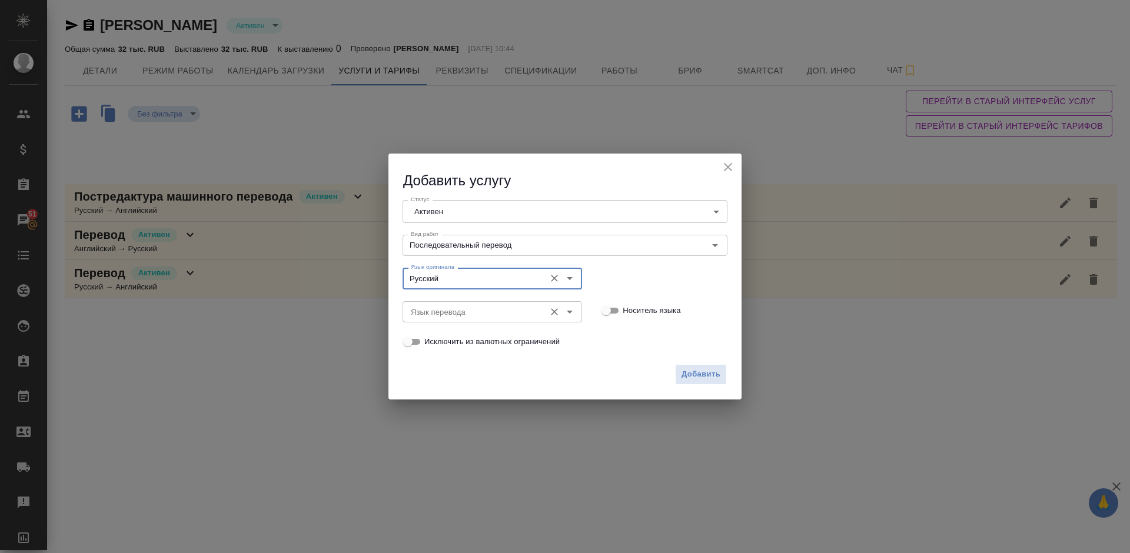
type input "Русский"
click at [460, 307] on input "Язык перевода" at bounding box center [472, 312] width 133 height 14
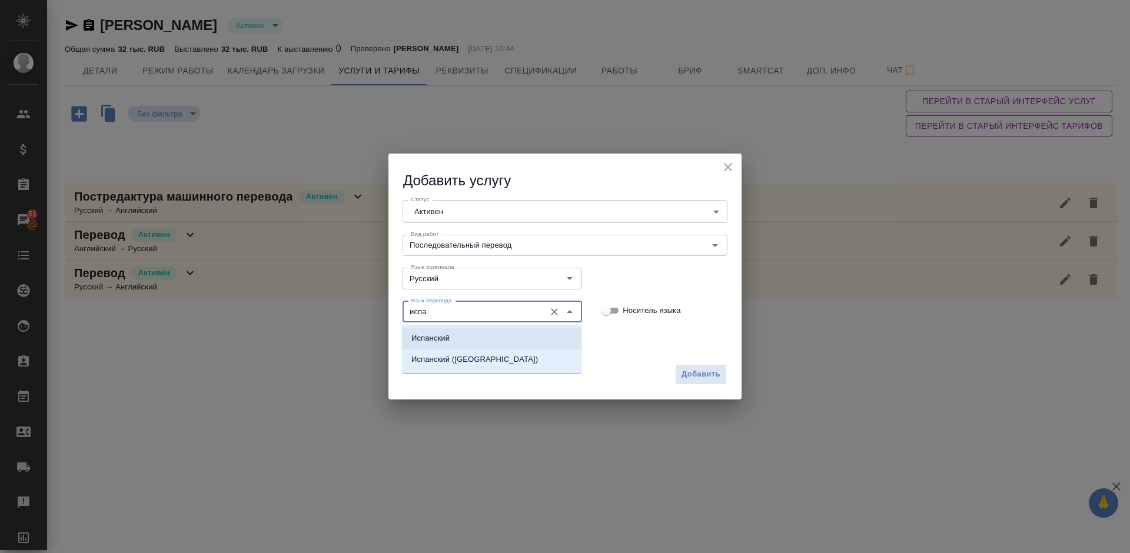
click at [476, 336] on li "Испанский" at bounding box center [492, 338] width 180 height 21
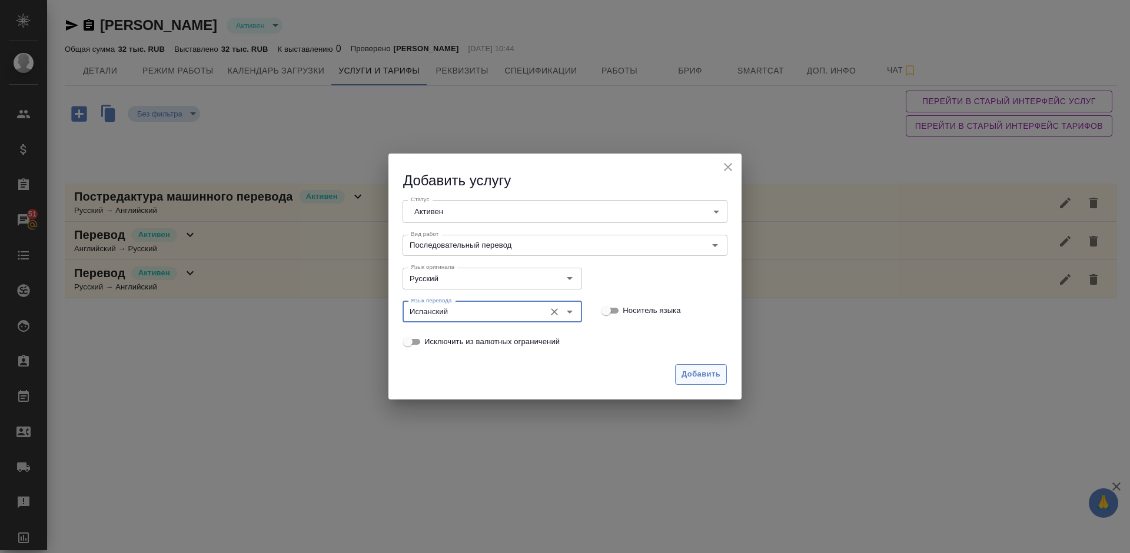
type input "Испанский"
click at [696, 373] on span "Добавить" at bounding box center [701, 375] width 39 height 14
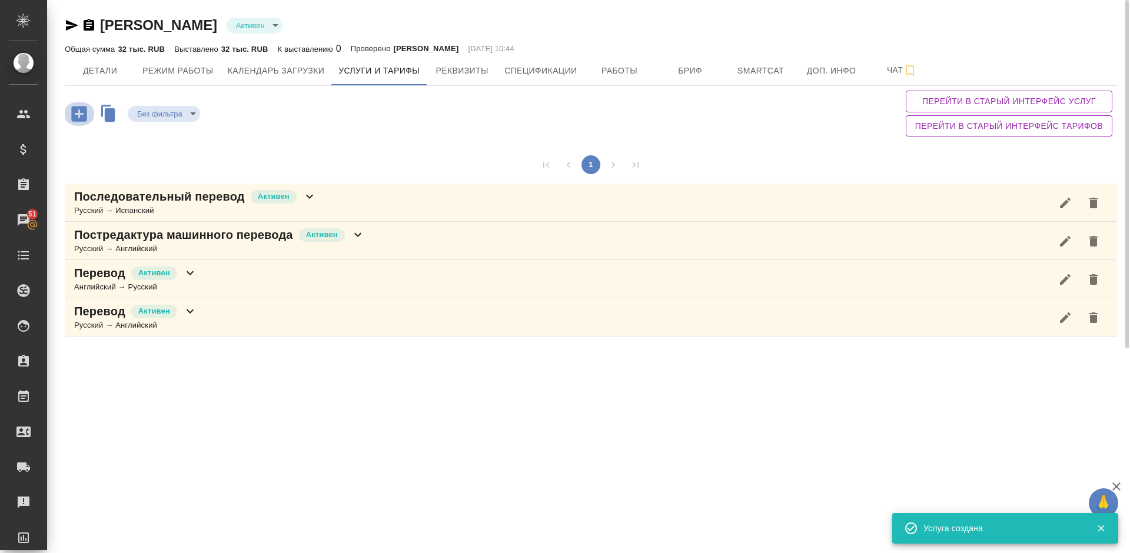
click at [80, 115] on icon "button" at bounding box center [78, 113] width 15 height 15
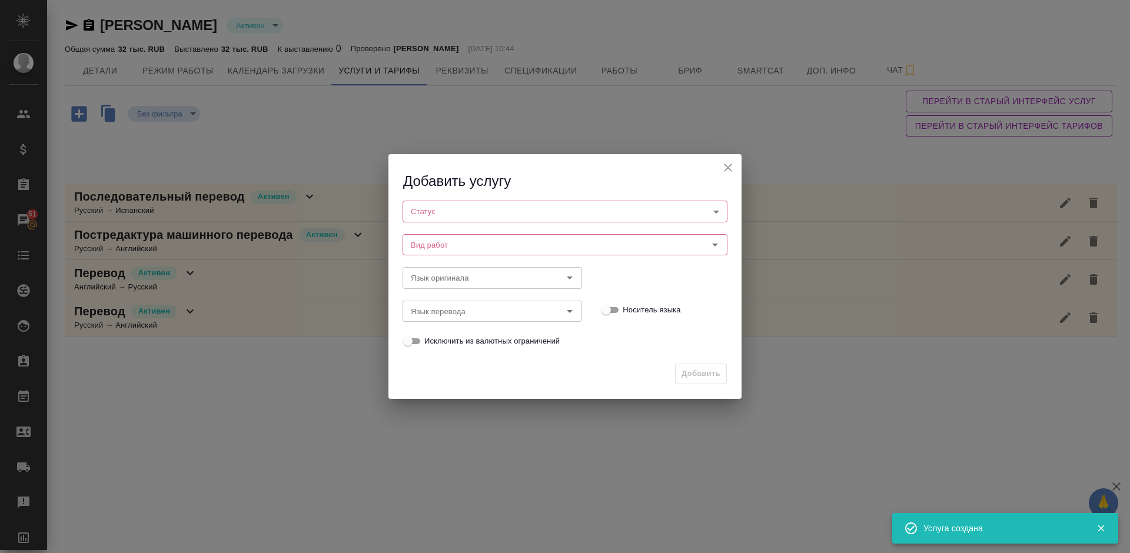
click at [450, 212] on body "🙏 .cls-1 fill:#fff; AWATERA Lazareva Anastasia Клиенты Спецификации Заказы 51 Ч…" at bounding box center [565, 276] width 1130 height 553
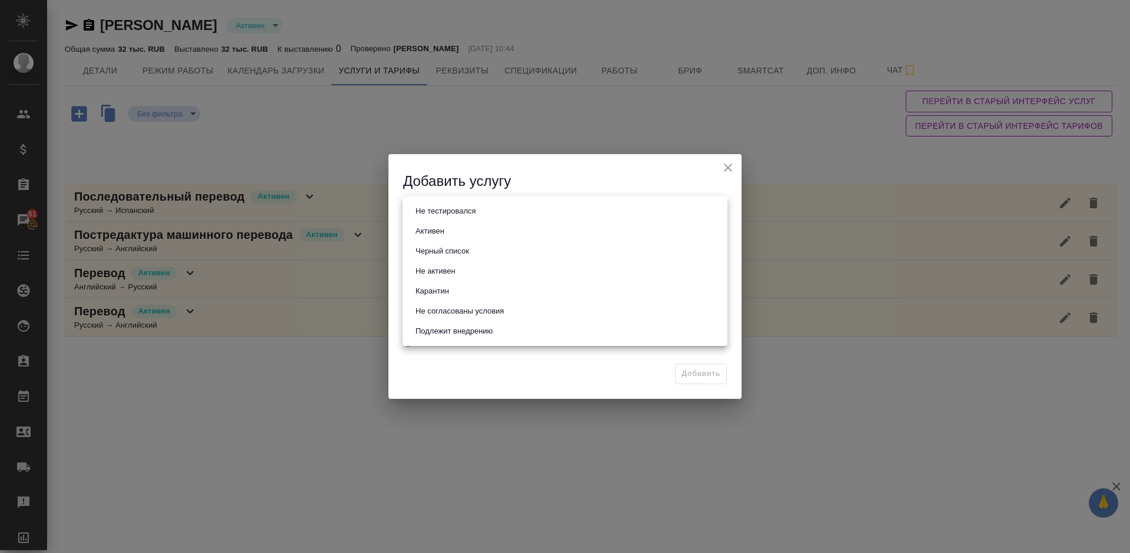
click at [466, 228] on li "Активен" at bounding box center [565, 231] width 325 height 20
type input "active"
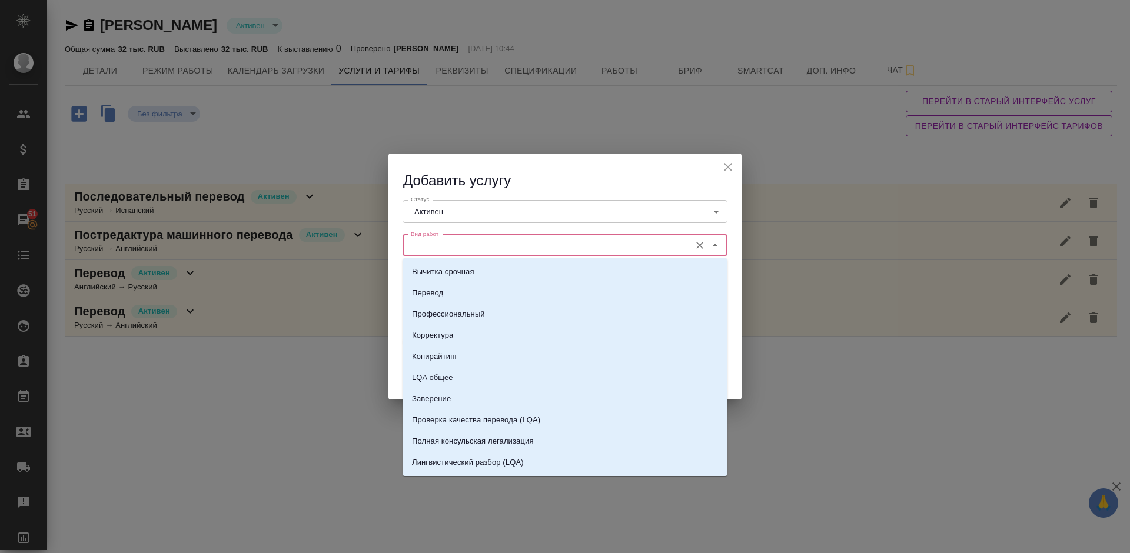
click at [476, 240] on input "Вид работ" at bounding box center [545, 245] width 278 height 14
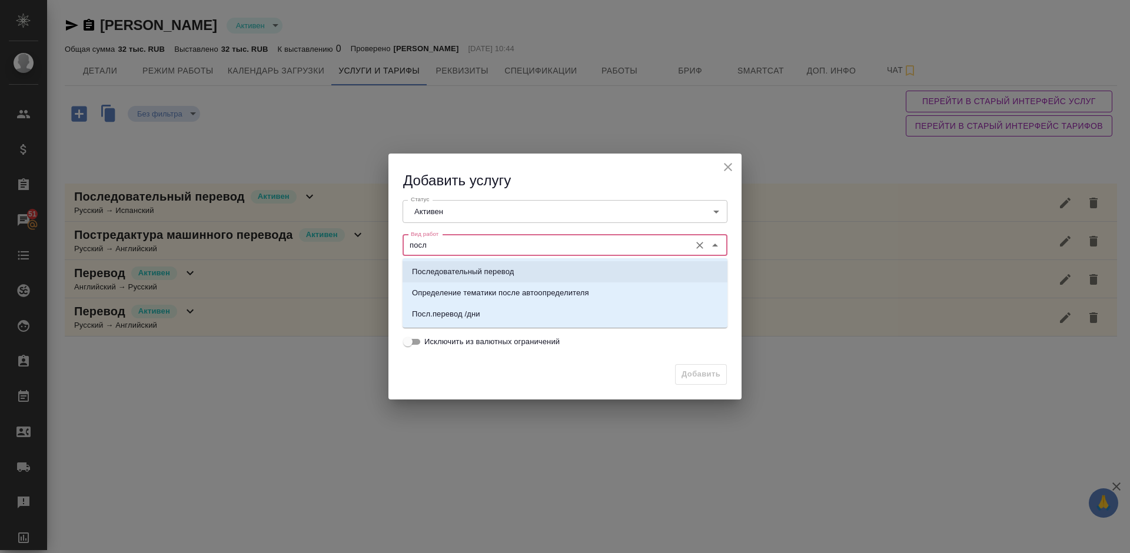
click at [497, 268] on p "Последовательный перевод" at bounding box center [463, 272] width 102 height 12
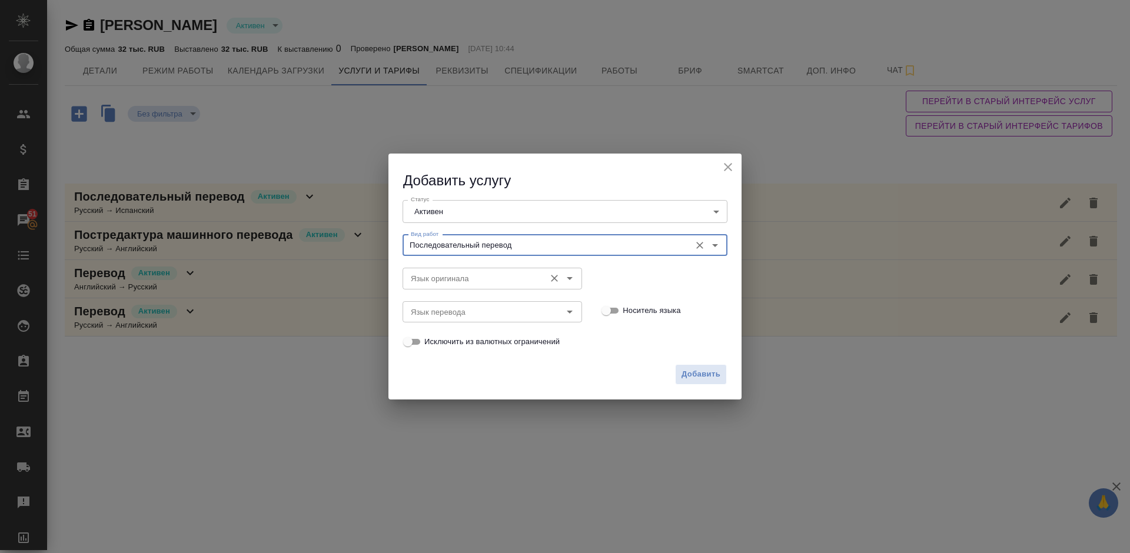
type input "Последовательный перевод"
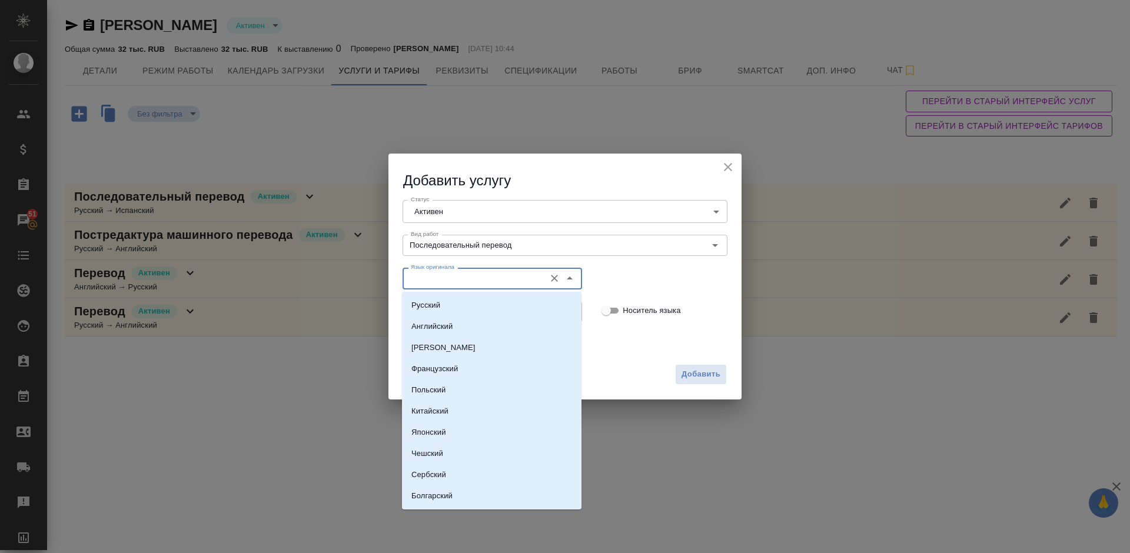
click at [451, 280] on input "Язык оригинала" at bounding box center [472, 278] width 133 height 14
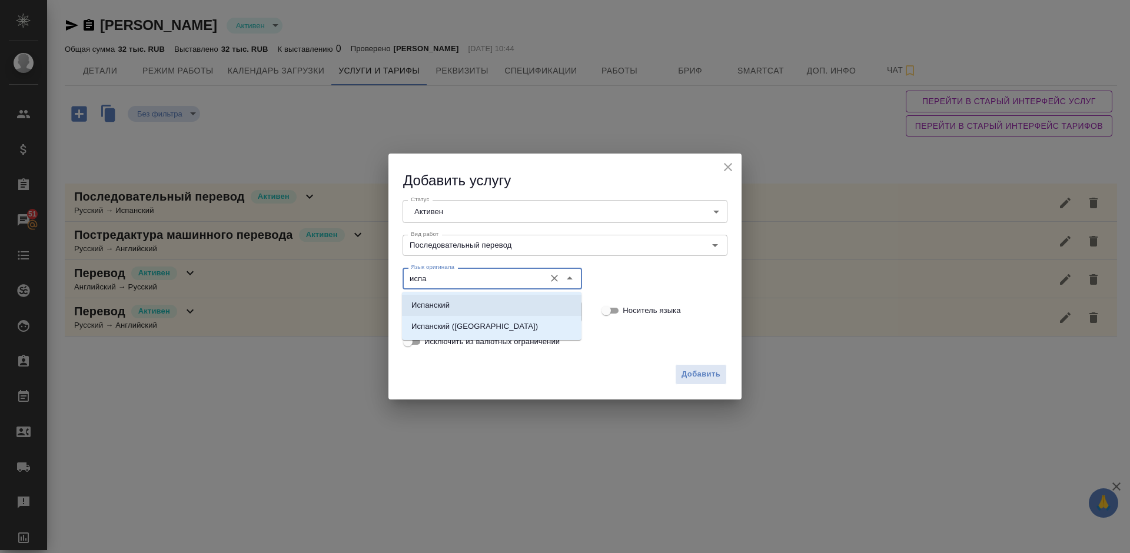
click at [464, 305] on li "Испанский" at bounding box center [492, 305] width 180 height 21
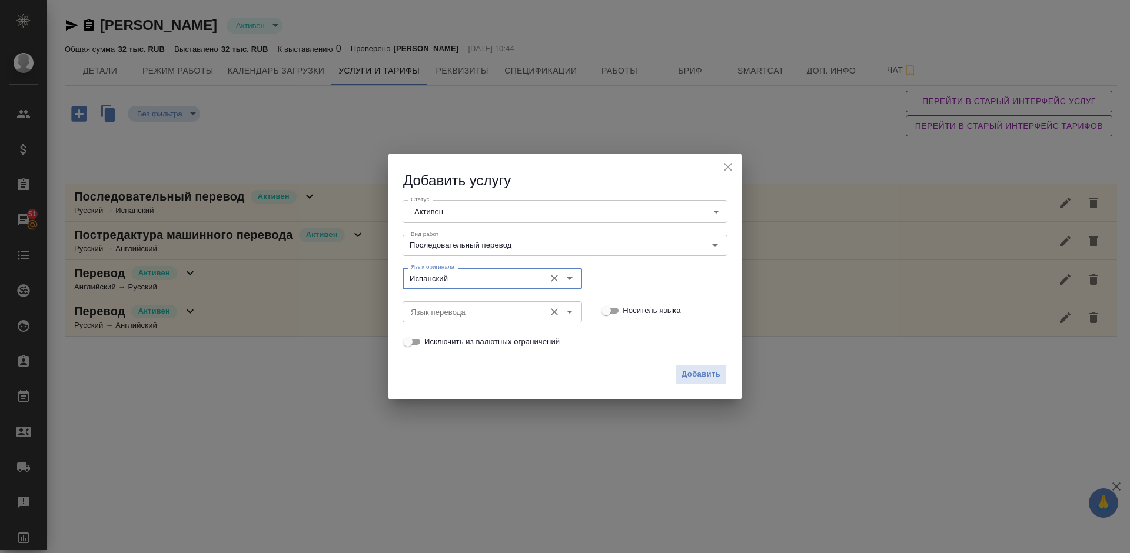
type input "Испанский"
click at [471, 307] on input "Язык перевода" at bounding box center [472, 312] width 133 height 14
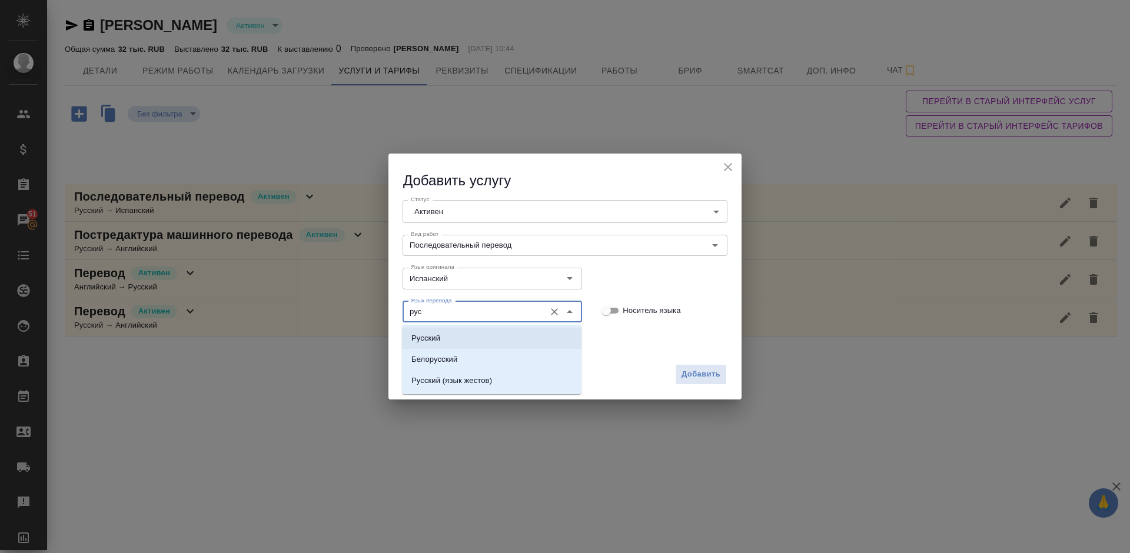
click at [477, 339] on li "Русский" at bounding box center [492, 338] width 180 height 21
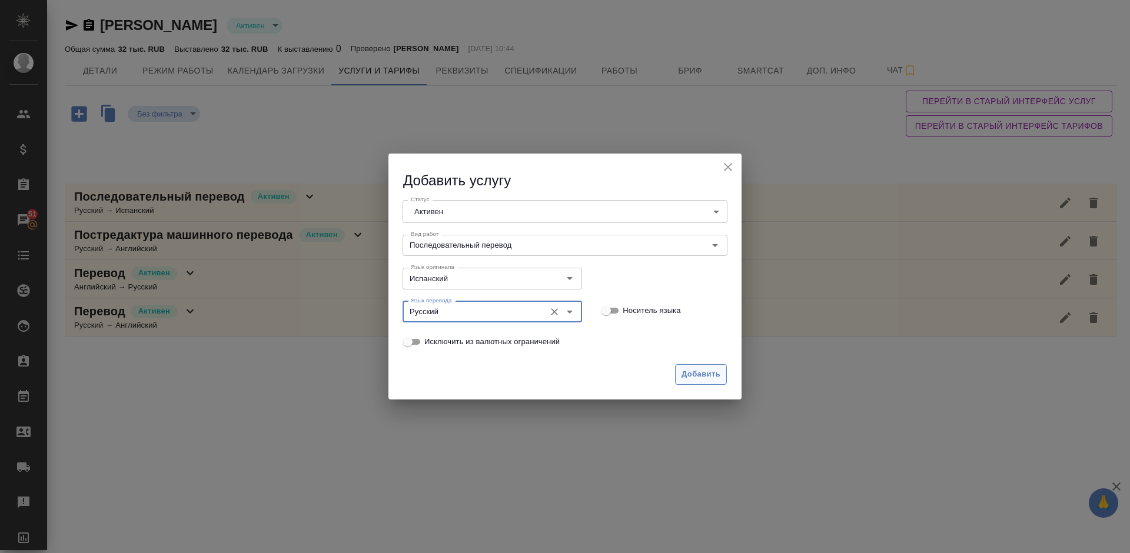
type input "Русский"
click at [705, 371] on span "Добавить" at bounding box center [701, 375] width 39 height 14
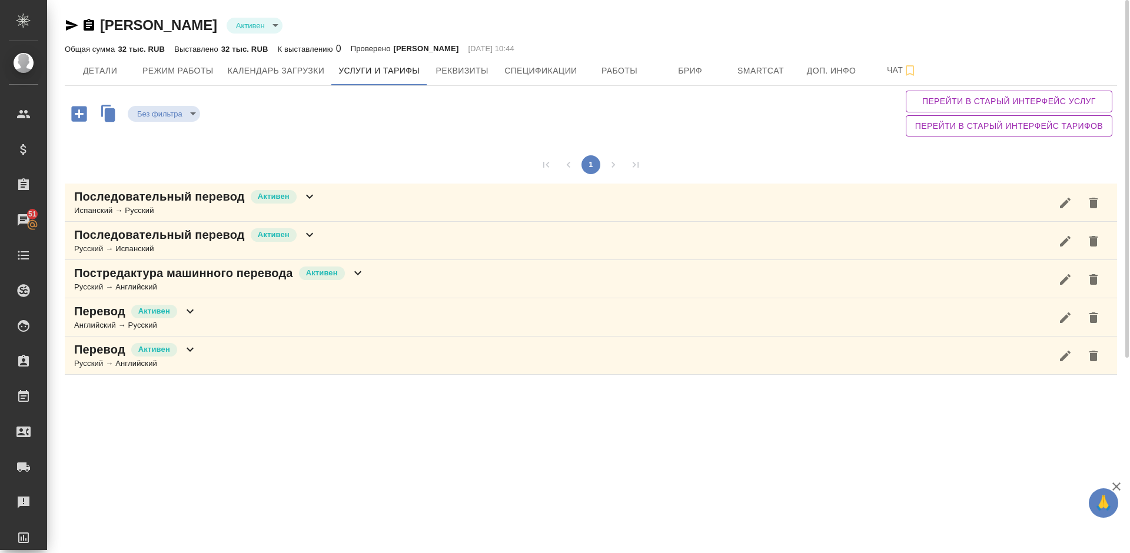
click at [340, 204] on div "Последовательный перевод Активен Испанский → Русский" at bounding box center [591, 203] width 1052 height 38
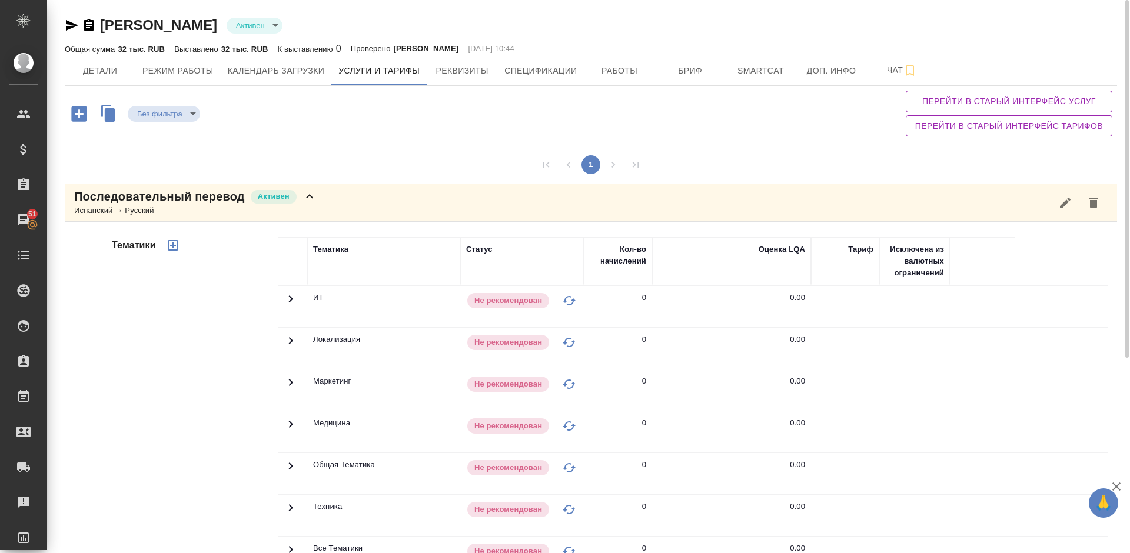
click at [261, 377] on div "Тематики" at bounding box center [193, 426] width 168 height 394
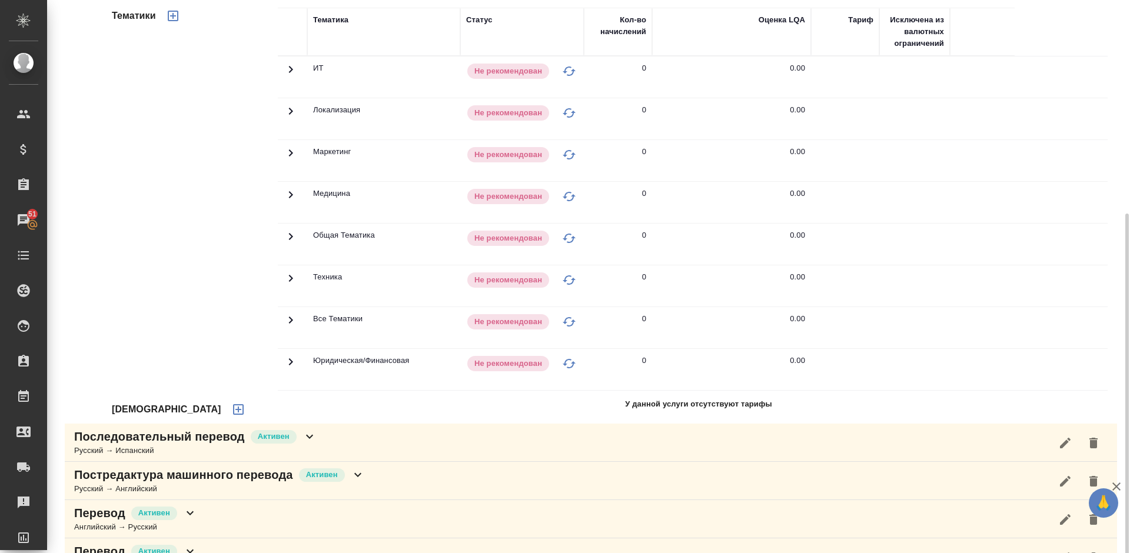
scroll to position [264, 0]
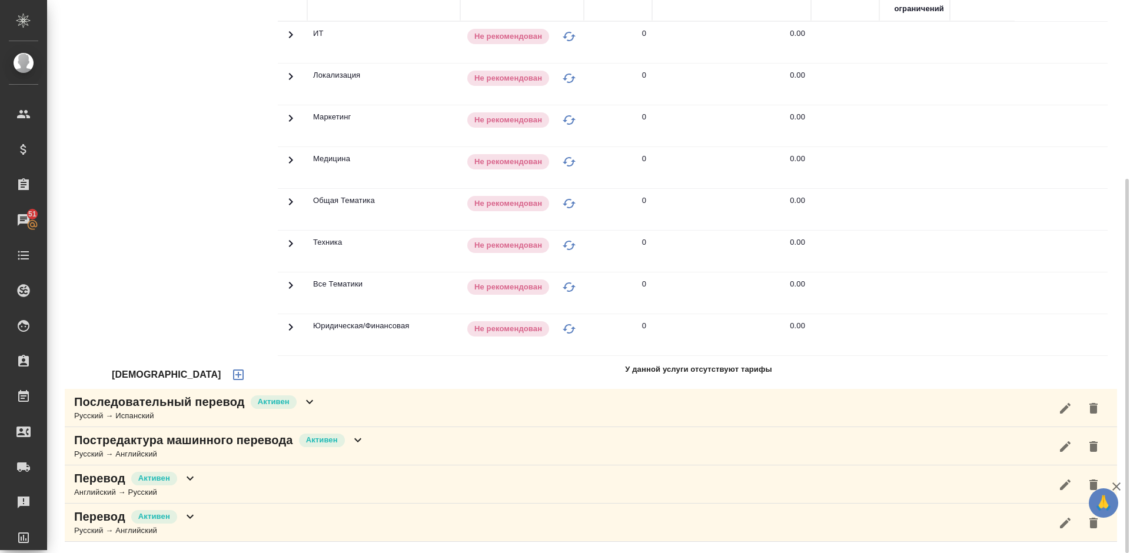
click at [231, 373] on icon "button" at bounding box center [238, 375] width 14 height 14
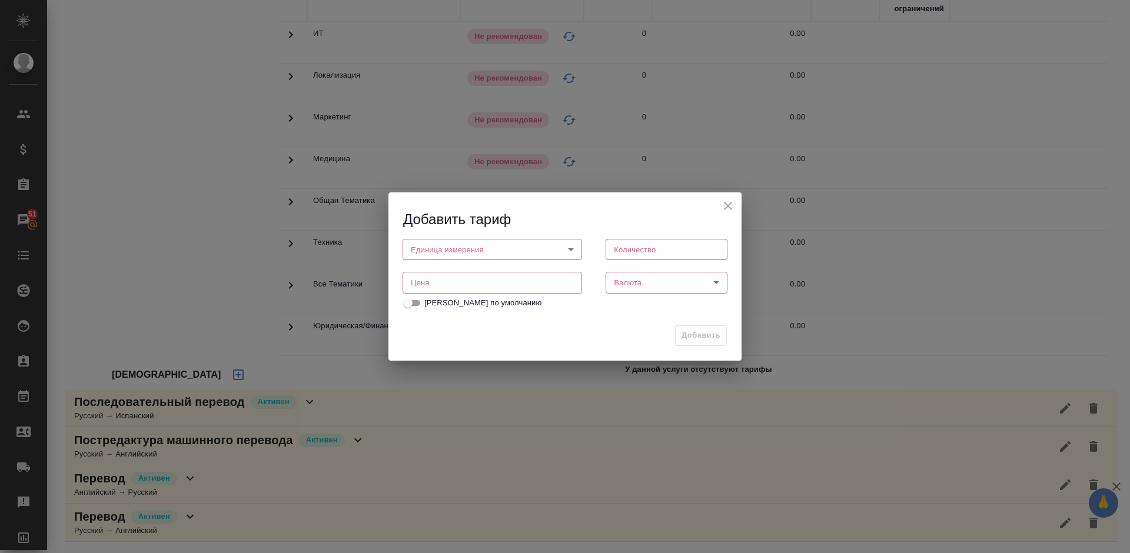
click at [497, 244] on body "🙏 .cls-1 fill:#fff; AWATERA Lazareva Anastasia Клиенты Спецификации Заказы 51 Ч…" at bounding box center [565, 276] width 1130 height 553
click at [470, 268] on li "час" at bounding box center [493, 270] width 180 height 20
type input "5a8b1489cc6b4906c91bfd93"
click at [632, 255] on input "number" at bounding box center [667, 249] width 122 height 21
type input "1"
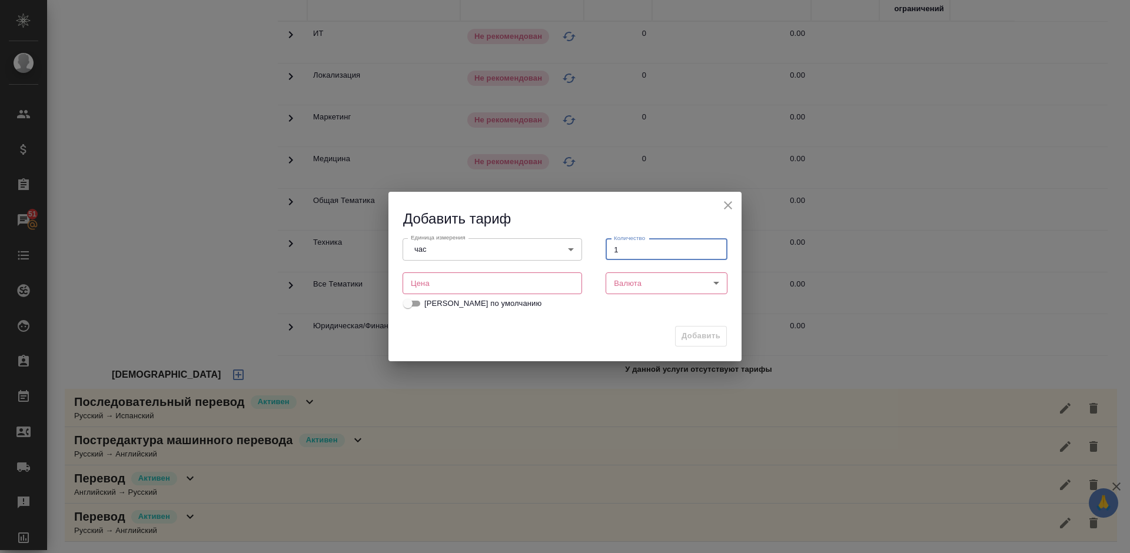
click at [443, 277] on input "number" at bounding box center [493, 283] width 180 height 21
type input "3500"
click at [637, 278] on body "🙏 .cls-1 fill:#fff; AWATERA Lazareva Anastasia Клиенты Спецификации Заказы 51 Ч…" at bounding box center [565, 276] width 1130 height 553
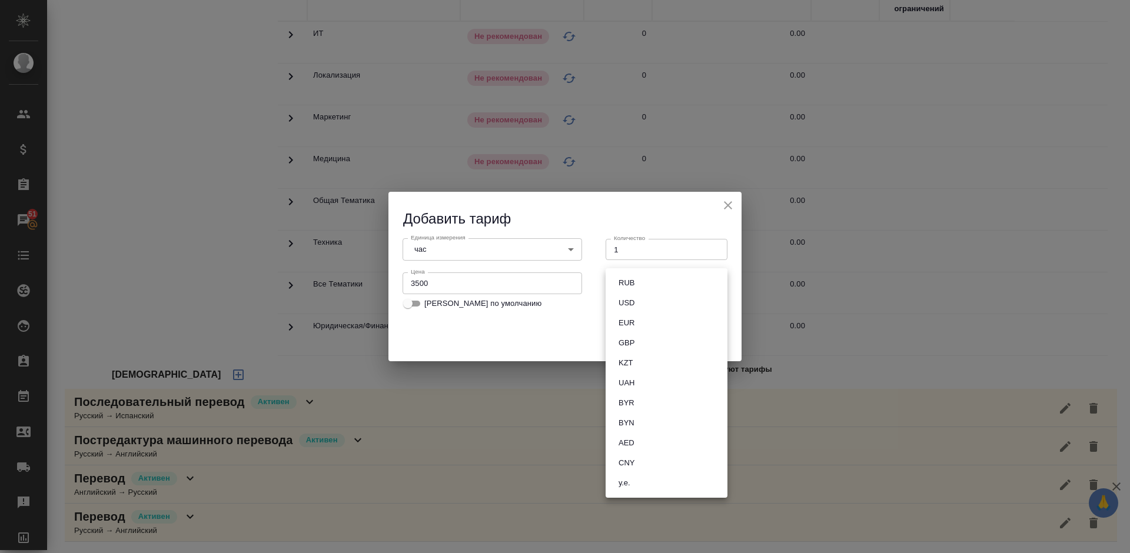
click at [646, 284] on li "RUB" at bounding box center [667, 283] width 122 height 20
type input "RUB"
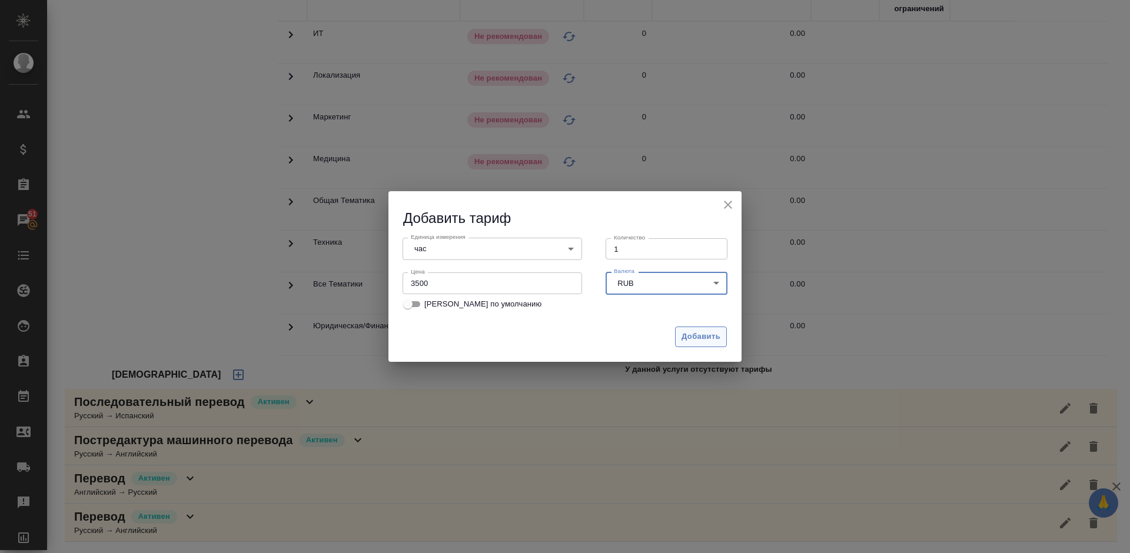
click at [693, 334] on span "Добавить" at bounding box center [701, 337] width 39 height 14
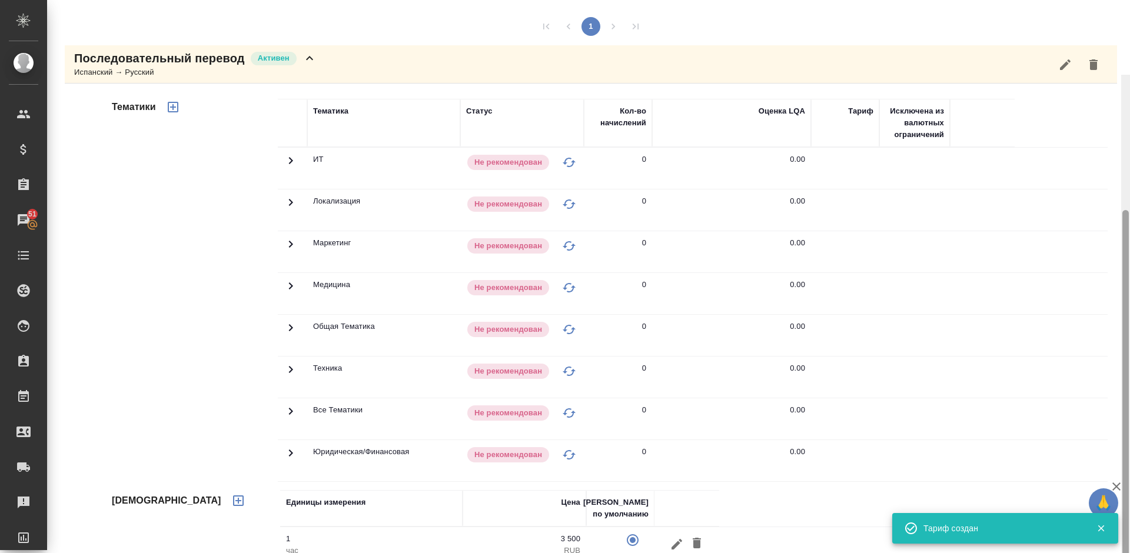
scroll to position [121, 0]
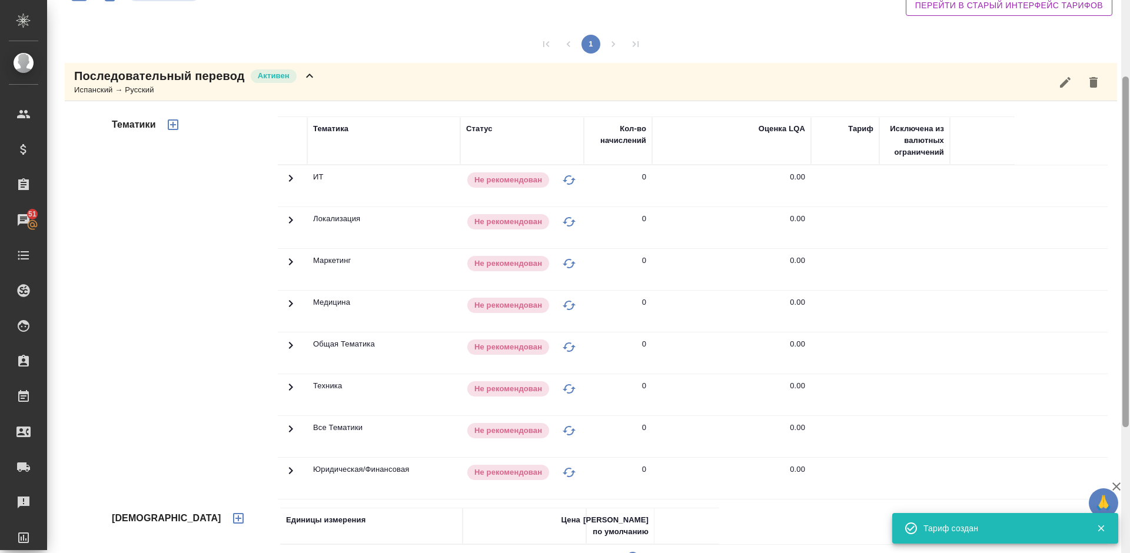
drag, startPoint x: 1125, startPoint y: 310, endPoint x: 1118, endPoint y: 213, distance: 97.4
click at [1118, 213] on div "Колосова Ольга Васильевна Активен active Общая сумма 32 тыс. RUB Выставлено 32 …" at bounding box center [588, 276] width 1083 height 553
click at [171, 121] on icon "button" at bounding box center [173, 124] width 11 height 11
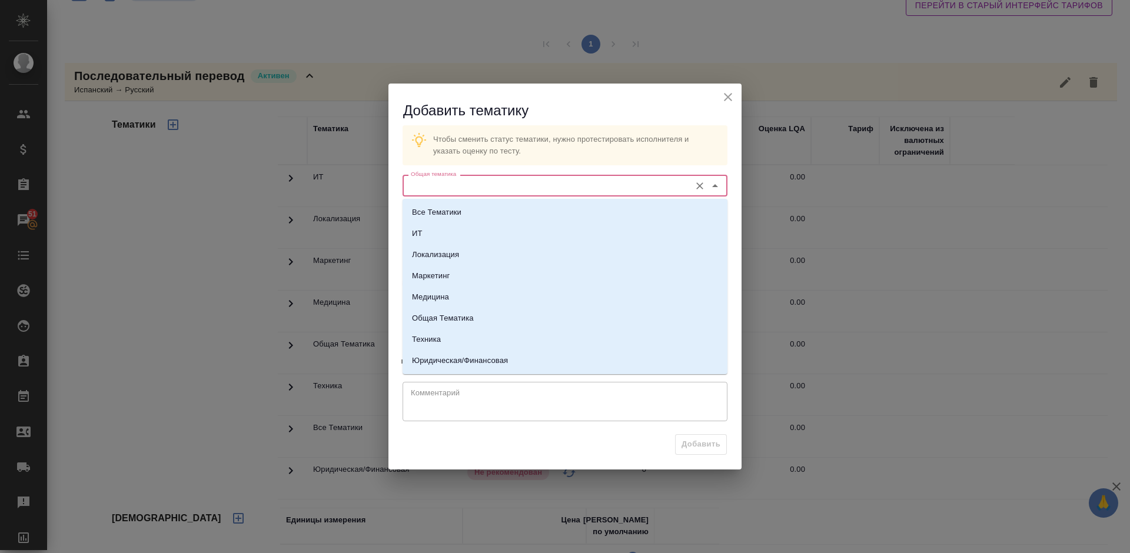
click at [463, 182] on input "Общая тематика" at bounding box center [545, 185] width 278 height 14
click at [477, 313] on li "Общая Тематика" at bounding box center [565, 318] width 325 height 21
type input "Общая Тематика"
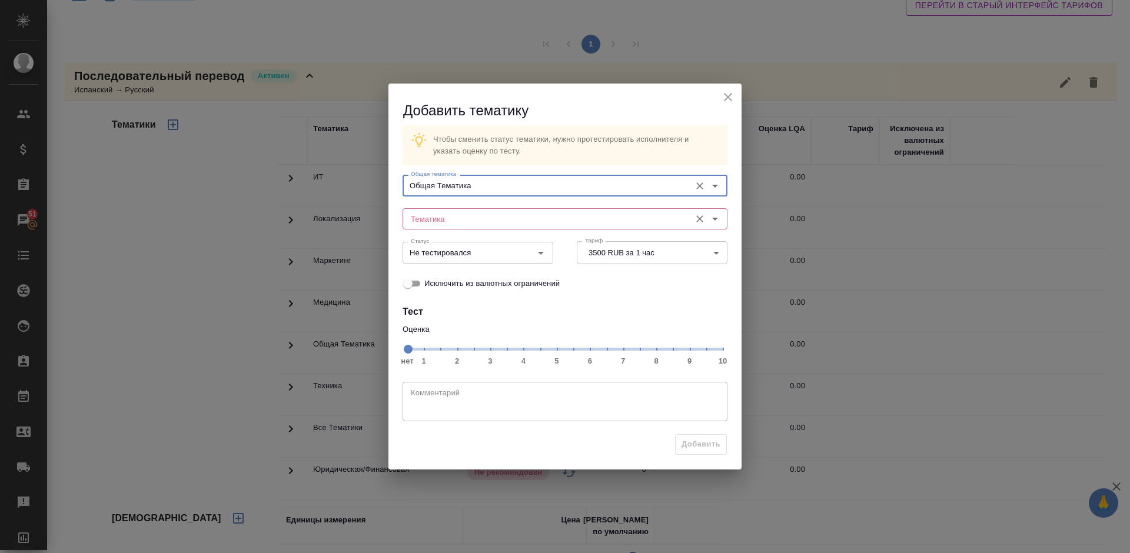
click at [476, 223] on input "Тематика" at bounding box center [545, 219] width 278 height 14
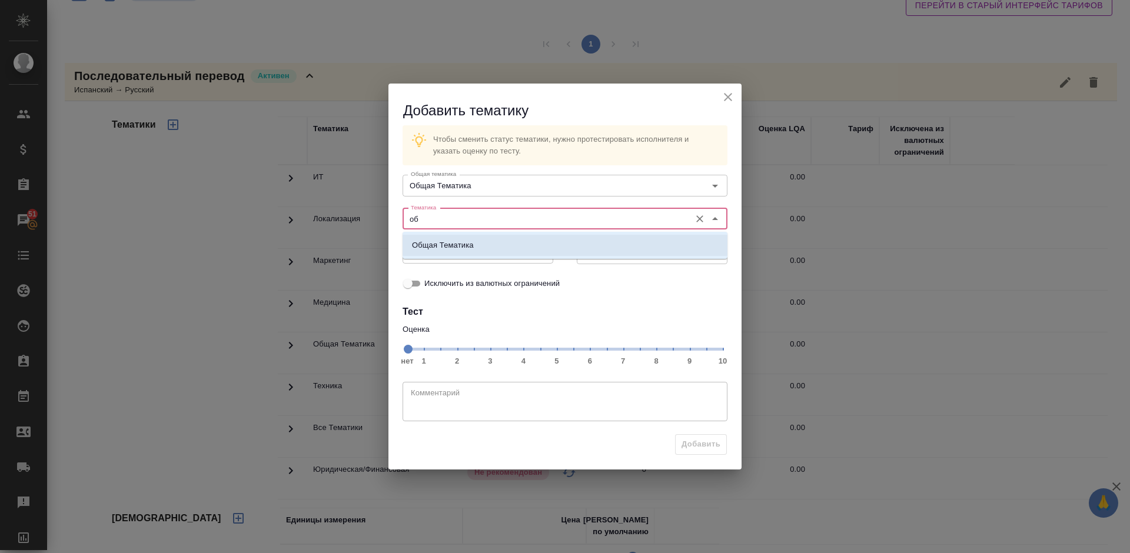
click at [494, 242] on li "Общая Тематика" at bounding box center [565, 245] width 325 height 21
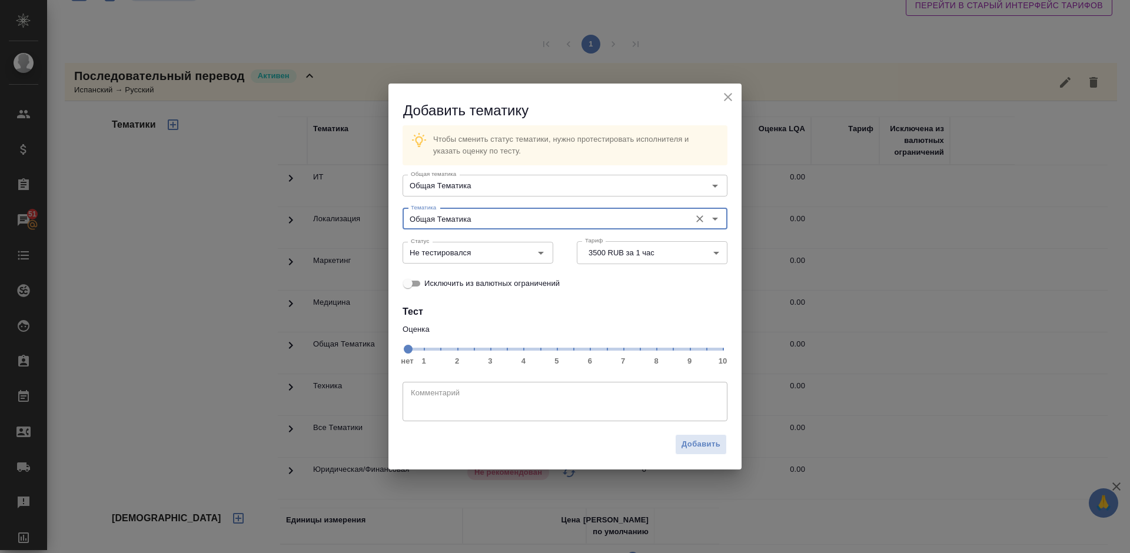
type input "Общая Тематика"
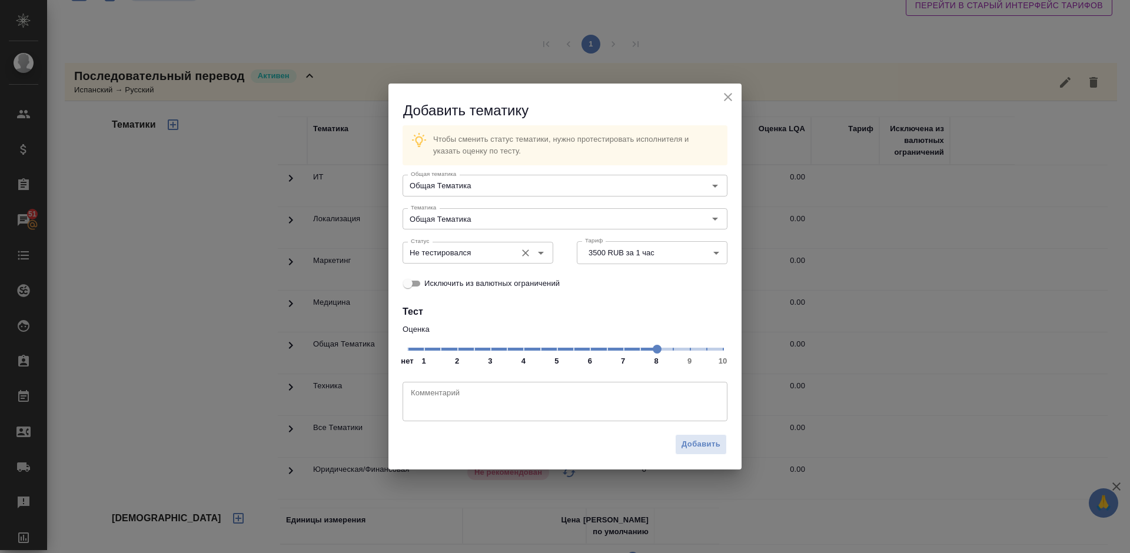
drag, startPoint x: 636, startPoint y: 341, endPoint x: 494, endPoint y: 248, distance: 169.6
click at [653, 348] on span at bounding box center [657, 349] width 9 height 9
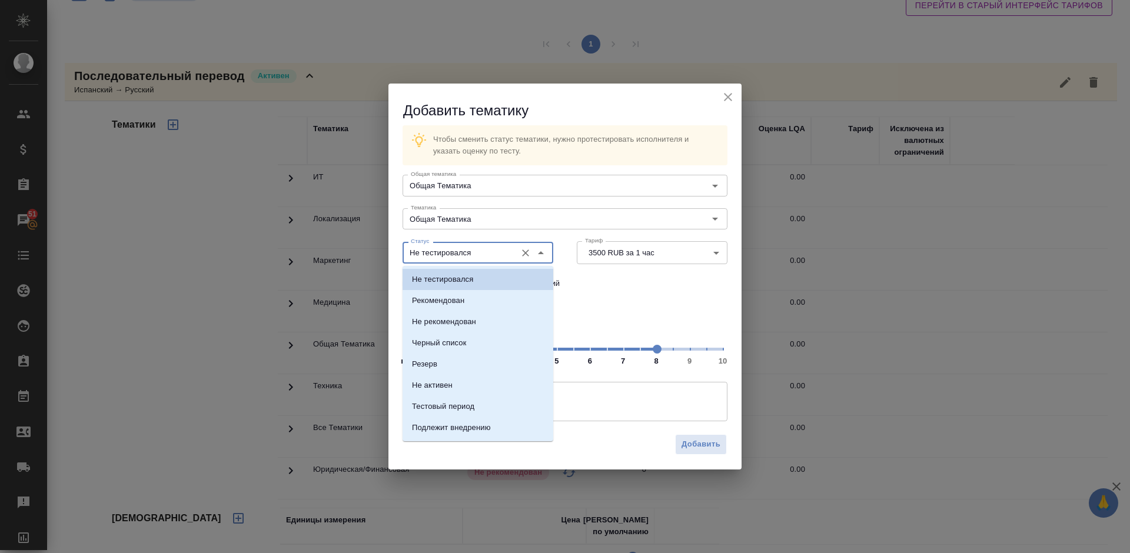
click at [495, 250] on input "Не тестировался" at bounding box center [458, 252] width 104 height 14
click at [490, 300] on li "Рекомендован" at bounding box center [478, 300] width 151 height 21
type input "Рекомендован"
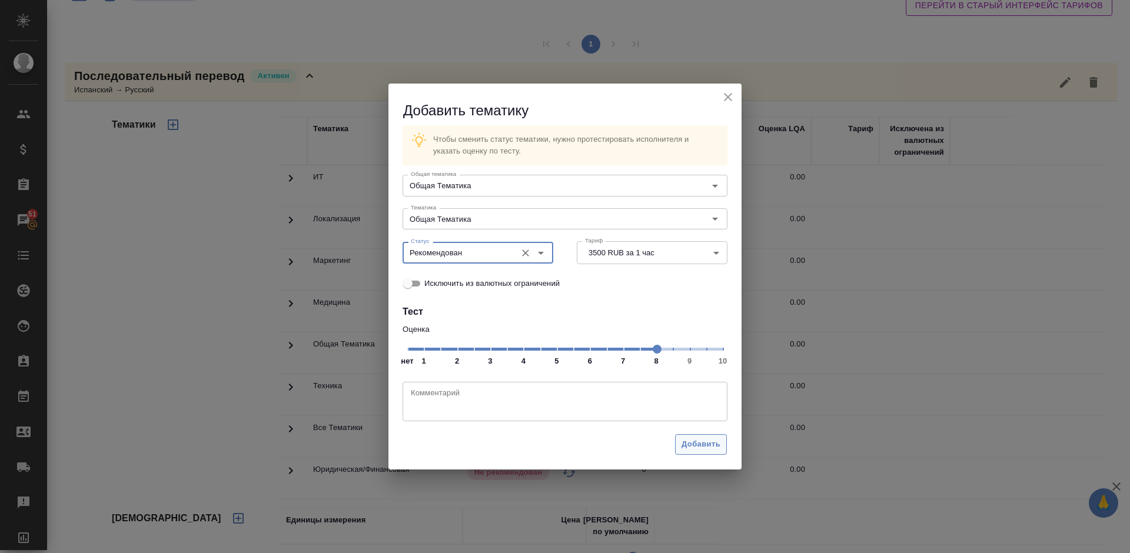
click at [693, 441] on span "Добавить" at bounding box center [701, 445] width 39 height 14
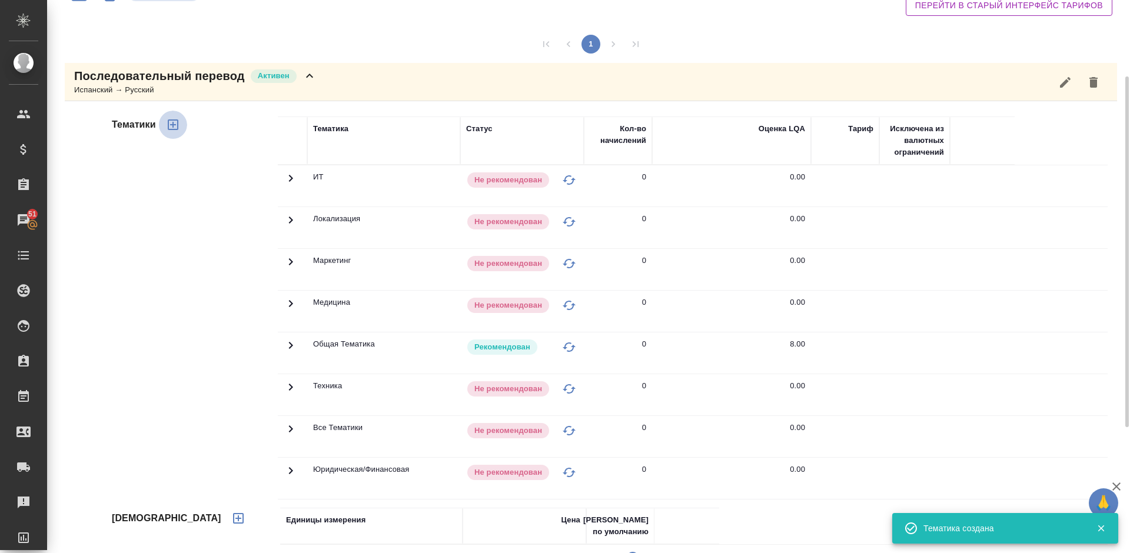
click at [167, 127] on icon "button" at bounding box center [173, 125] width 14 height 14
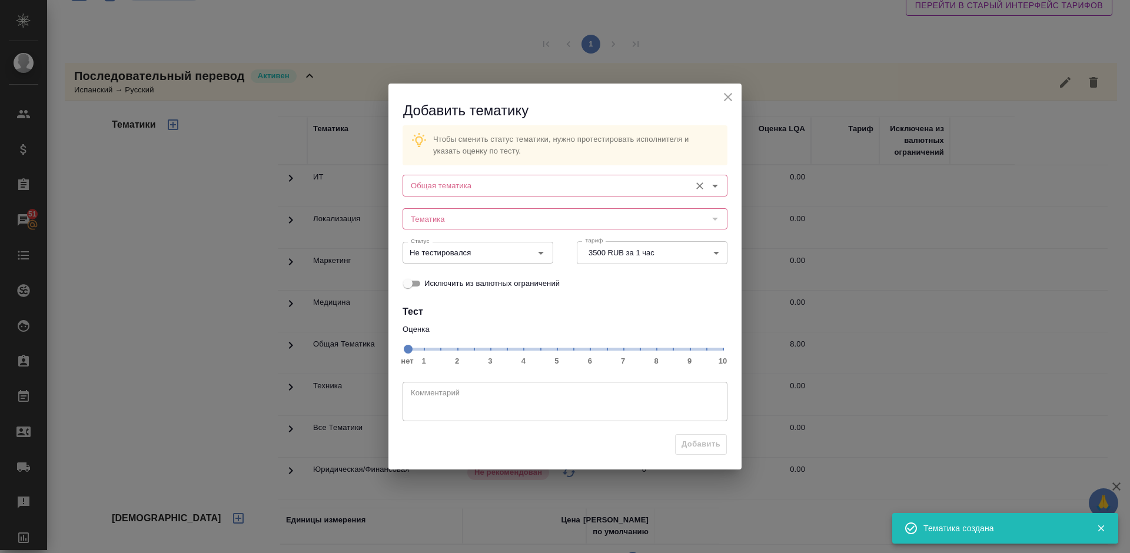
click at [465, 185] on input "Общая тематика" at bounding box center [545, 185] width 278 height 14
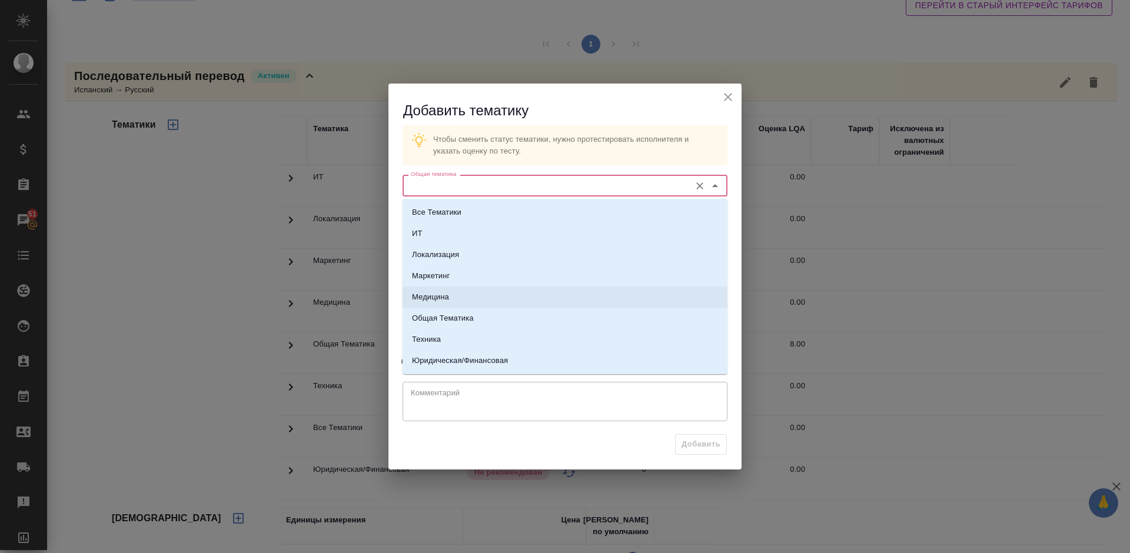
click at [474, 297] on li "Медицина" at bounding box center [565, 297] width 325 height 21
type input "Медицина"
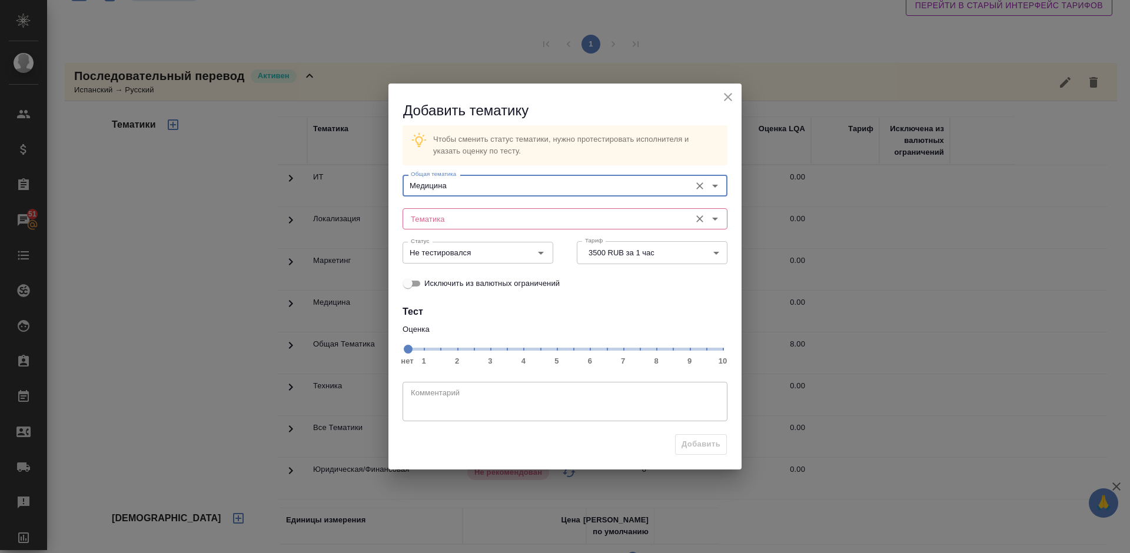
click at [456, 219] on input "Тематика" at bounding box center [545, 219] width 278 height 14
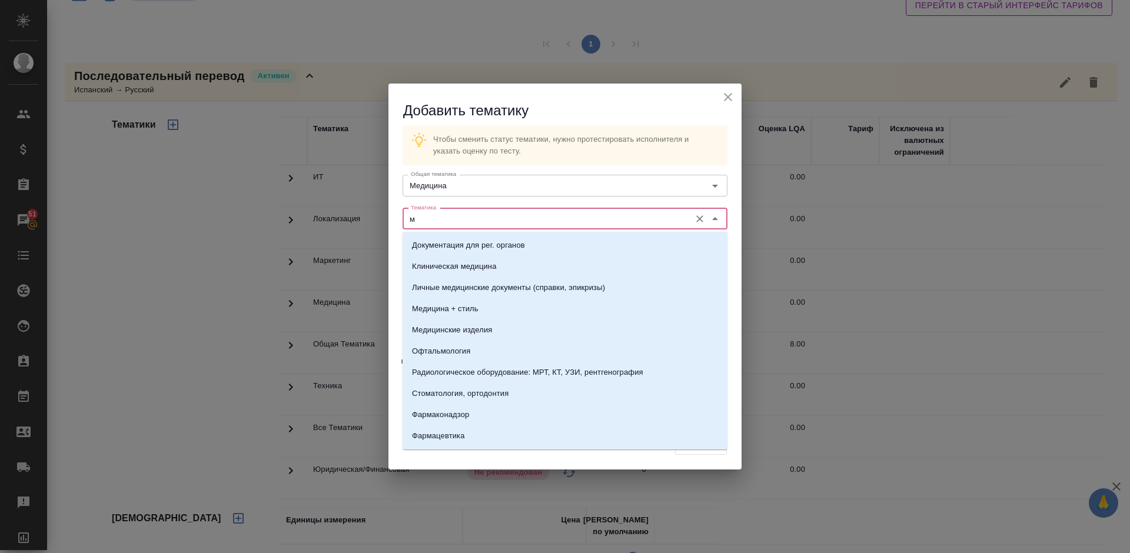
type input "ме"
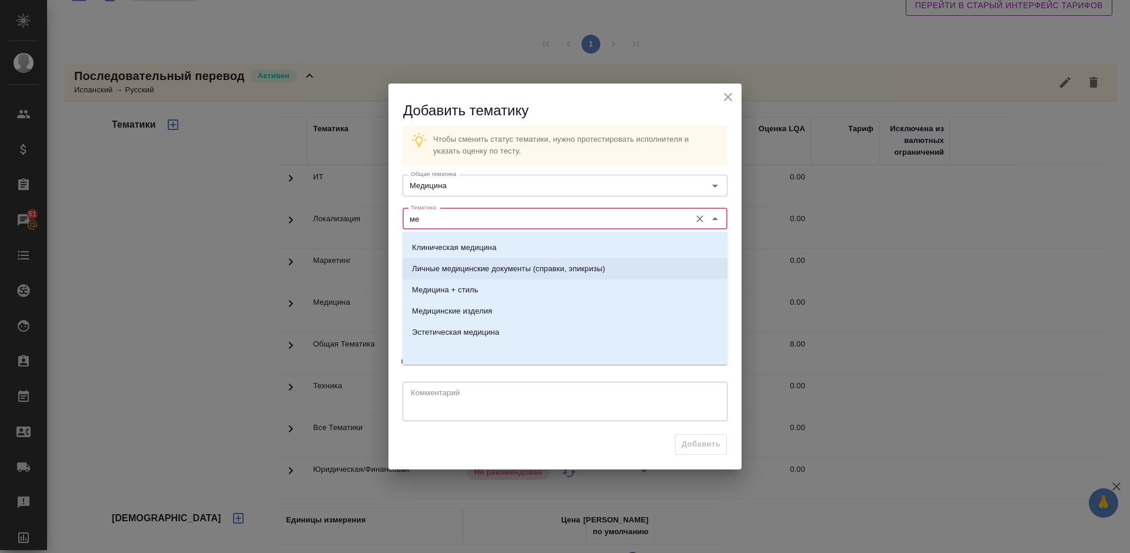
scroll to position [0, 0]
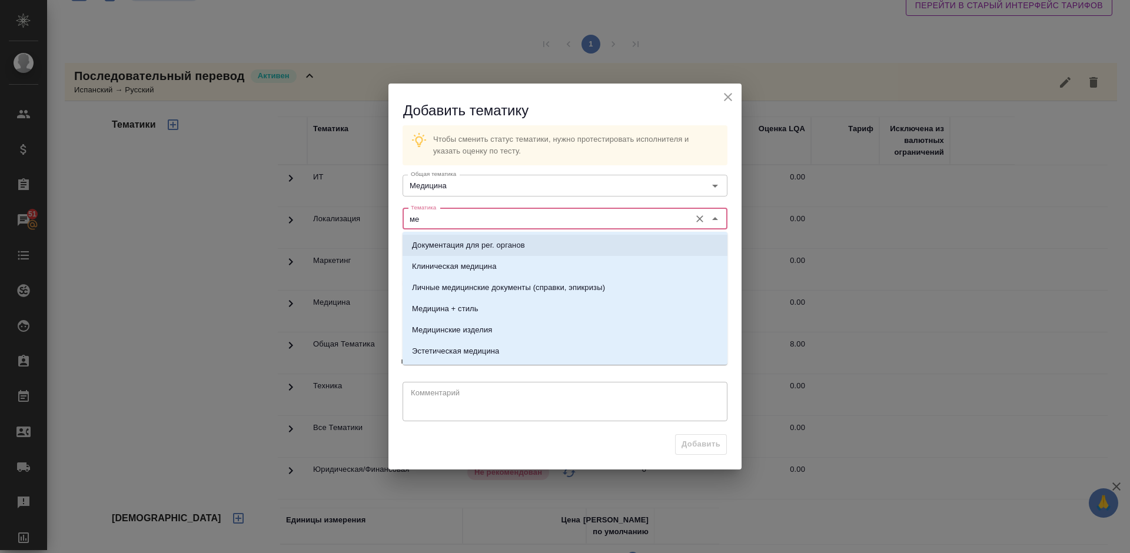
click at [702, 220] on icon "Очистить" at bounding box center [700, 219] width 12 height 12
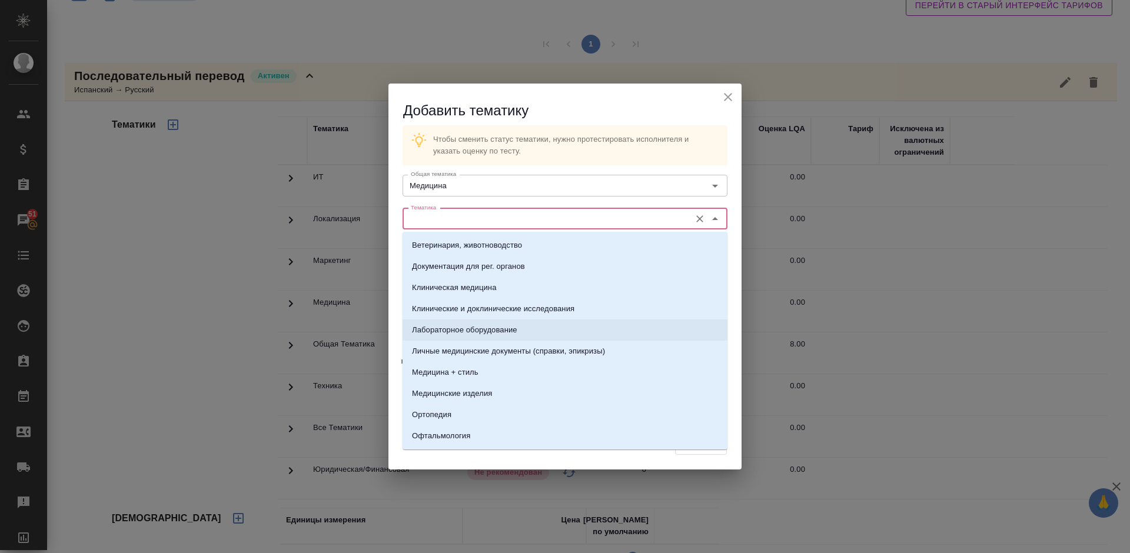
click at [500, 333] on p "Лабораторное оборудование" at bounding box center [464, 330] width 105 height 12
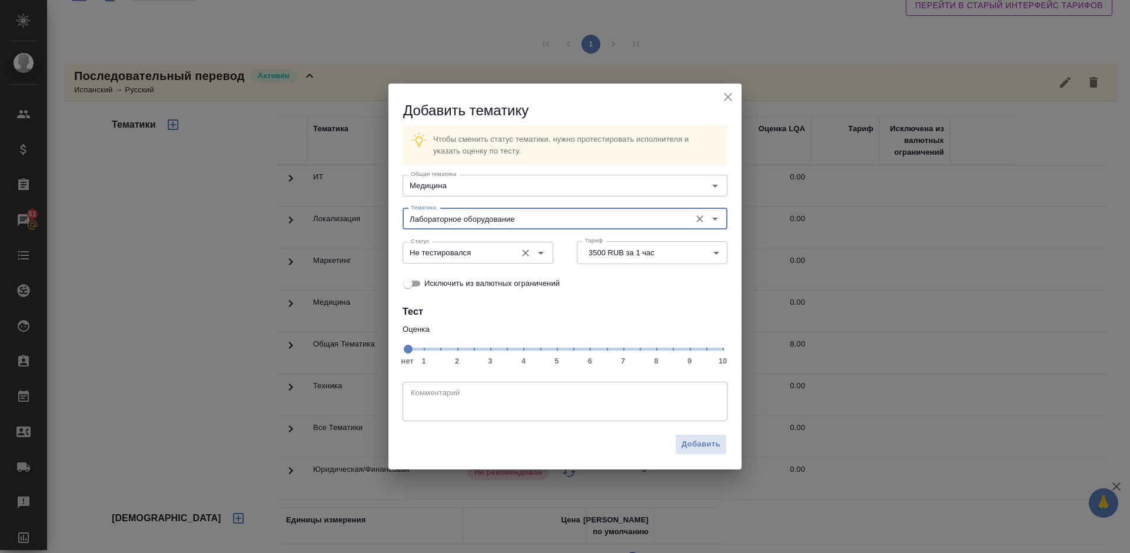
type input "Лабораторное оборудование"
click at [480, 254] on input "Не тестировался" at bounding box center [458, 252] width 104 height 14
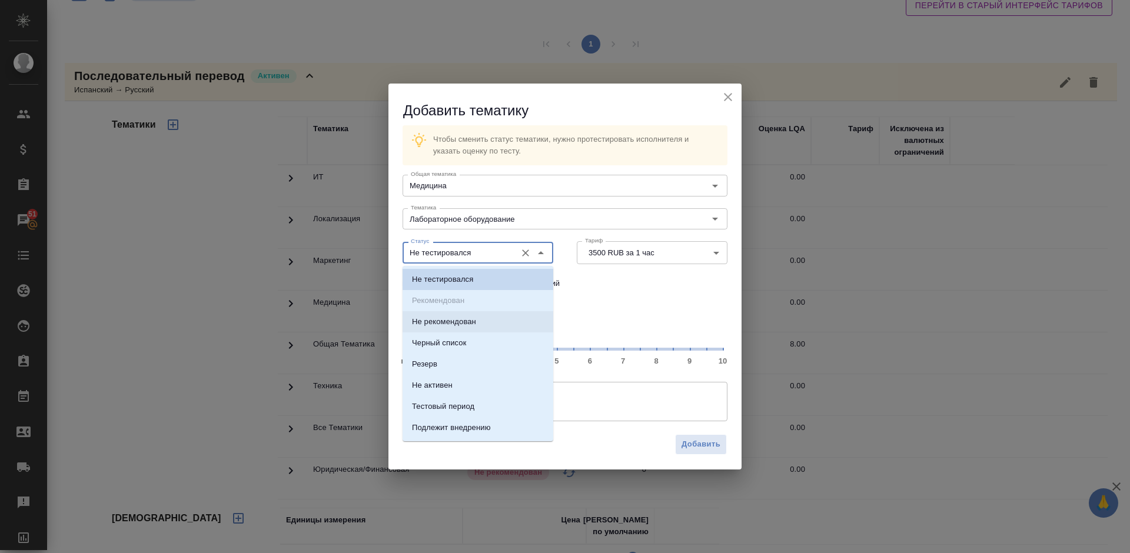
click at [592, 324] on p "Оценка" at bounding box center [565, 330] width 325 height 12
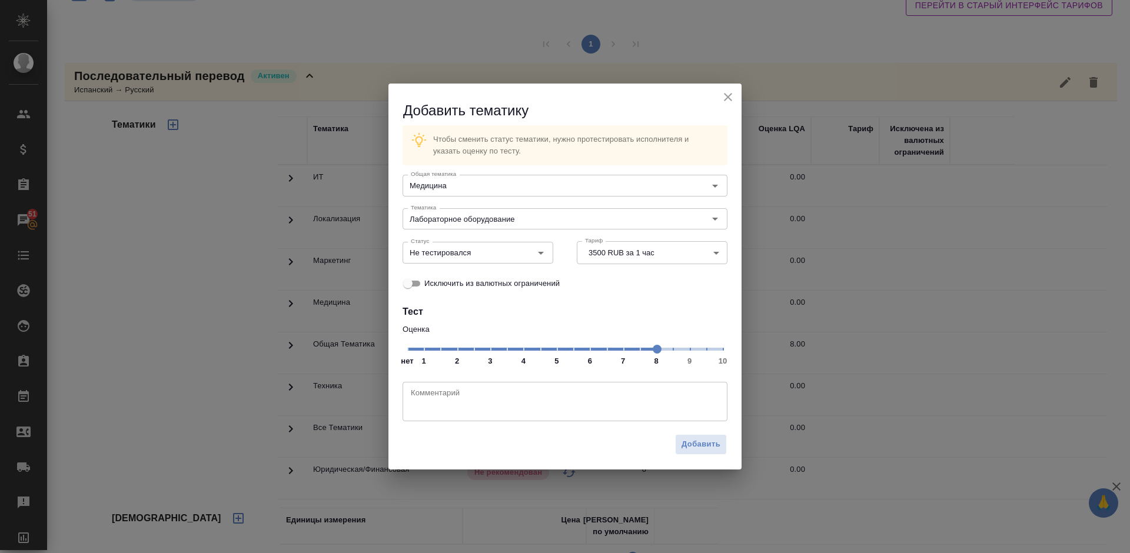
drag, startPoint x: 683, startPoint y: 352, endPoint x: 660, endPoint y: 351, distance: 23.6
click at [660, 351] on span at bounding box center [657, 349] width 9 height 9
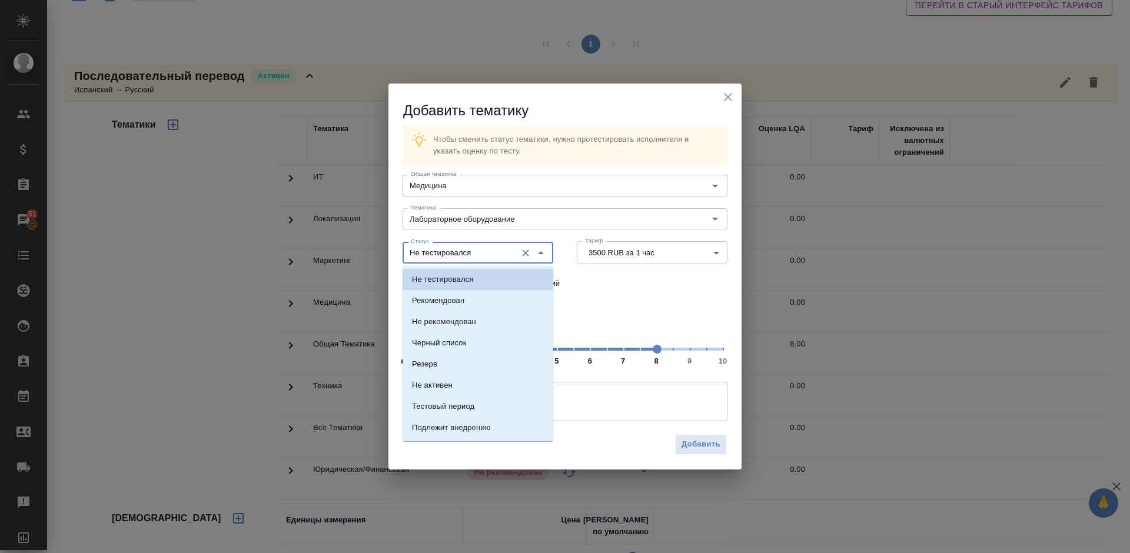
click at [503, 251] on input "Не тестировался" at bounding box center [458, 252] width 104 height 14
click at [490, 305] on li "Рекомендован" at bounding box center [478, 300] width 151 height 21
type input "Рекомендован"
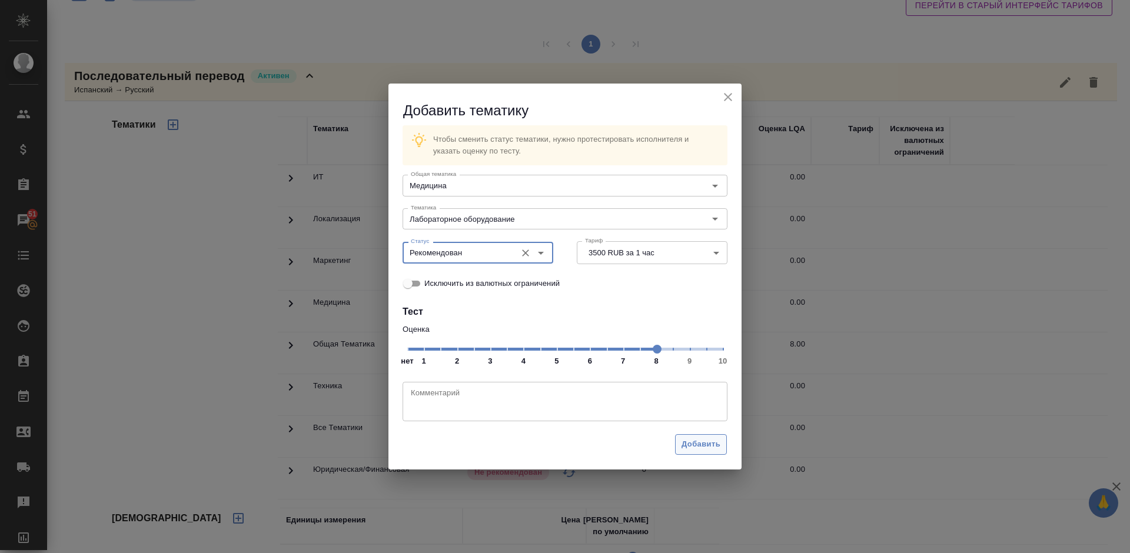
click at [707, 442] on span "Добавить" at bounding box center [701, 445] width 39 height 14
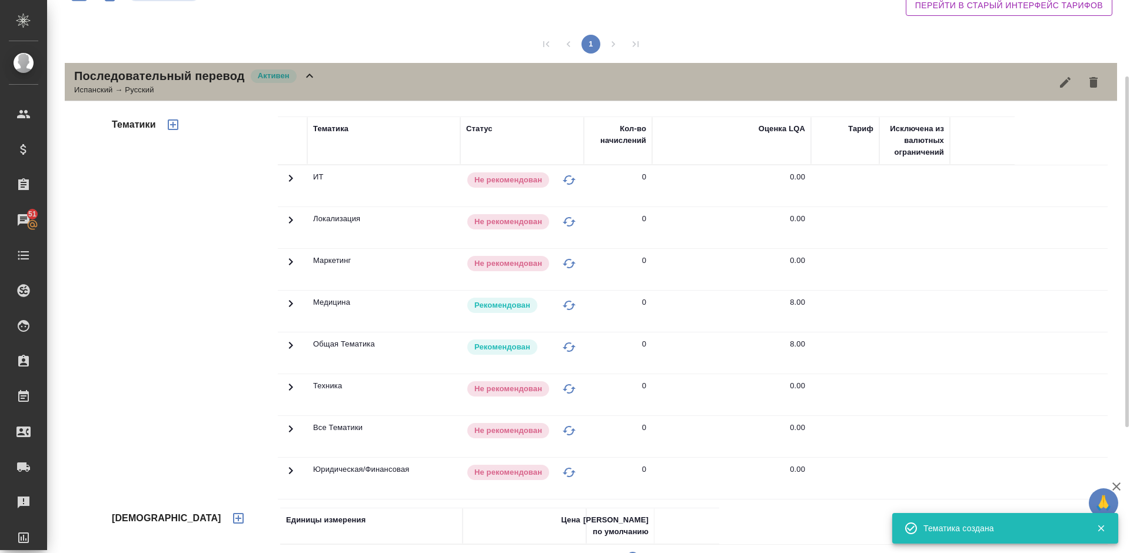
click at [323, 88] on div "Последовательный перевод Активен Испанский → Русский" at bounding box center [591, 82] width 1052 height 38
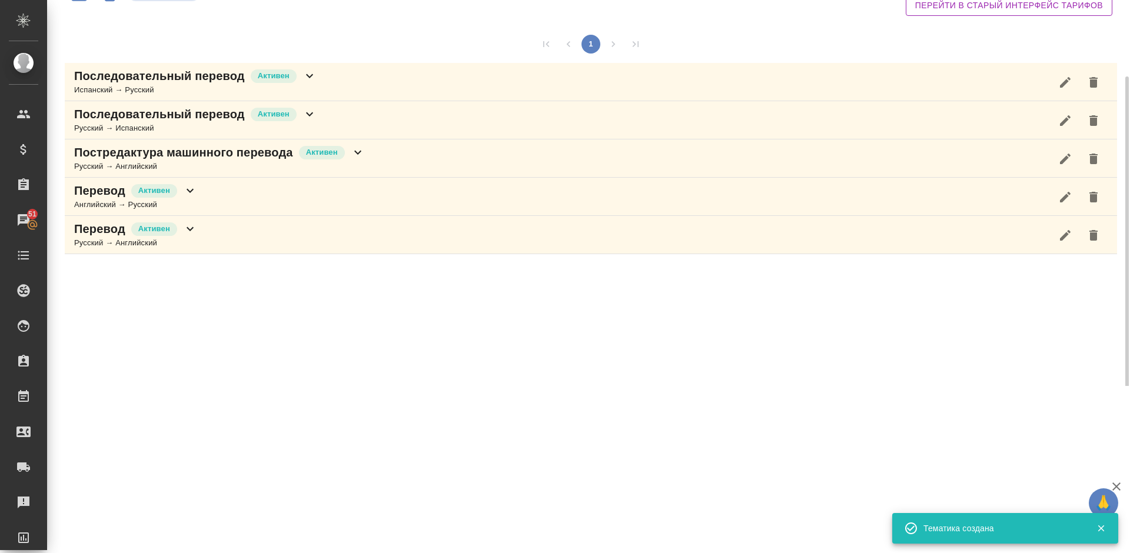
click at [324, 112] on div "Последовательный перевод Активен Русский → Испанский" at bounding box center [591, 120] width 1052 height 38
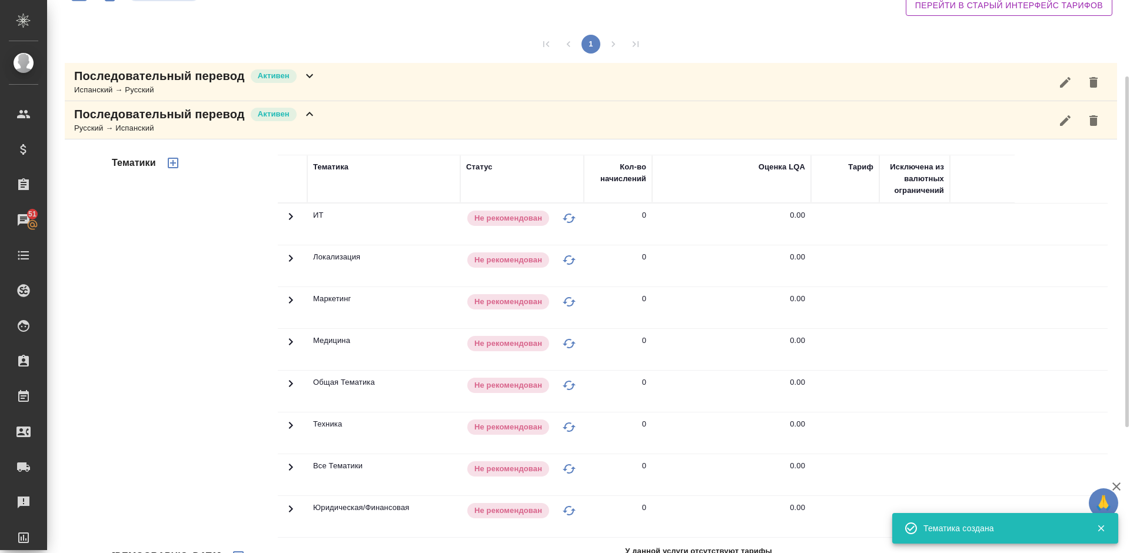
click at [237, 303] on div "Тематики" at bounding box center [193, 344] width 168 height 394
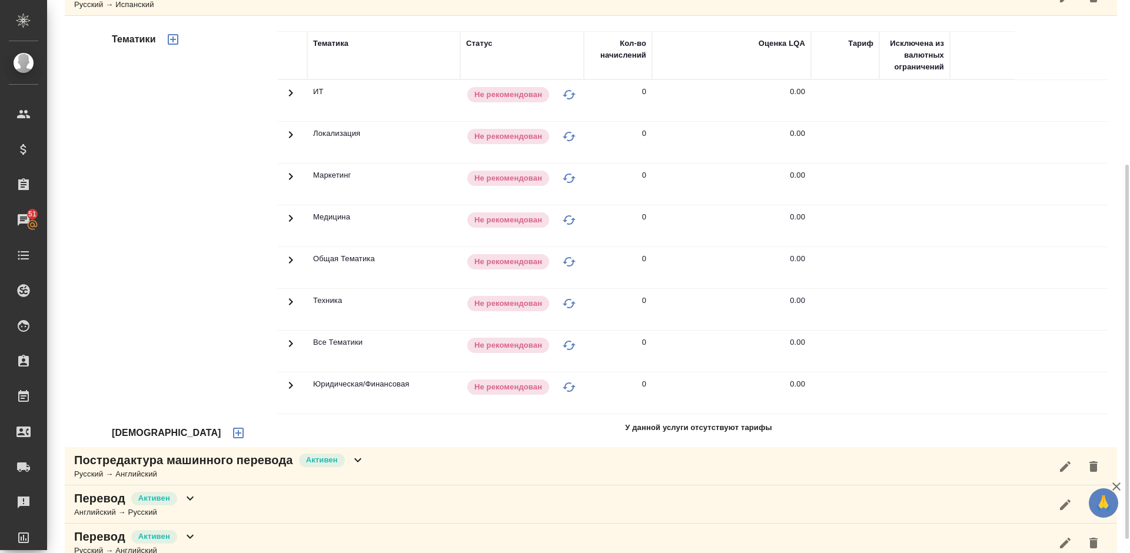
scroll to position [264, 0]
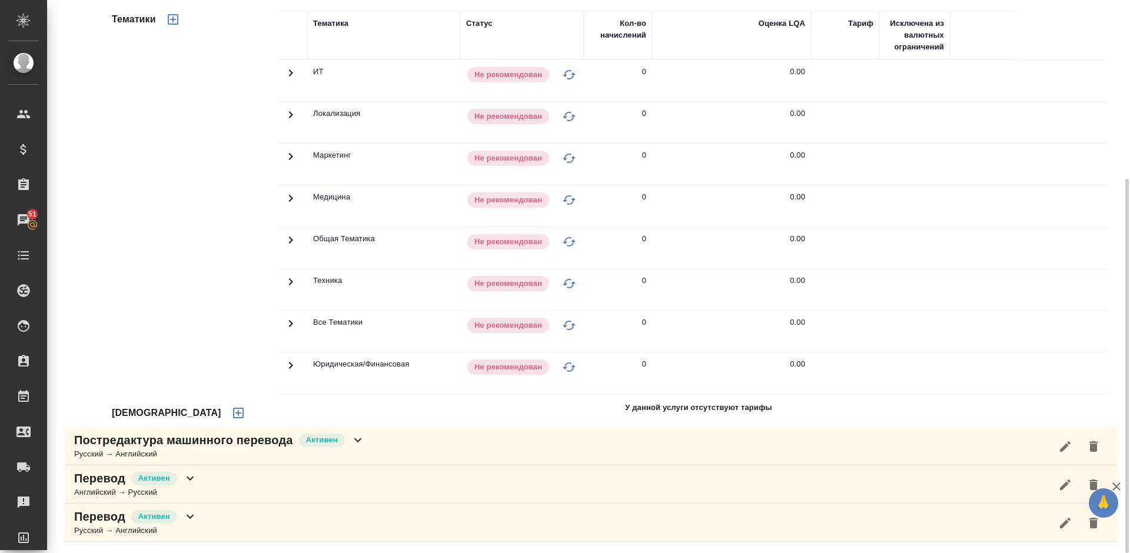
click at [233, 413] on icon "button" at bounding box center [238, 413] width 11 height 11
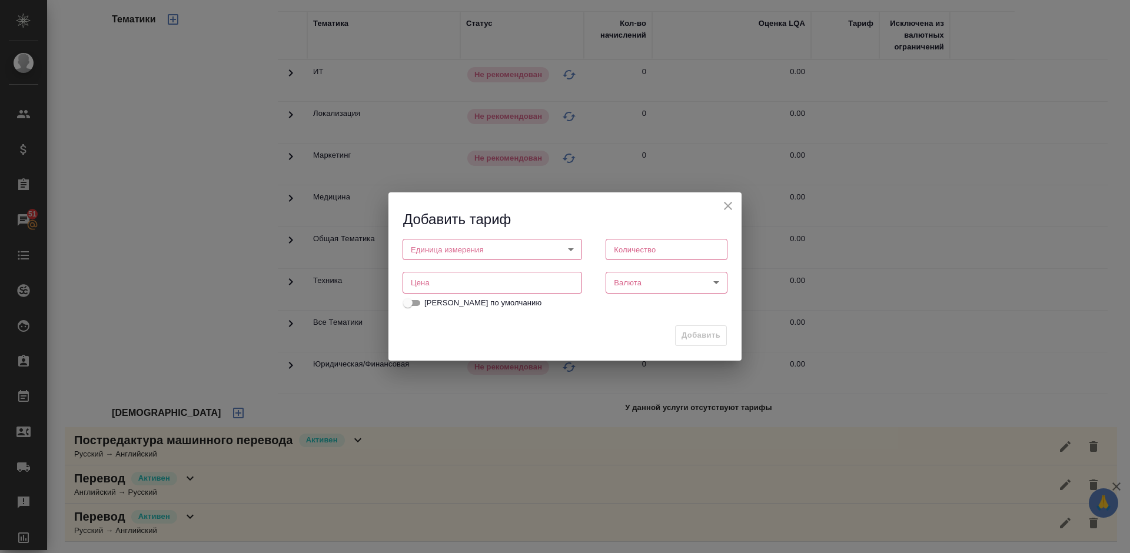
click at [473, 249] on body "🙏 .cls-1 fill:#fff; AWATERA Lazareva Anastasia Клиенты Спецификации Заказы 51 Ч…" at bounding box center [565, 276] width 1130 height 553
click at [466, 281] on ul "дн. час" at bounding box center [493, 259] width 180 height 49
click at [460, 275] on li "час" at bounding box center [493, 270] width 180 height 20
type input "5a8b1489cc6b4906c91bfd93"
click at [632, 254] on input "number" at bounding box center [667, 249] width 122 height 21
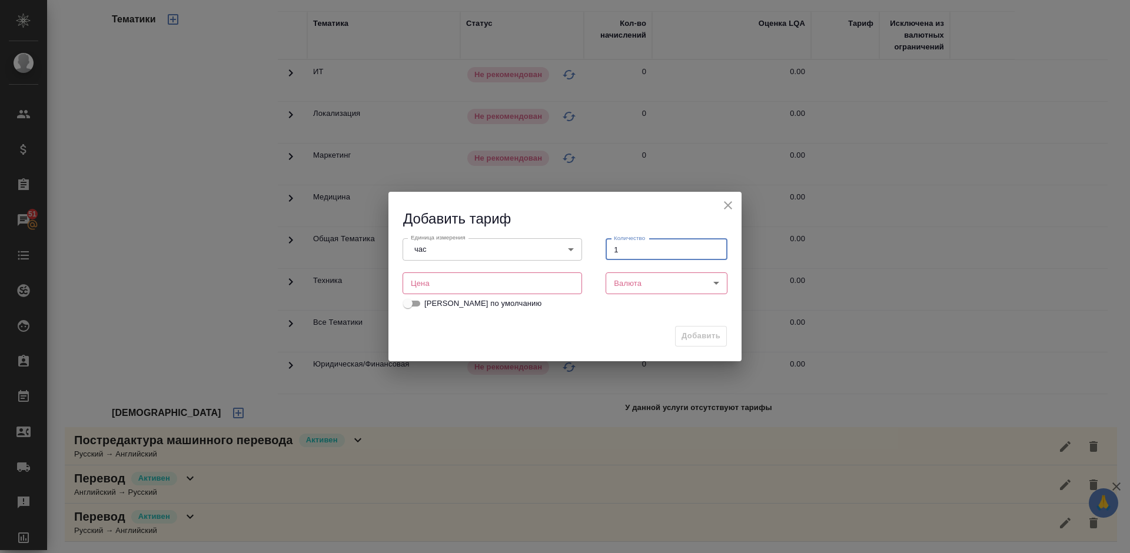
type input "1"
click at [461, 280] on input "number" at bounding box center [493, 283] width 180 height 21
type input "3500"
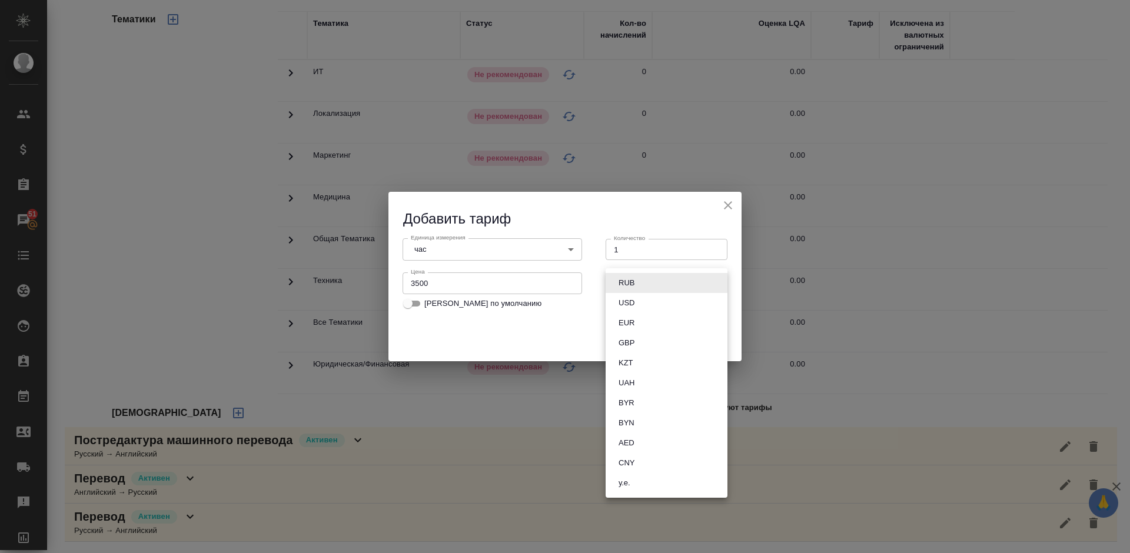
click at [642, 280] on body "🙏 .cls-1 fill:#fff; AWATERA Lazareva Anastasia Клиенты Спецификации Заказы 51 Ч…" at bounding box center [565, 276] width 1130 height 553
click at [628, 280] on button "RUB" at bounding box center [626, 283] width 23 height 13
type input "RUB"
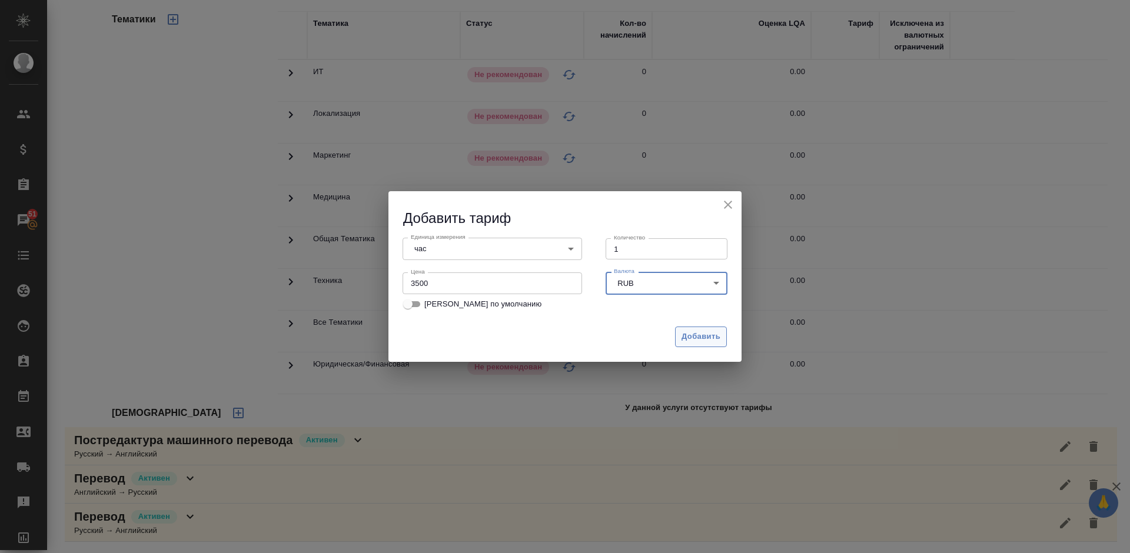
click at [690, 334] on span "Добавить" at bounding box center [701, 337] width 39 height 14
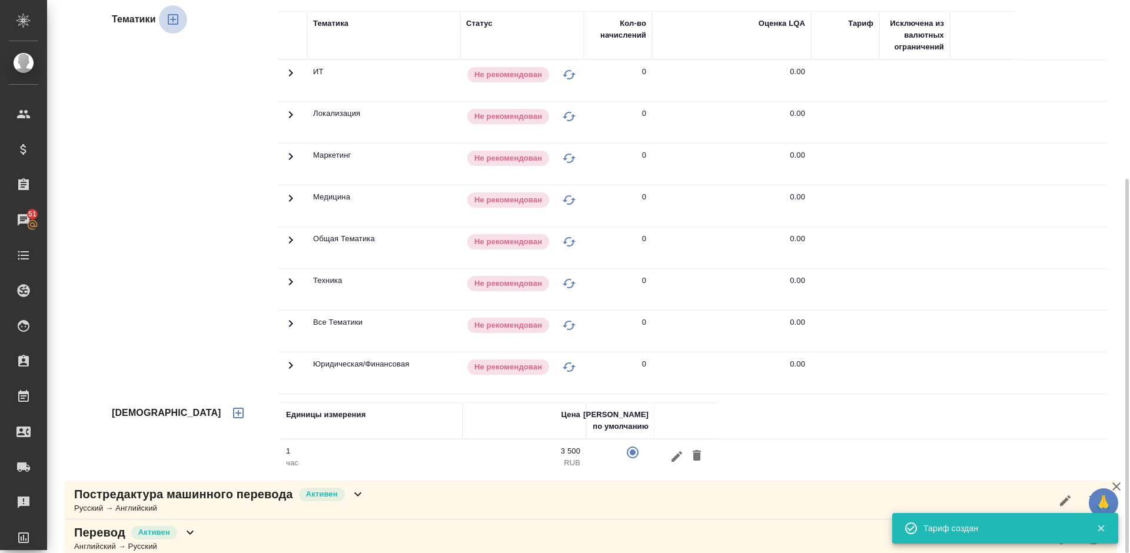
click at [170, 19] on icon "button" at bounding box center [173, 19] width 14 height 14
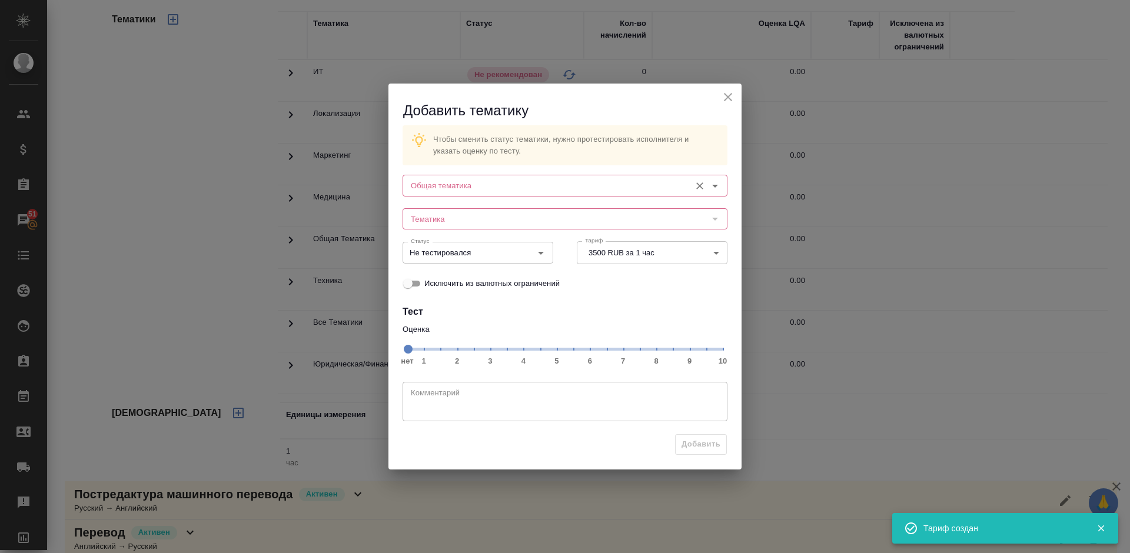
click at [522, 188] on input "Общая тематика" at bounding box center [545, 185] width 278 height 14
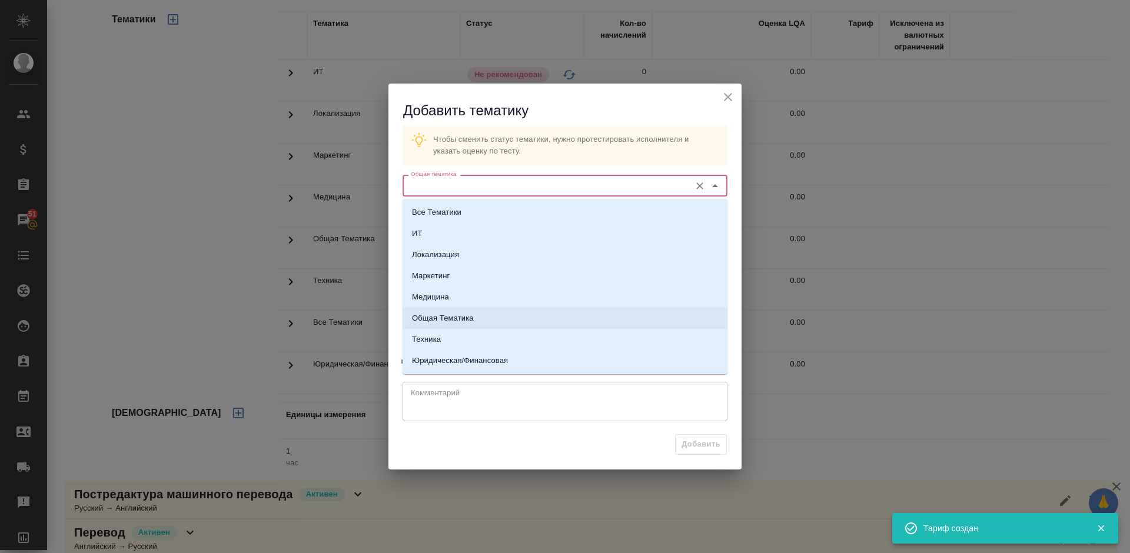
click at [477, 320] on li "Общая Тематика" at bounding box center [565, 318] width 325 height 21
type input "Общая Тематика"
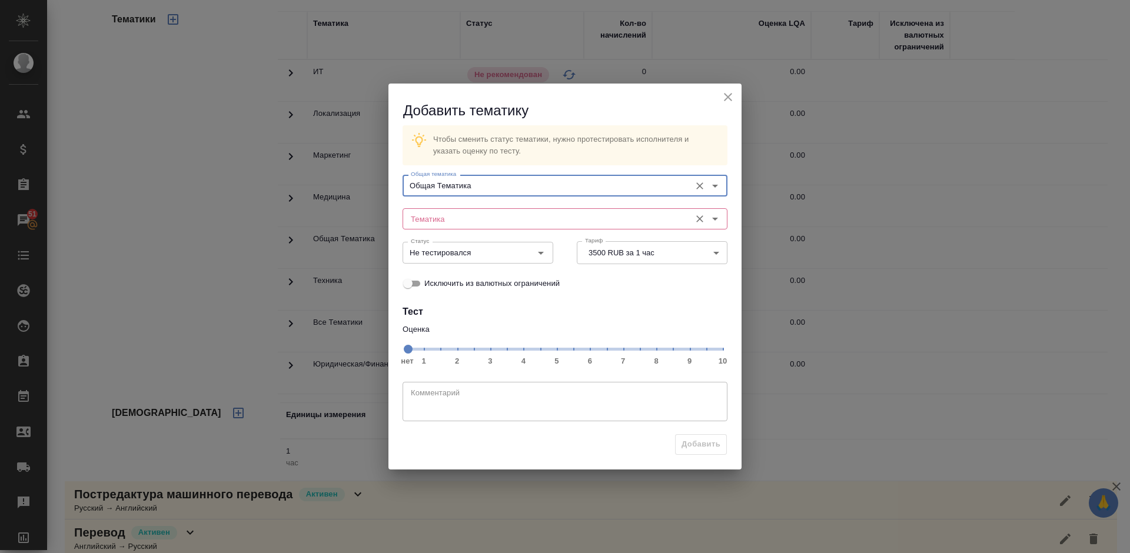
click at [475, 224] on input "Тематика" at bounding box center [545, 219] width 278 height 14
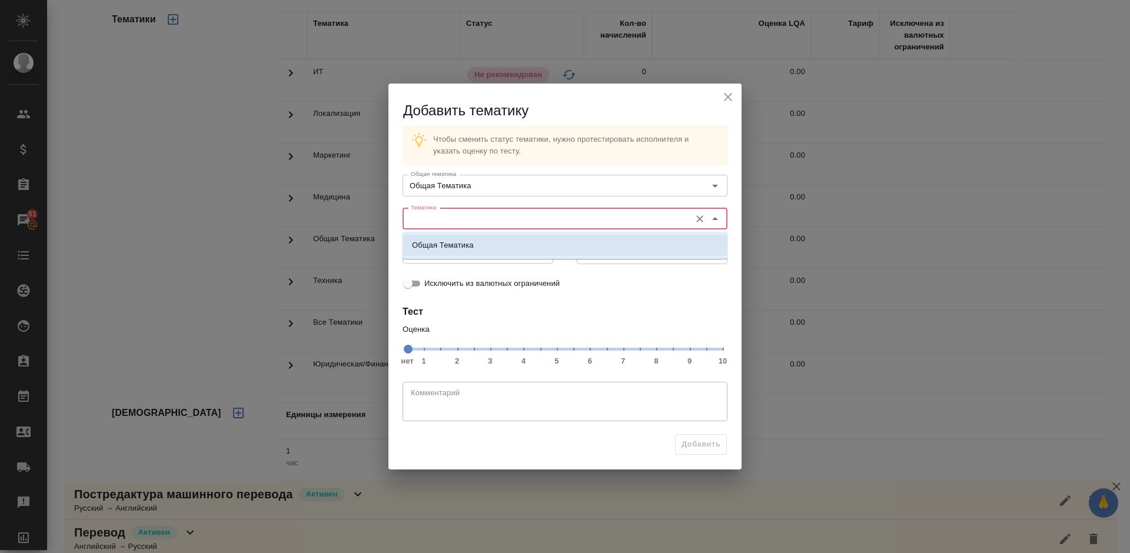
click at [473, 250] on p "Общая Тематика" at bounding box center [443, 246] width 62 height 12
type input "Общая Тематика"
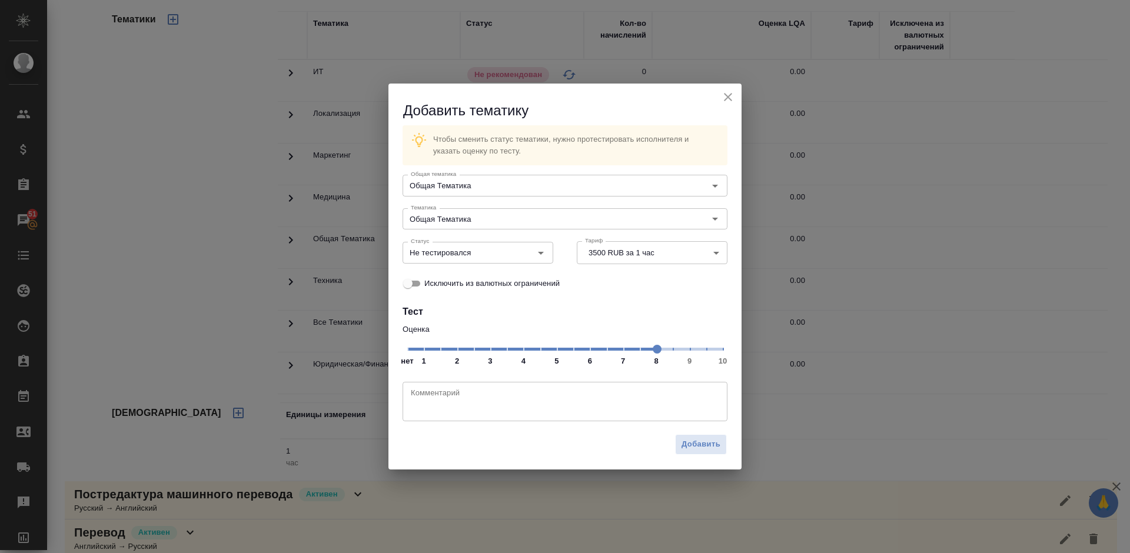
drag, startPoint x: 408, startPoint y: 350, endPoint x: 654, endPoint y: 350, distance: 245.4
click at [654, 350] on span at bounding box center [657, 349] width 9 height 9
click at [486, 252] on input "Не тестировался" at bounding box center [458, 252] width 104 height 14
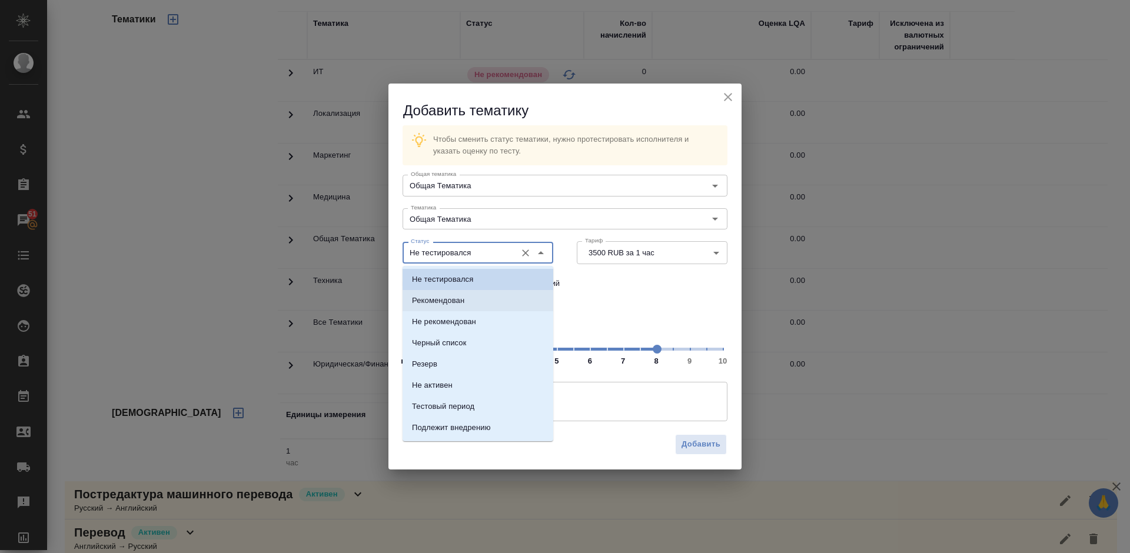
click at [487, 297] on li "Рекомендован" at bounding box center [478, 300] width 151 height 21
type input "Рекомендован"
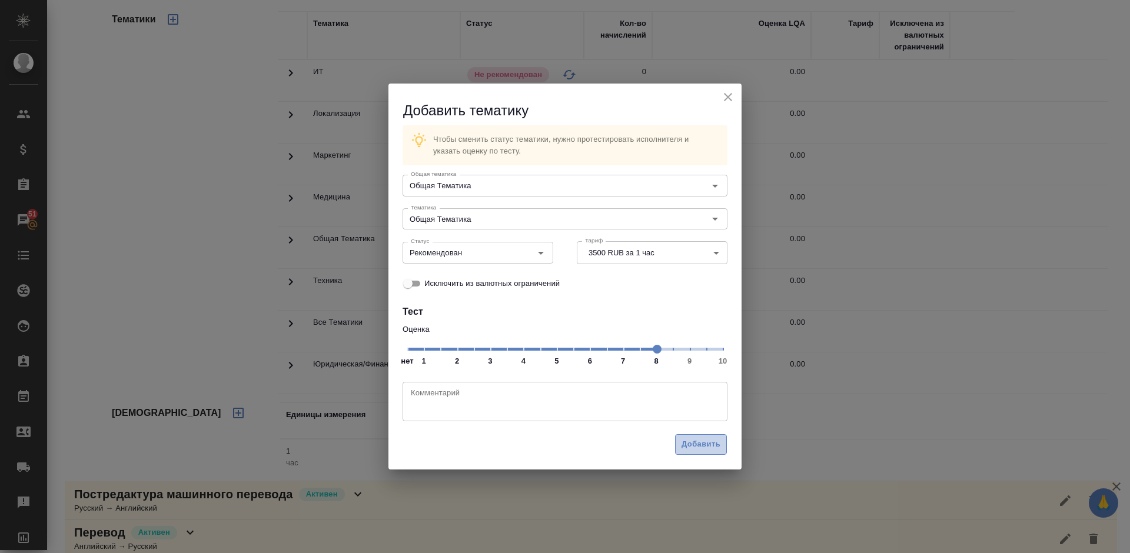
click at [697, 441] on span "Добавить" at bounding box center [701, 445] width 39 height 14
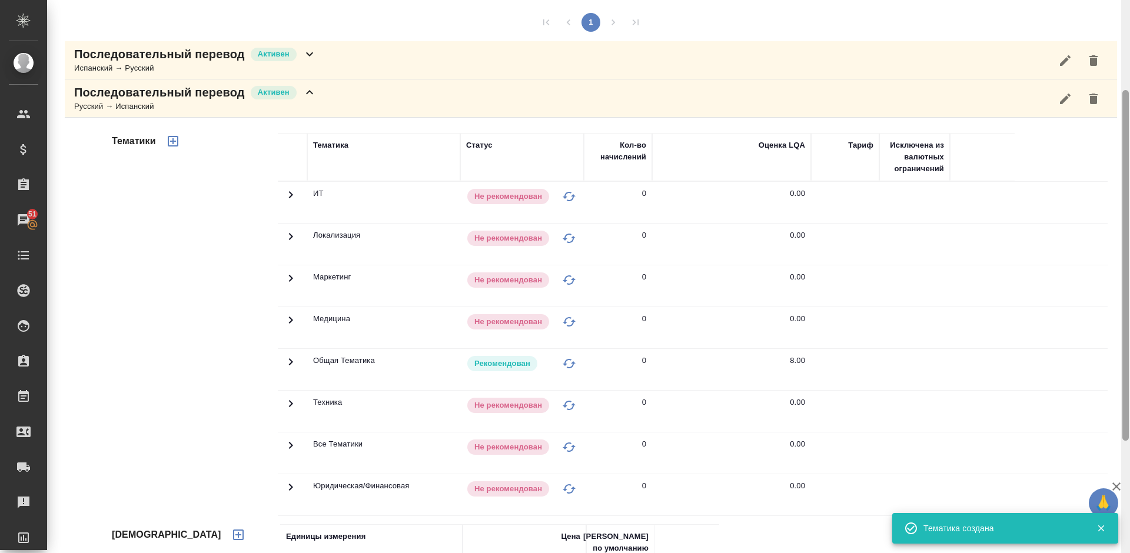
scroll to position [0, 0]
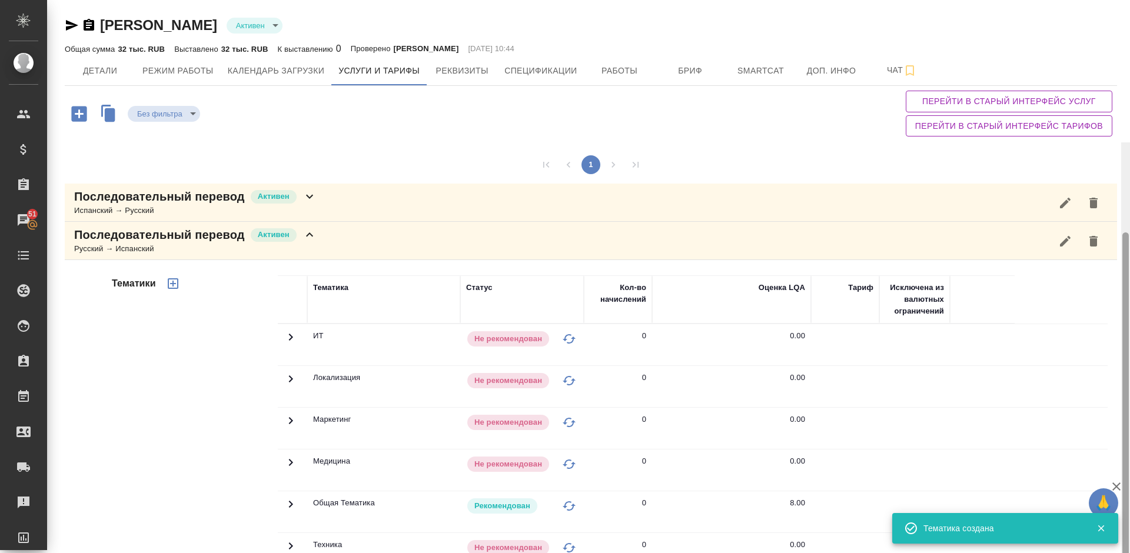
drag, startPoint x: 1127, startPoint y: 244, endPoint x: 1128, endPoint y: 36, distance: 207.2
click at [1128, 232] on div at bounding box center [1125, 407] width 6 height 351
click at [402, 236] on div "Последовательный перевод Активен Русский → Испанский" at bounding box center [591, 241] width 1052 height 38
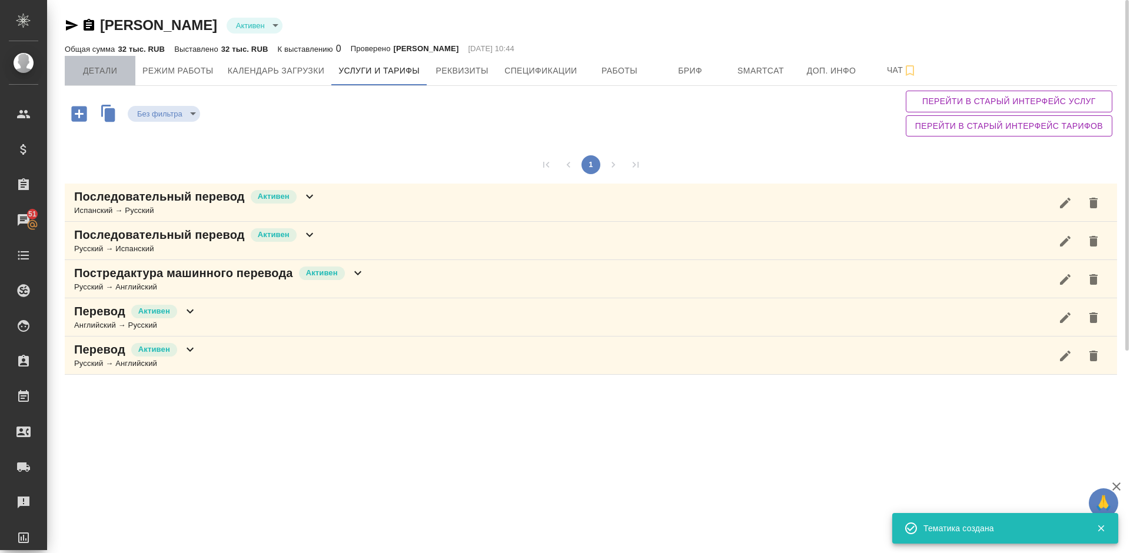
click at [110, 72] on span "Детали" at bounding box center [100, 71] width 57 height 15
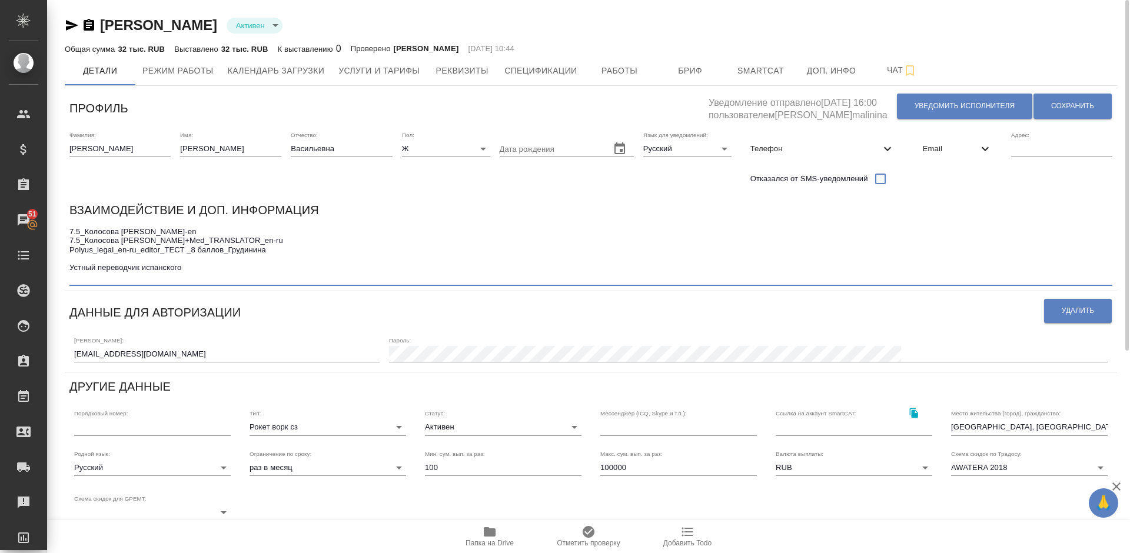
click at [201, 278] on textarea "7.5_Колосова Ольга_Тест_AIPM_TRANSLATOR_ru-en 7.5_Колосова Ольга_Тест_AIPM_Lega…" at bounding box center [590, 254] width 1043 height 55
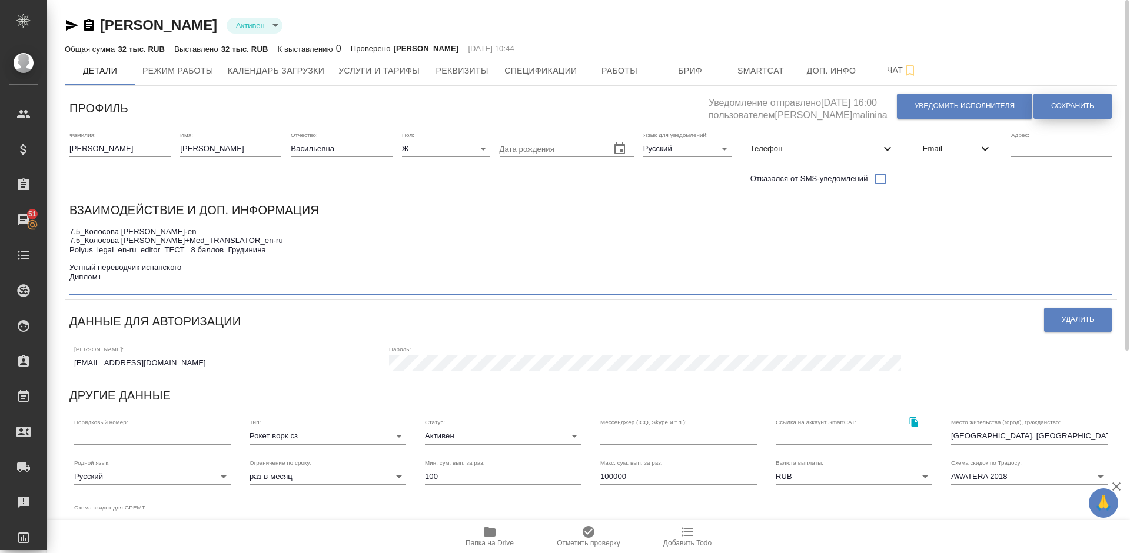
type textarea "7.5_Колосова Ольга_Тест_AIPM_TRANSLATOR_ru-en 7.5_Колосова Ольга_Тест_AIPM_Lega…"
click at [1054, 108] on span "Сохранить" at bounding box center [1072, 106] width 43 height 10
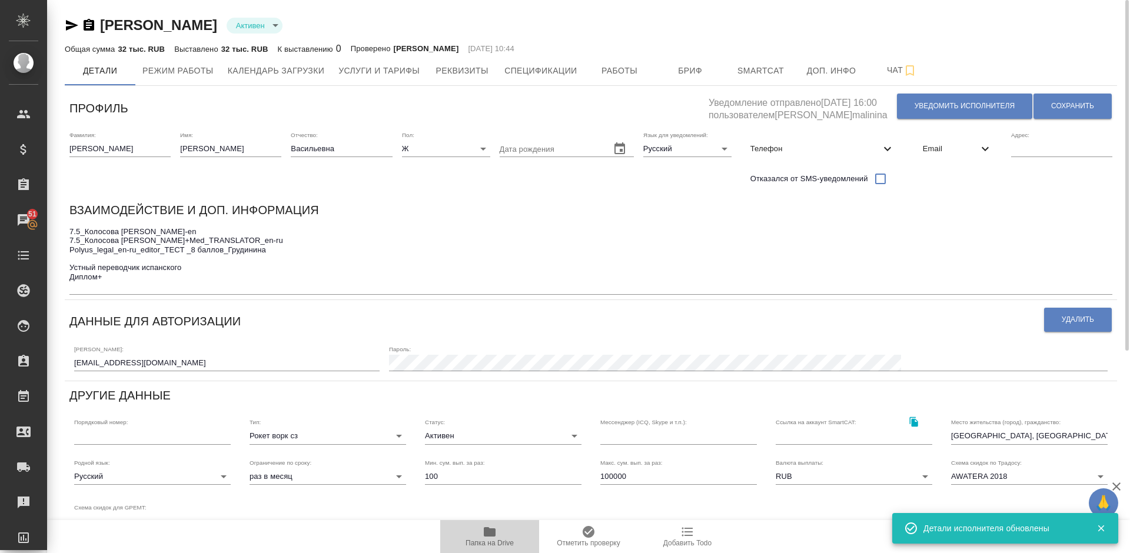
click at [491, 536] on icon "button" at bounding box center [490, 531] width 12 height 9
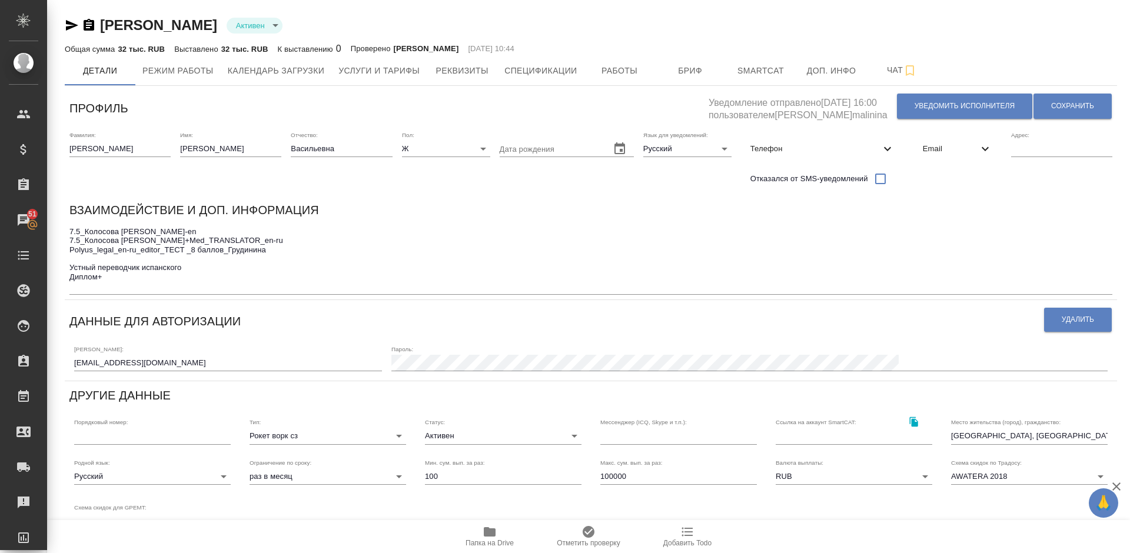
click at [72, 21] on icon "button" at bounding box center [72, 25] width 14 height 14
click at [1053, 113] on button "Сохранить" at bounding box center [1073, 106] width 78 height 25
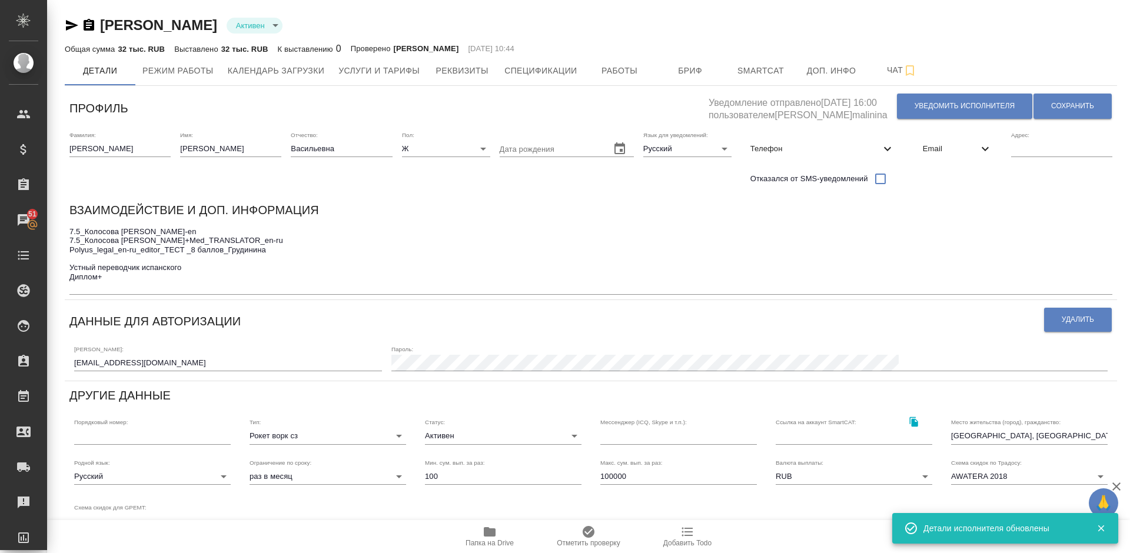
click at [74, 25] on icon "button" at bounding box center [72, 25] width 12 height 11
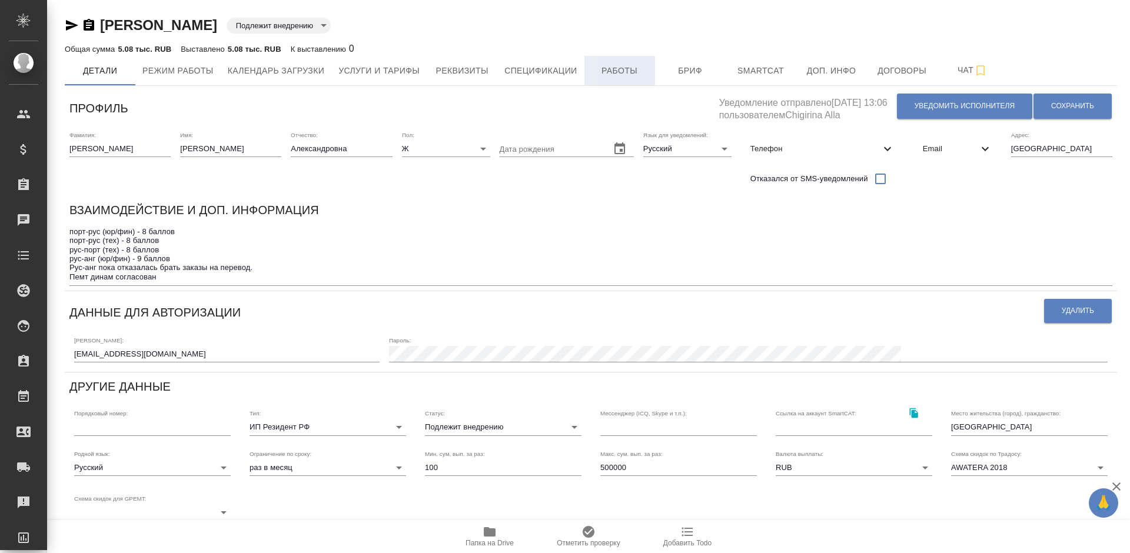
click at [627, 72] on span "Работы" at bounding box center [620, 71] width 57 height 15
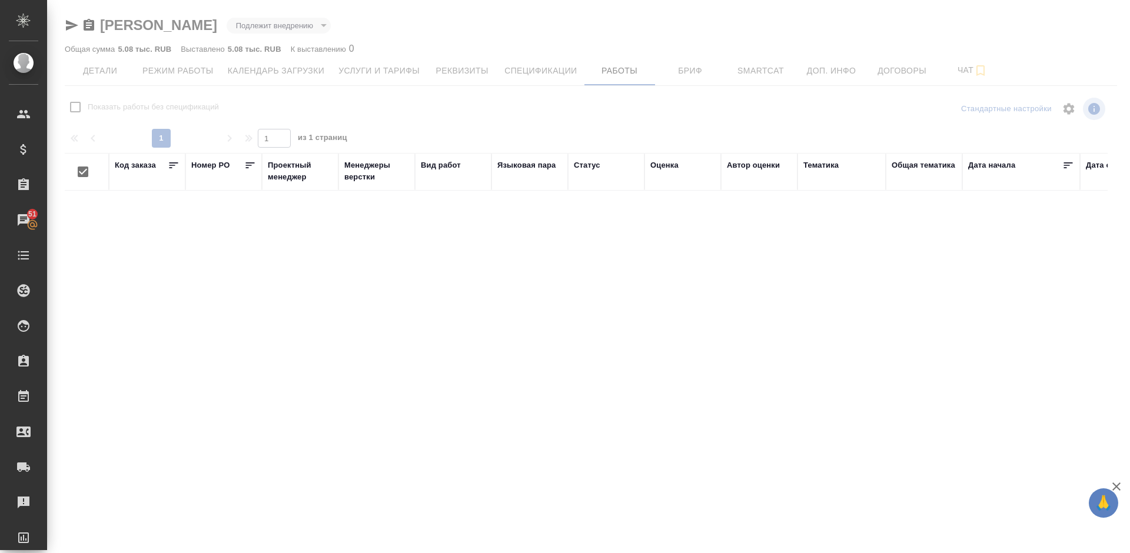
checkbox input "false"
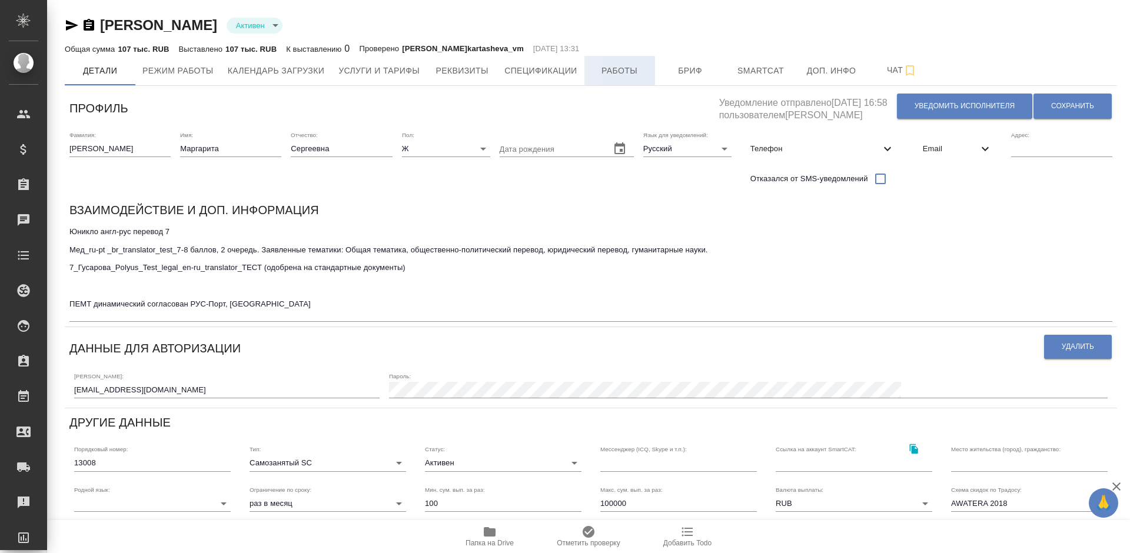
click at [616, 79] on button "Работы" at bounding box center [619, 70] width 71 height 29
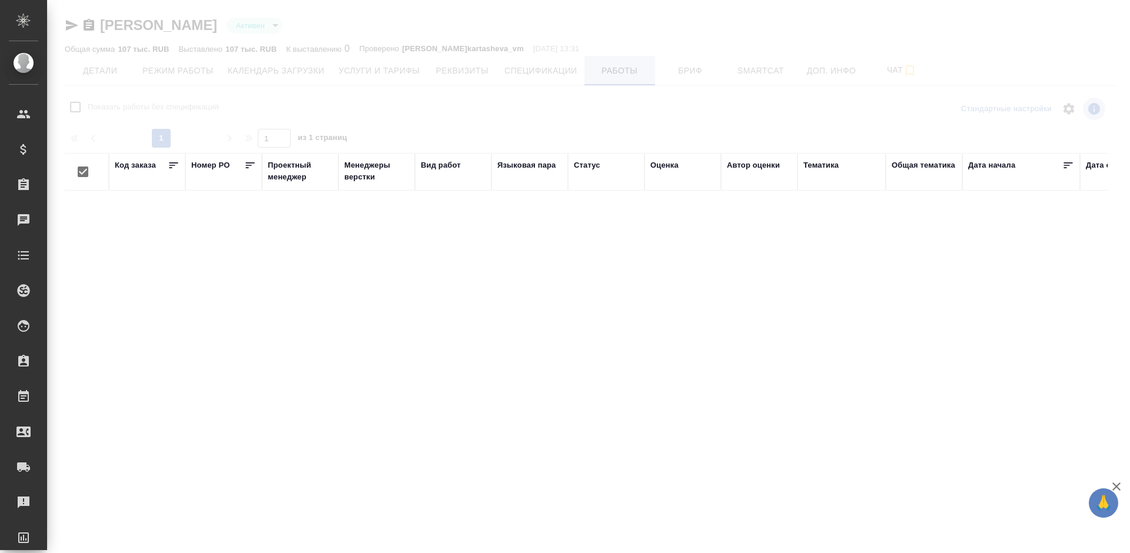
checkbox input "false"
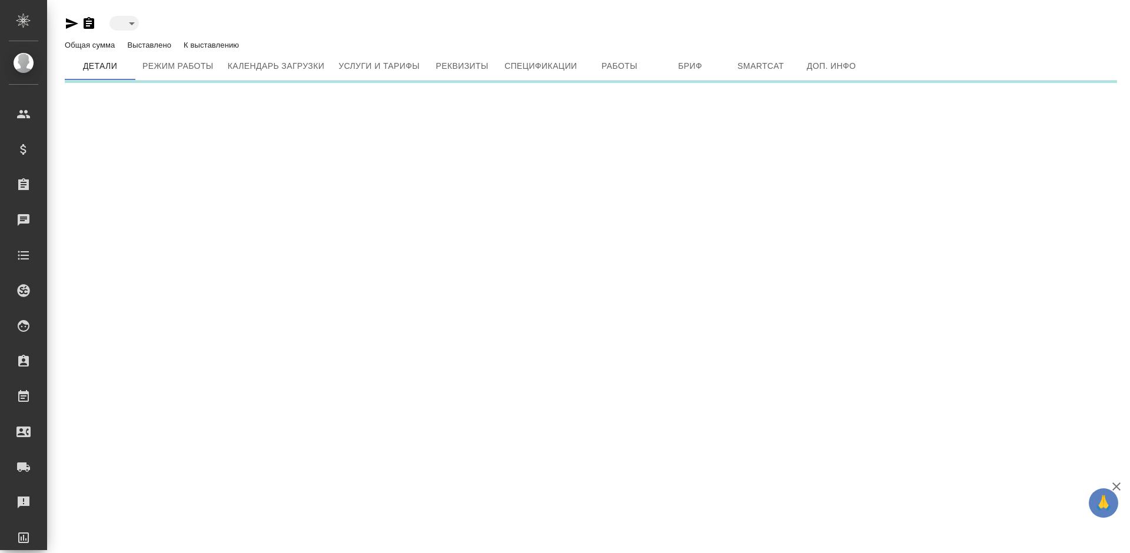
type input "toBeImplemented"
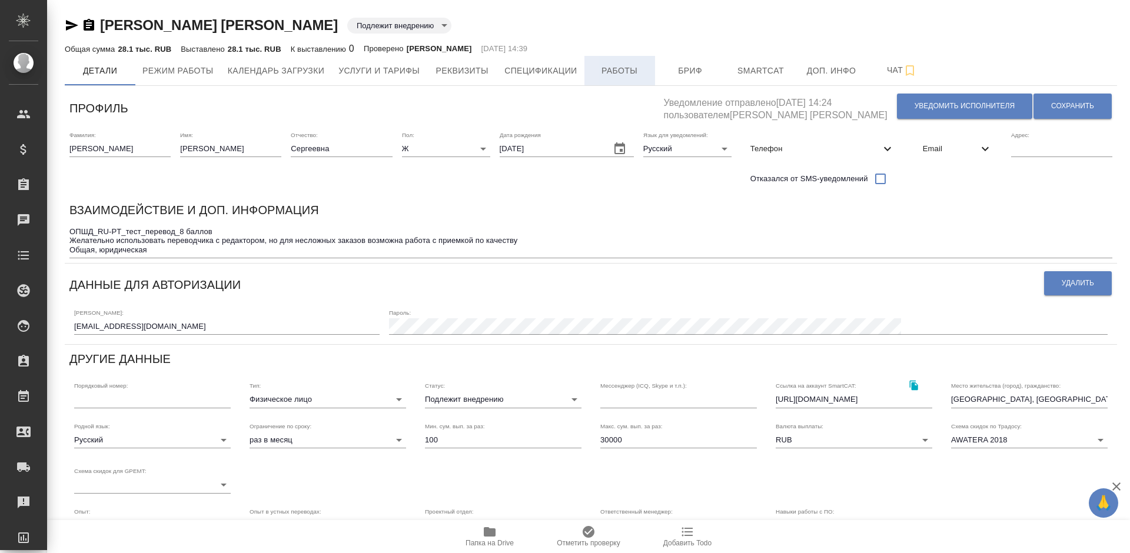
click at [613, 71] on span "Работы" at bounding box center [620, 71] width 57 height 15
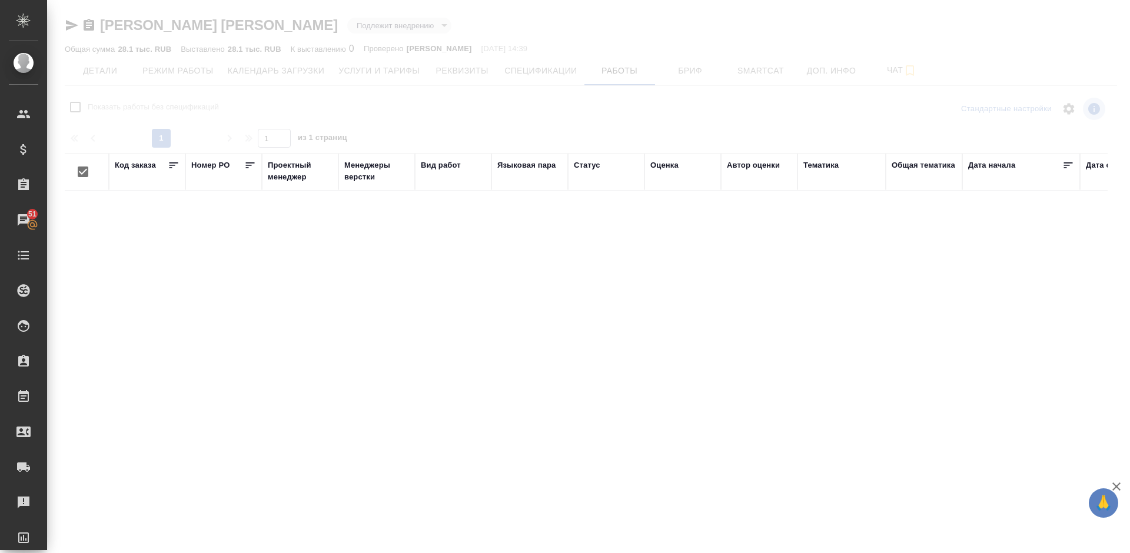
checkbox input "false"
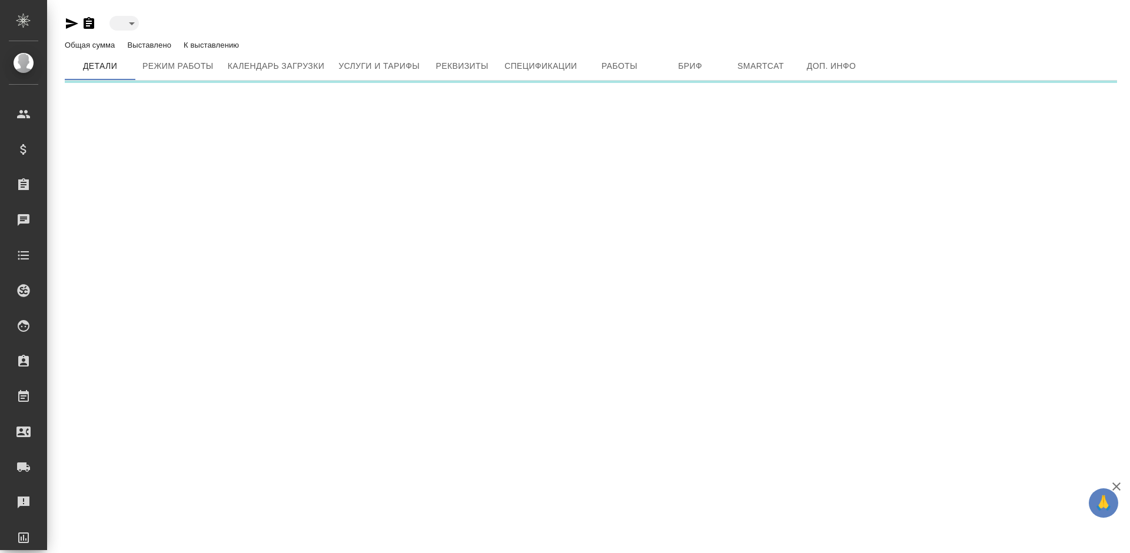
type input "active"
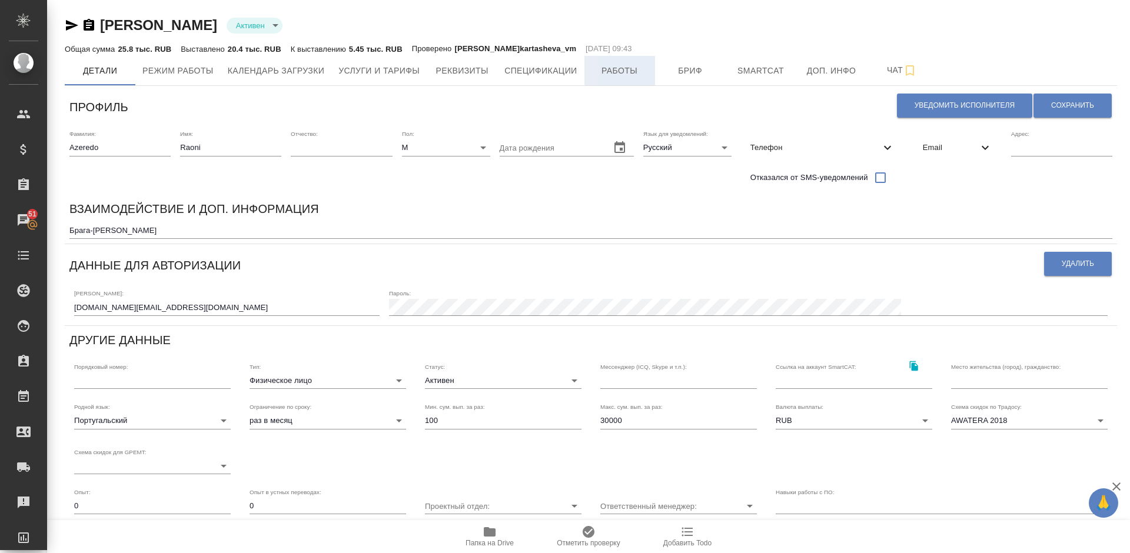
click at [632, 71] on span "Работы" at bounding box center [620, 71] width 57 height 15
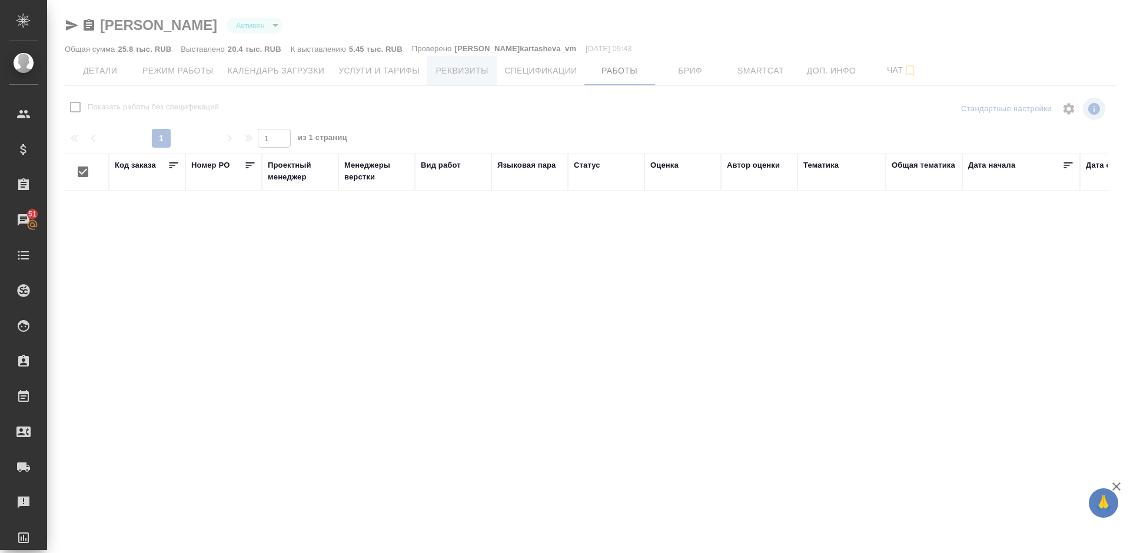
checkbox input "false"
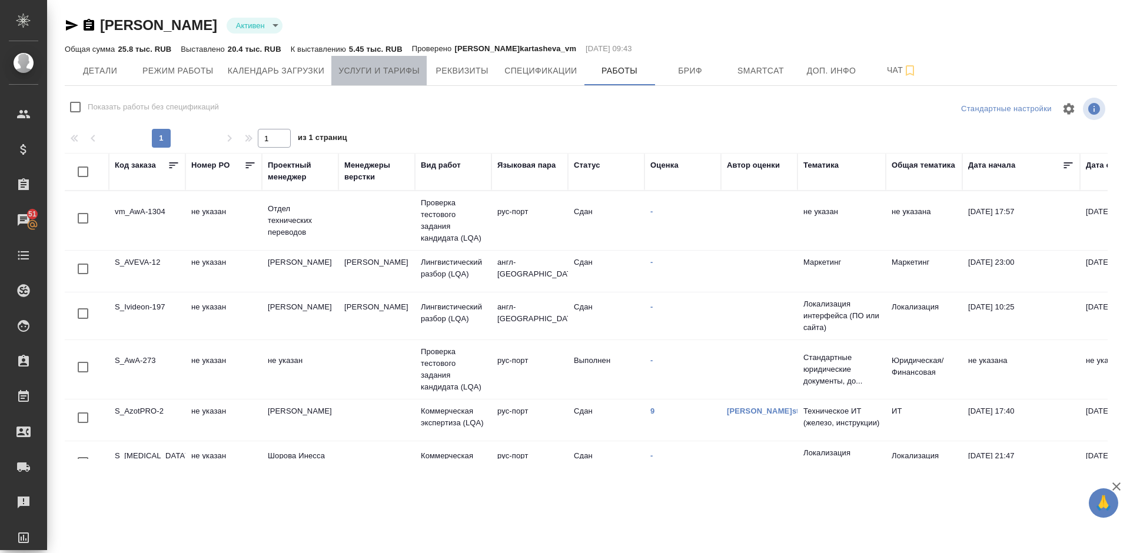
click at [390, 73] on span "Услуги и тарифы" at bounding box center [378, 71] width 81 height 15
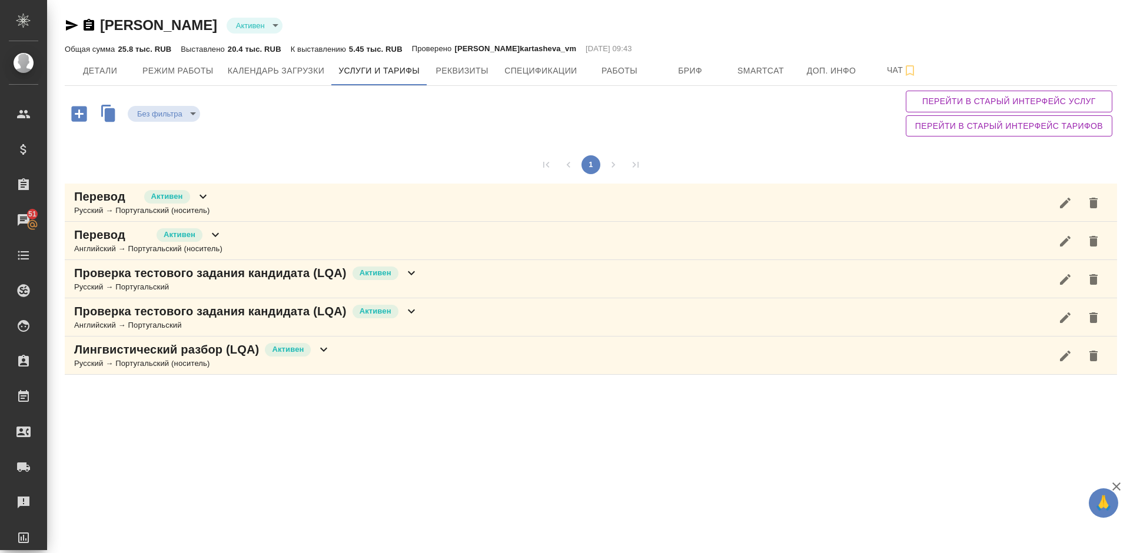
click at [383, 360] on div "Лингвистический разбор (LQA) Активен Русский → Португальский (носитель)" at bounding box center [591, 356] width 1052 height 38
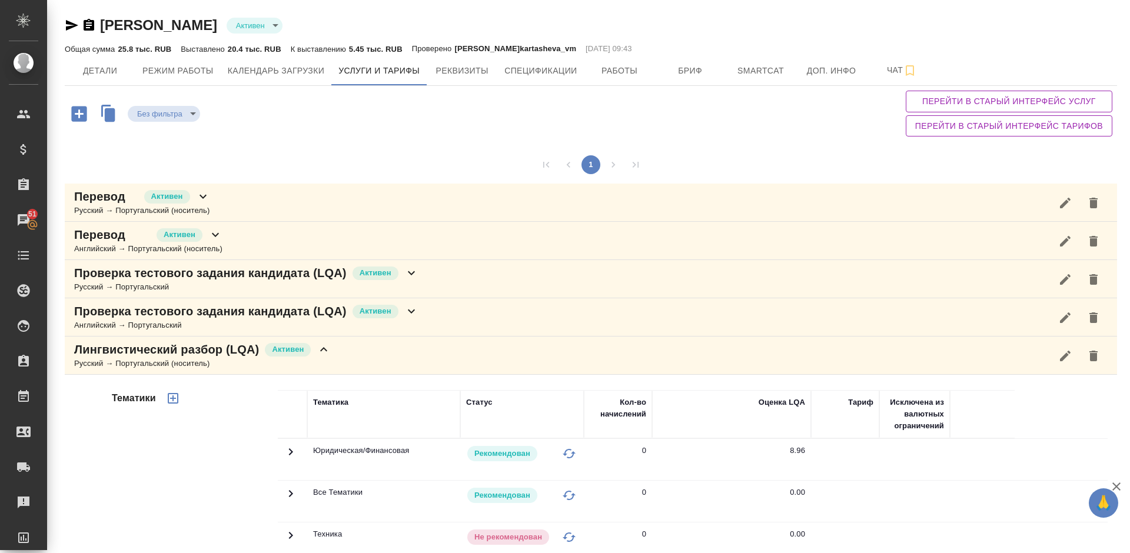
click at [106, 68] on span "Детали" at bounding box center [100, 71] width 57 height 15
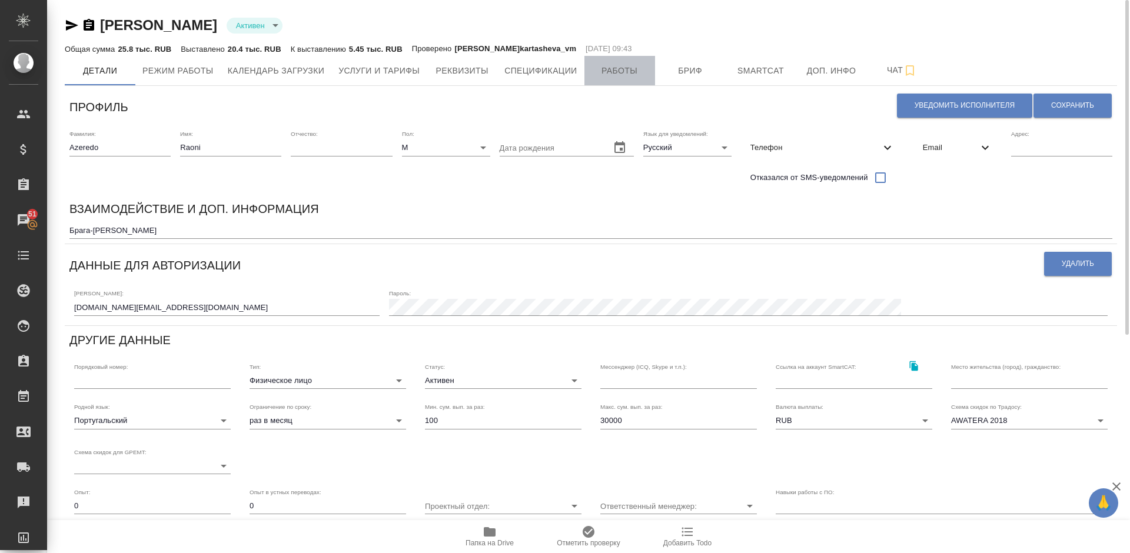
click at [626, 69] on span "Работы" at bounding box center [620, 71] width 57 height 15
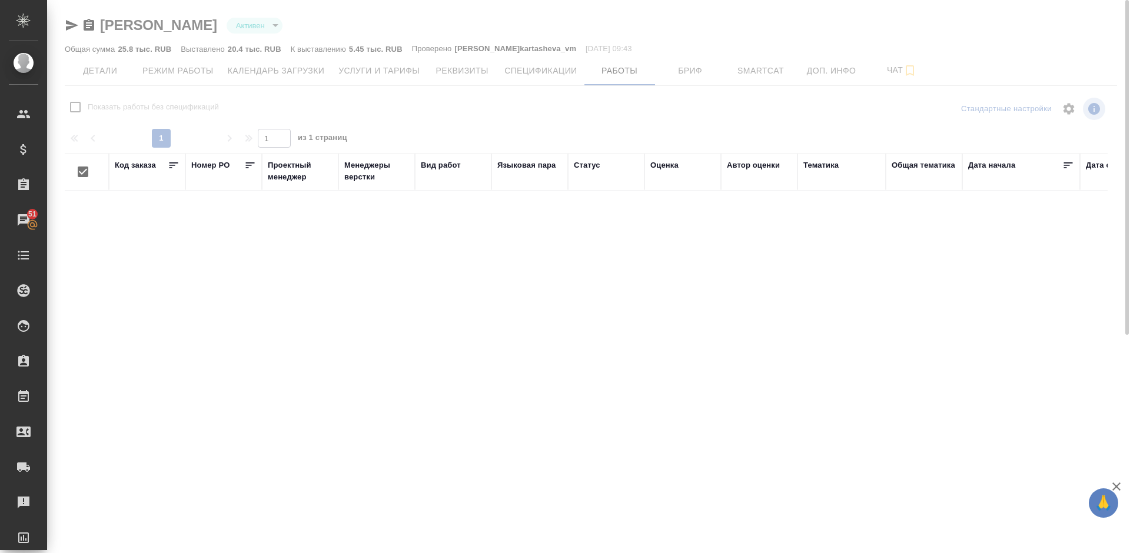
checkbox input "false"
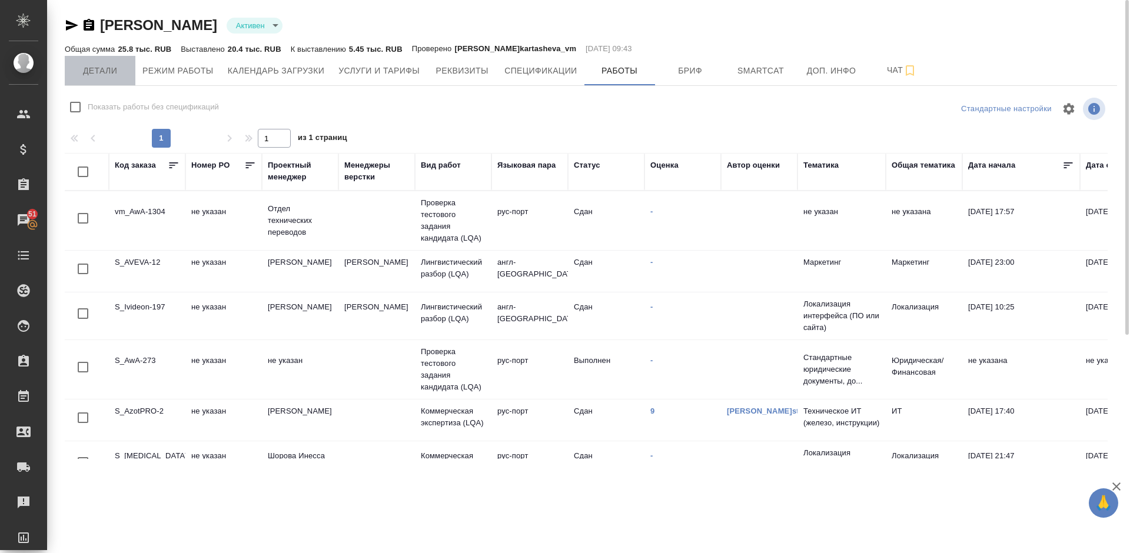
click at [95, 69] on span "Детали" at bounding box center [100, 71] width 57 height 15
